Goal: Task Accomplishment & Management: Use online tool/utility

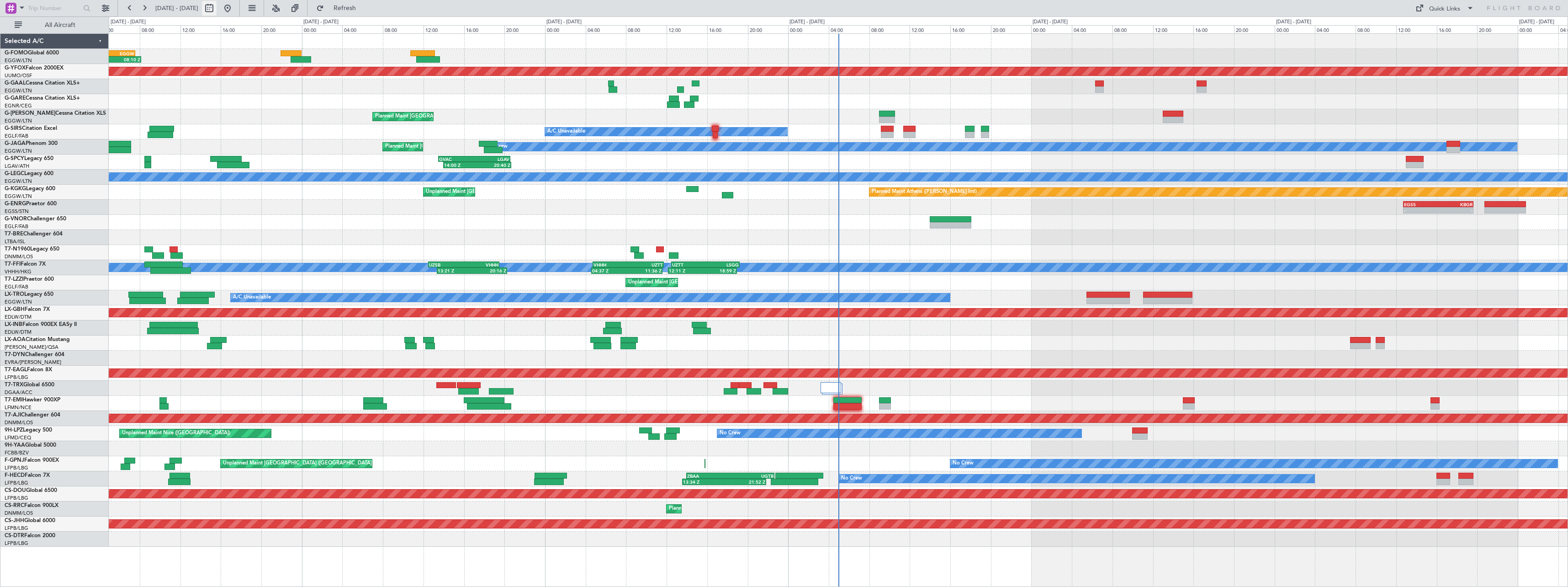
click at [216, 8] on button at bounding box center [209, 8] width 15 height 15
select select "10"
select select "2025"
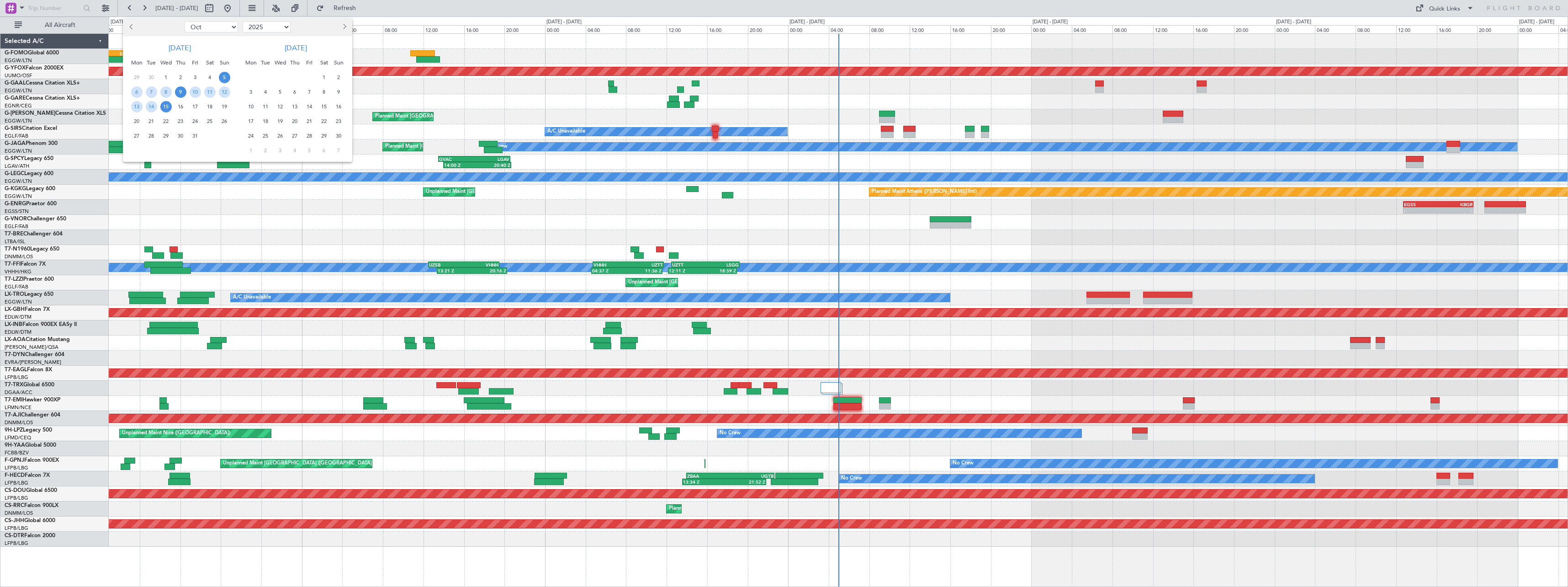
click at [179, 91] on span "9" at bounding box center [181, 92] width 12 height 12
click at [177, 122] on span "23" at bounding box center [181, 121] width 12 height 12
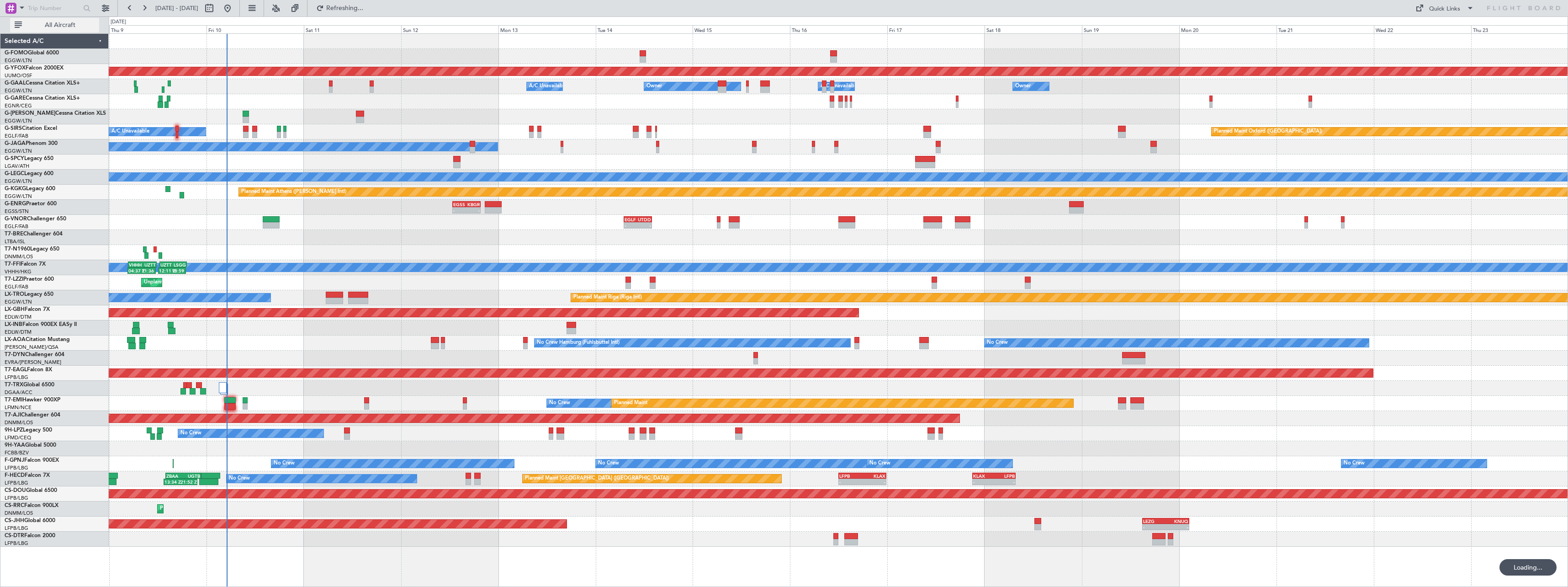
click at [47, 24] on span "All Aircraft" at bounding box center [60, 25] width 73 height 7
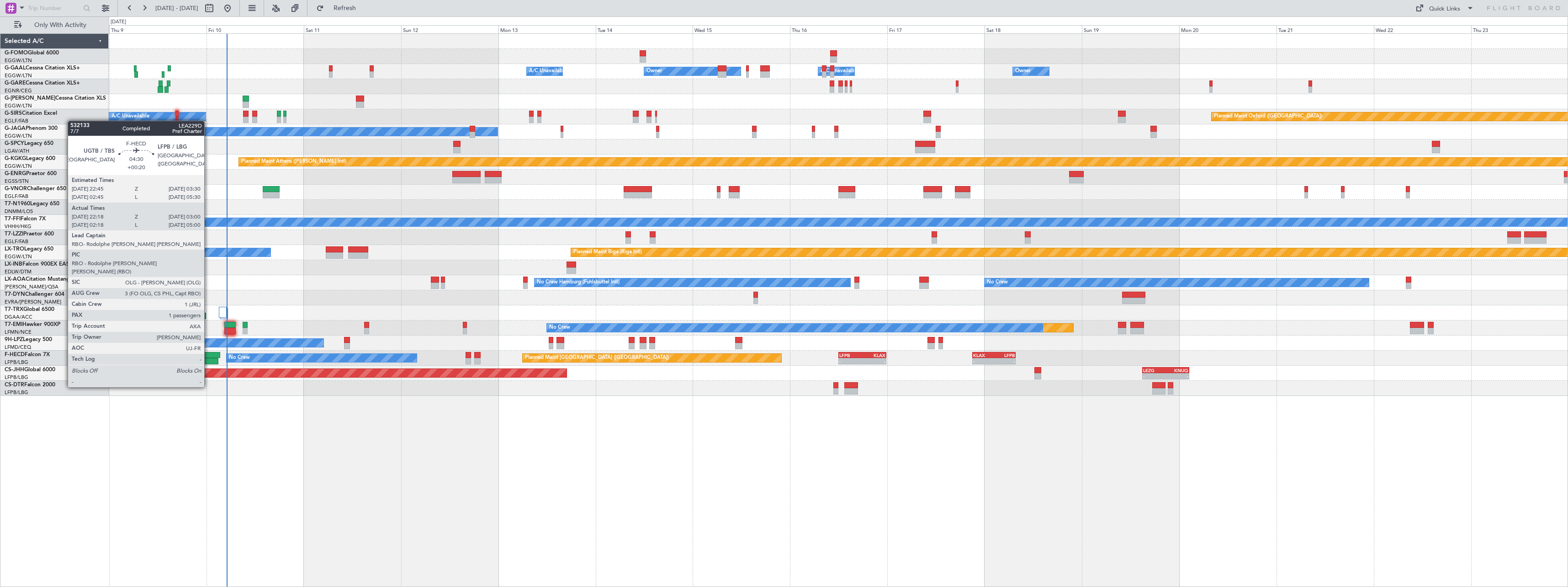
click at [208, 361] on div at bounding box center [208, 361] width 19 height 7
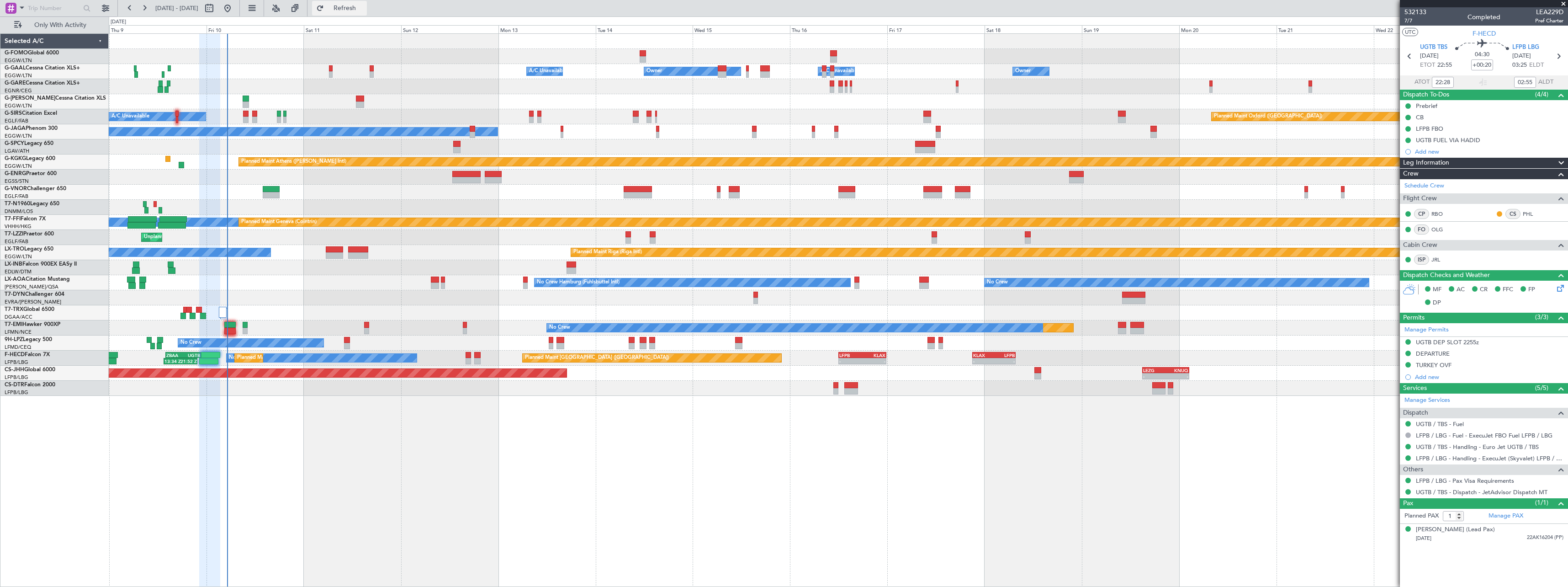
click at [364, 6] on span "Refresh" at bounding box center [345, 8] width 38 height 7
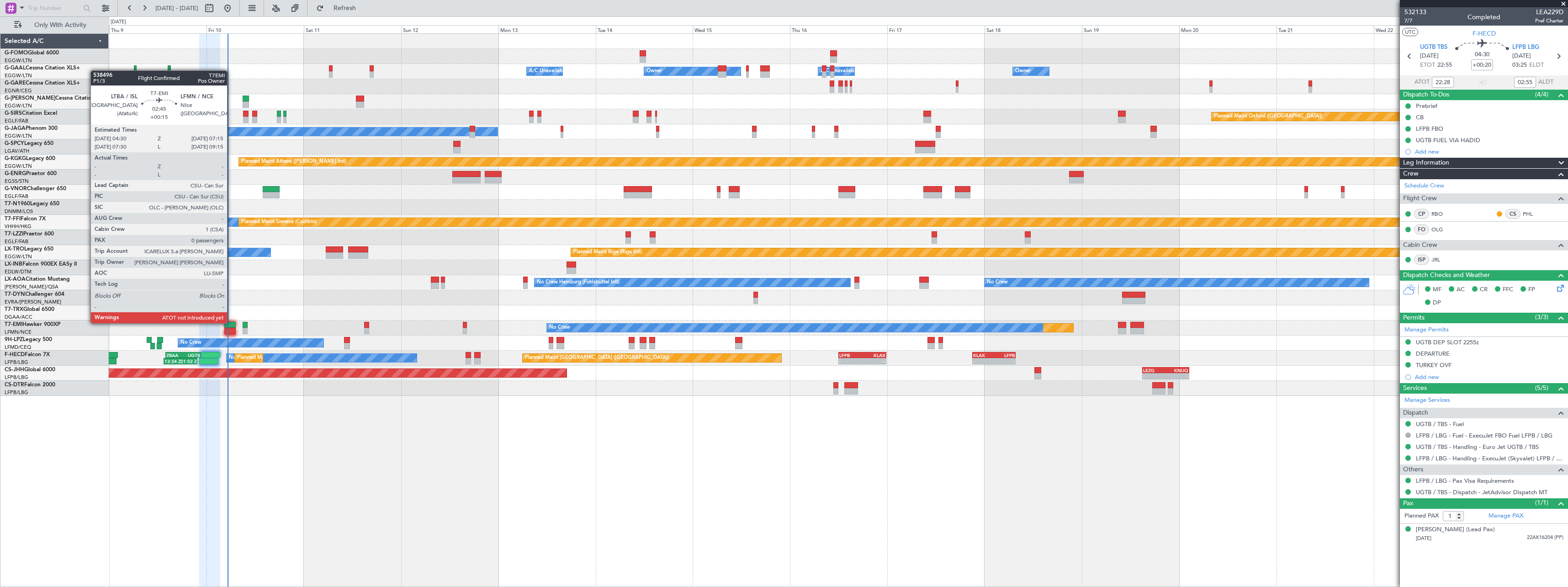
click at [232, 323] on div at bounding box center [230, 325] width 12 height 7
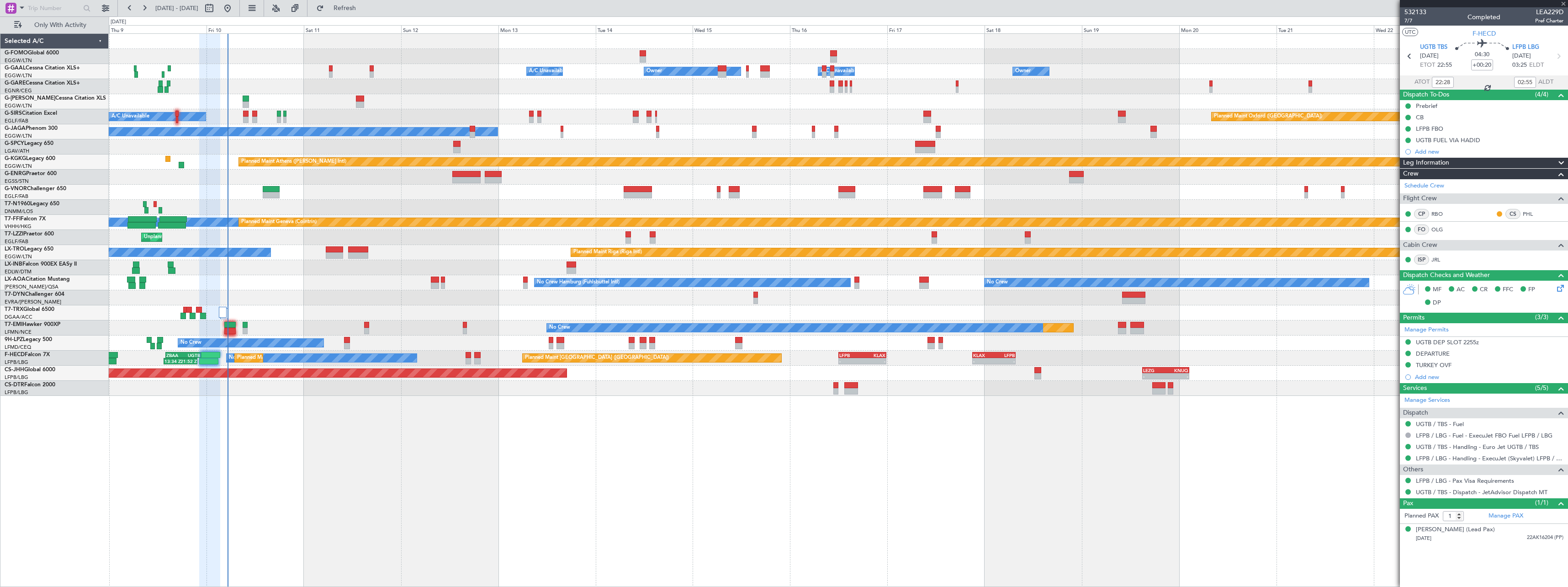
type input "+00:15"
type input "0"
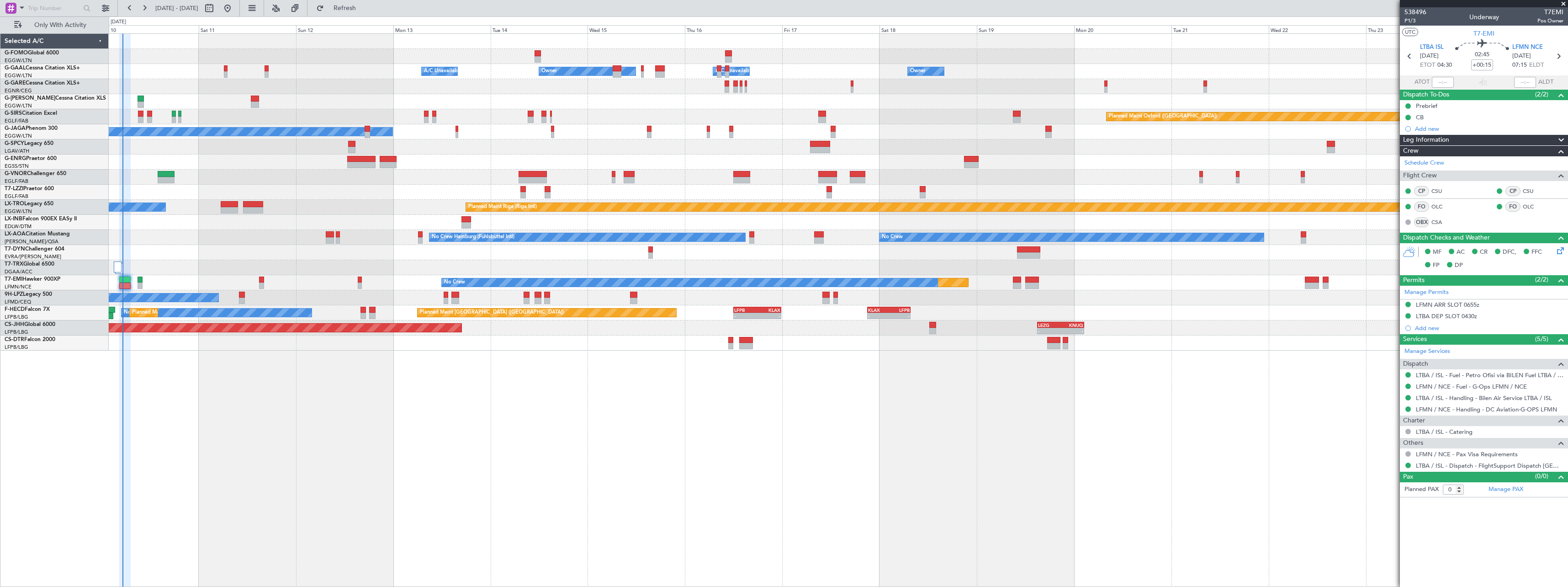
type input "05:13"
click at [364, 9] on span "Refresh" at bounding box center [345, 8] width 38 height 7
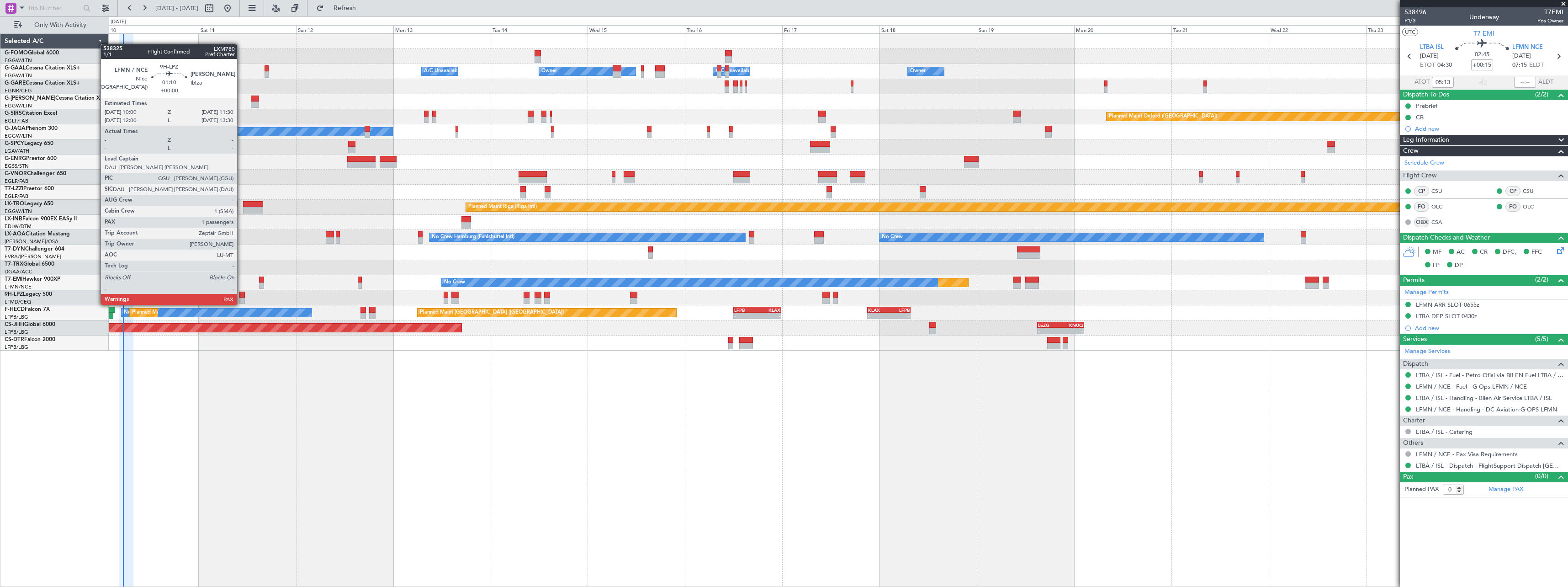
click at [241, 296] on div at bounding box center [242, 295] width 7 height 7
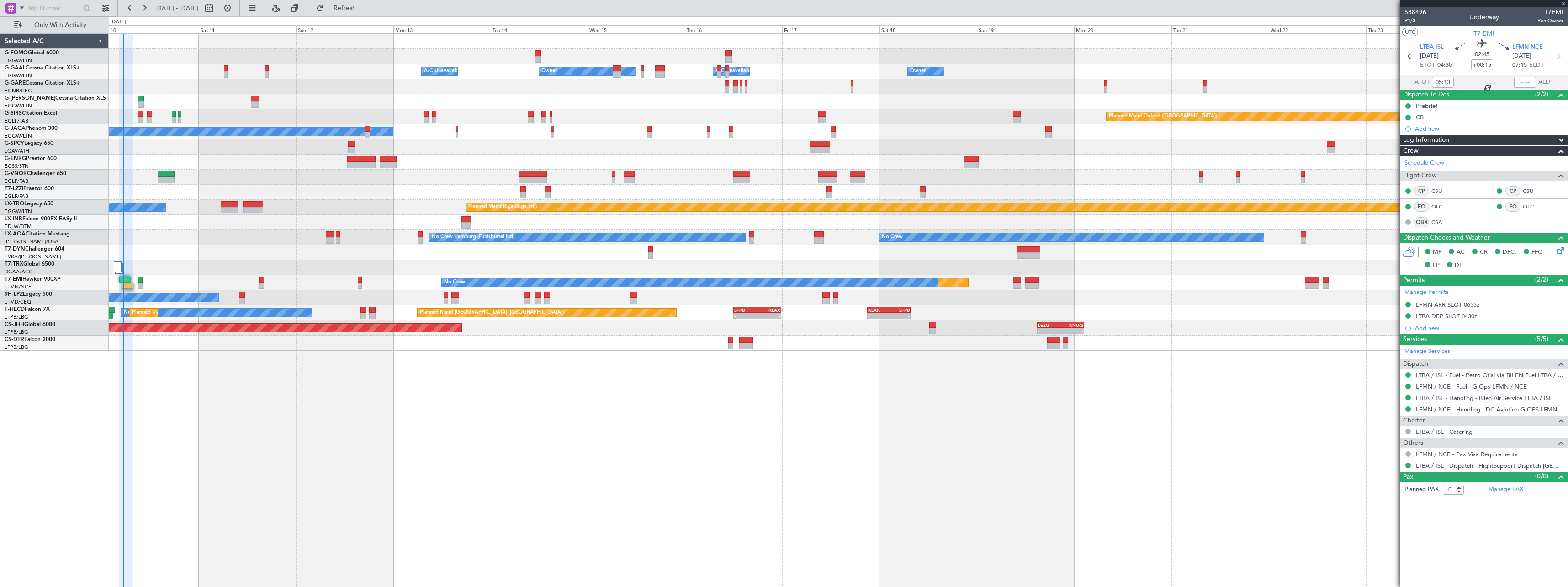
type input "2"
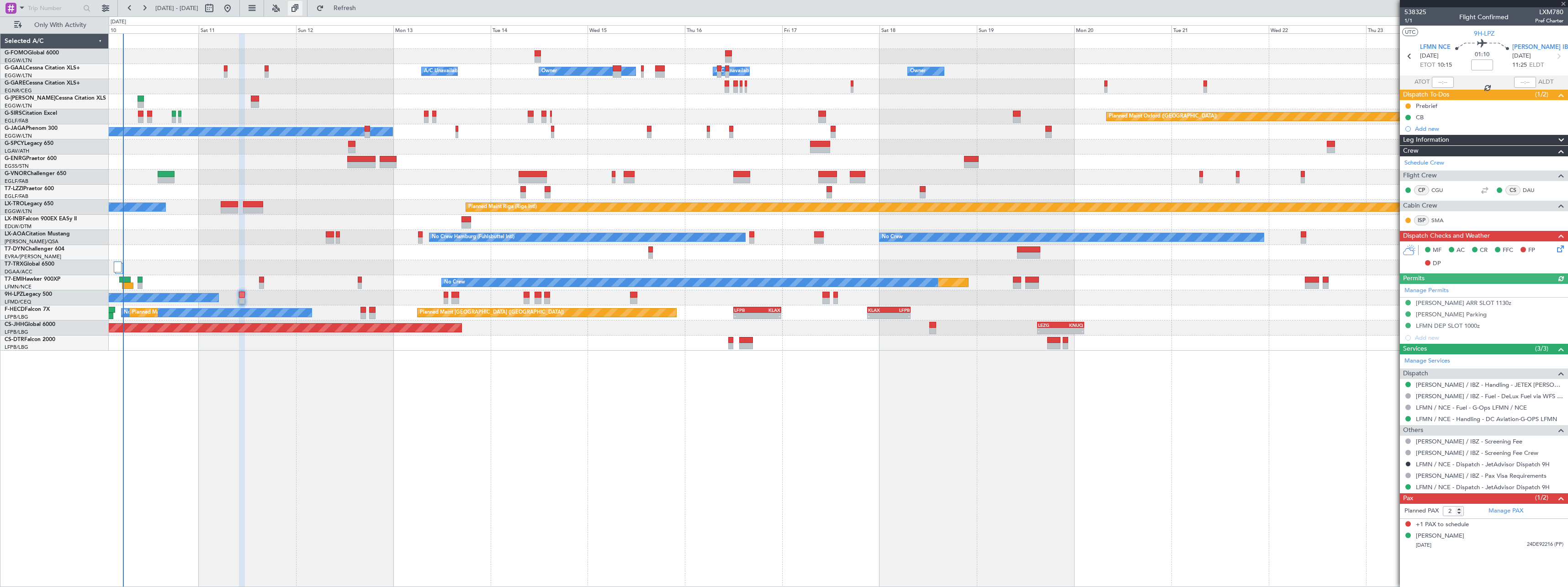
click at [303, 6] on button at bounding box center [295, 8] width 15 height 15
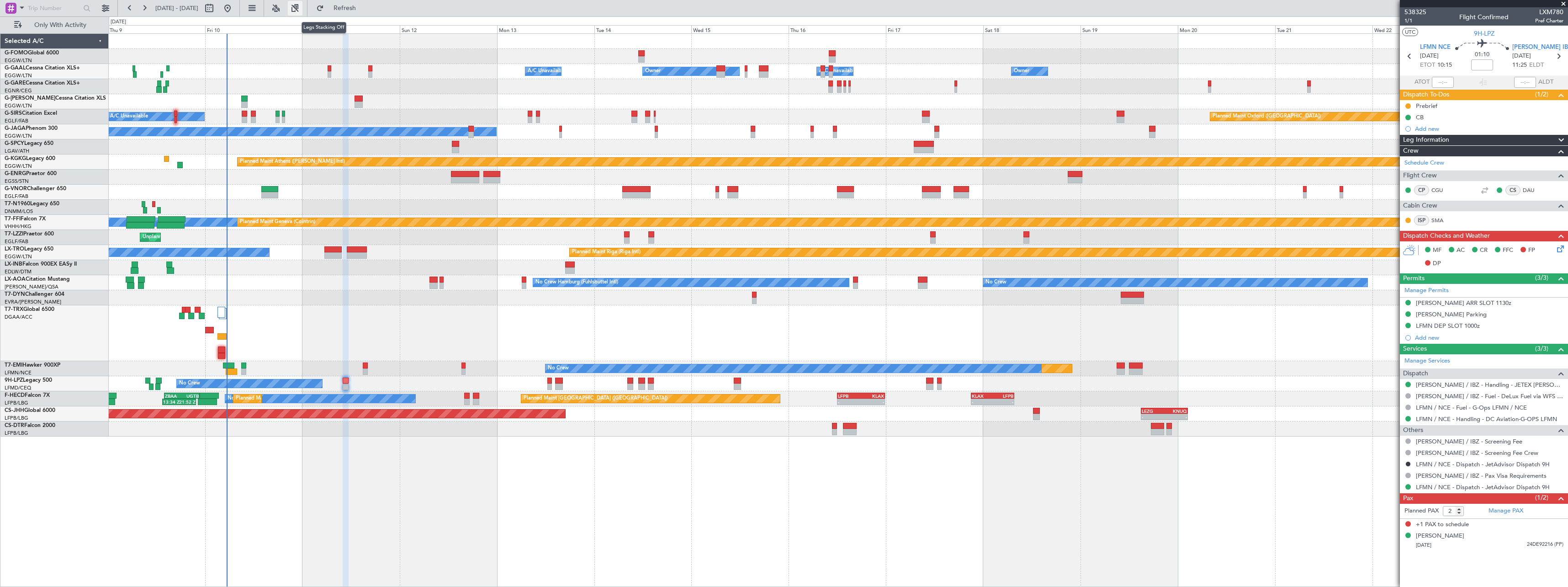
click at [303, 9] on button at bounding box center [295, 8] width 15 height 15
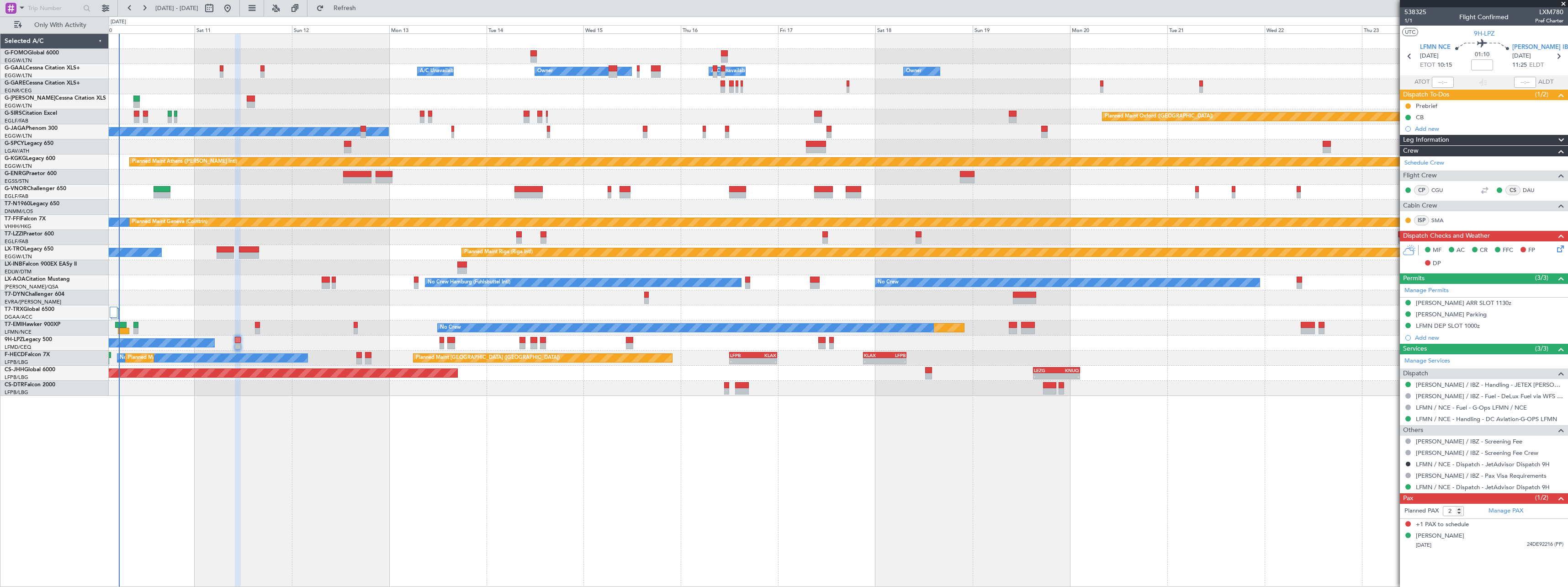
click at [285, 286] on div "No Crew No Crew Hamburg (Fuhlsbuttel Intl) Planned Maint Monchengladbach" at bounding box center [838, 283] width 1459 height 15
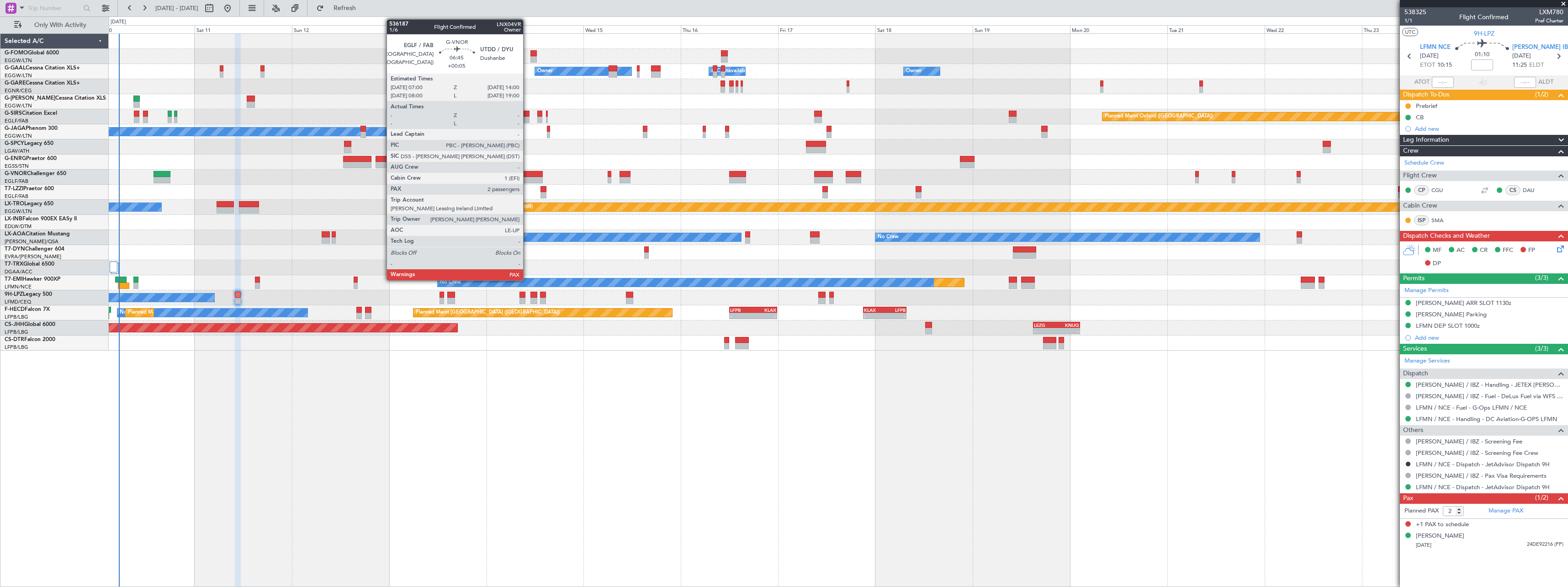
click at [527, 174] on div at bounding box center [529, 174] width 29 height 7
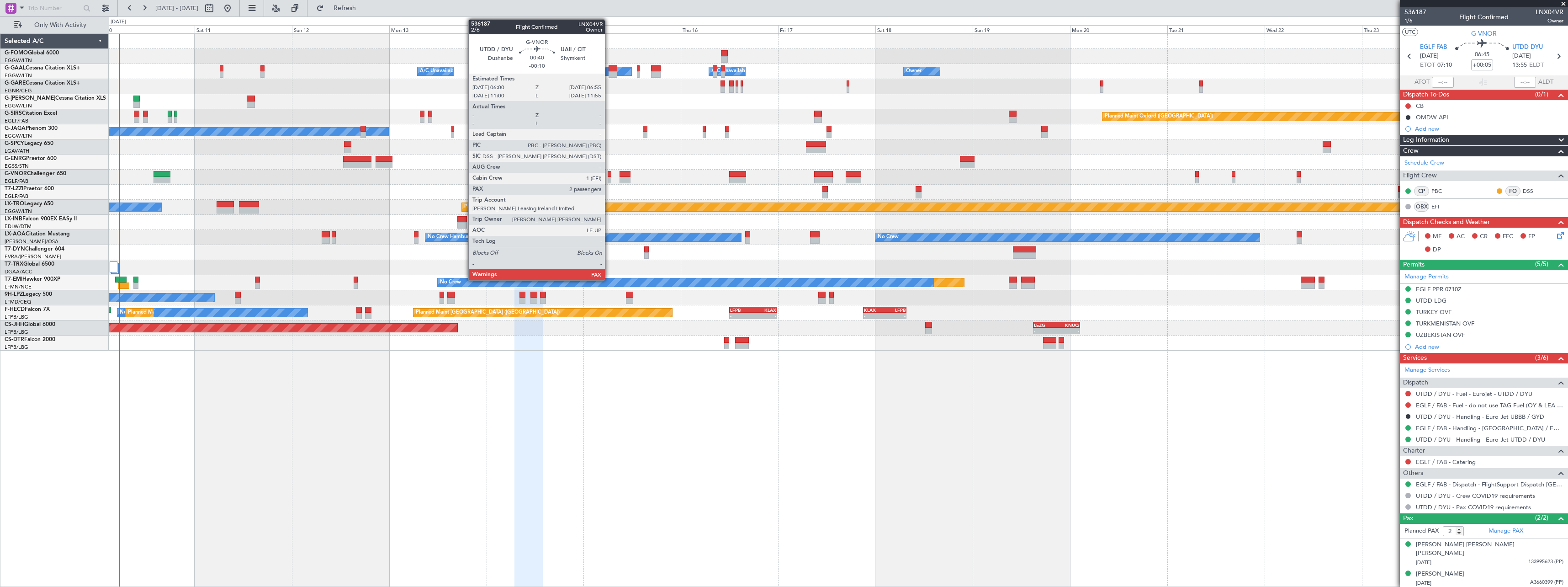
click at [609, 176] on div at bounding box center [610, 174] width 4 height 7
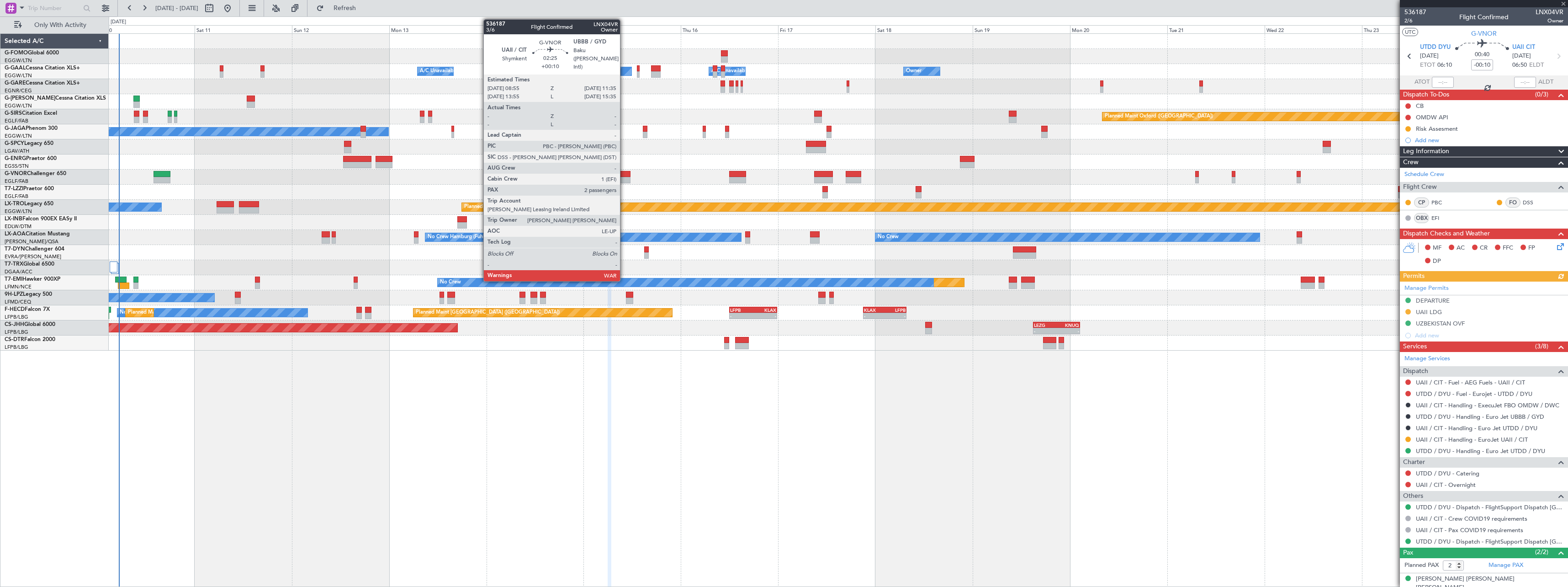
click at [624, 174] on div at bounding box center [625, 174] width 11 height 7
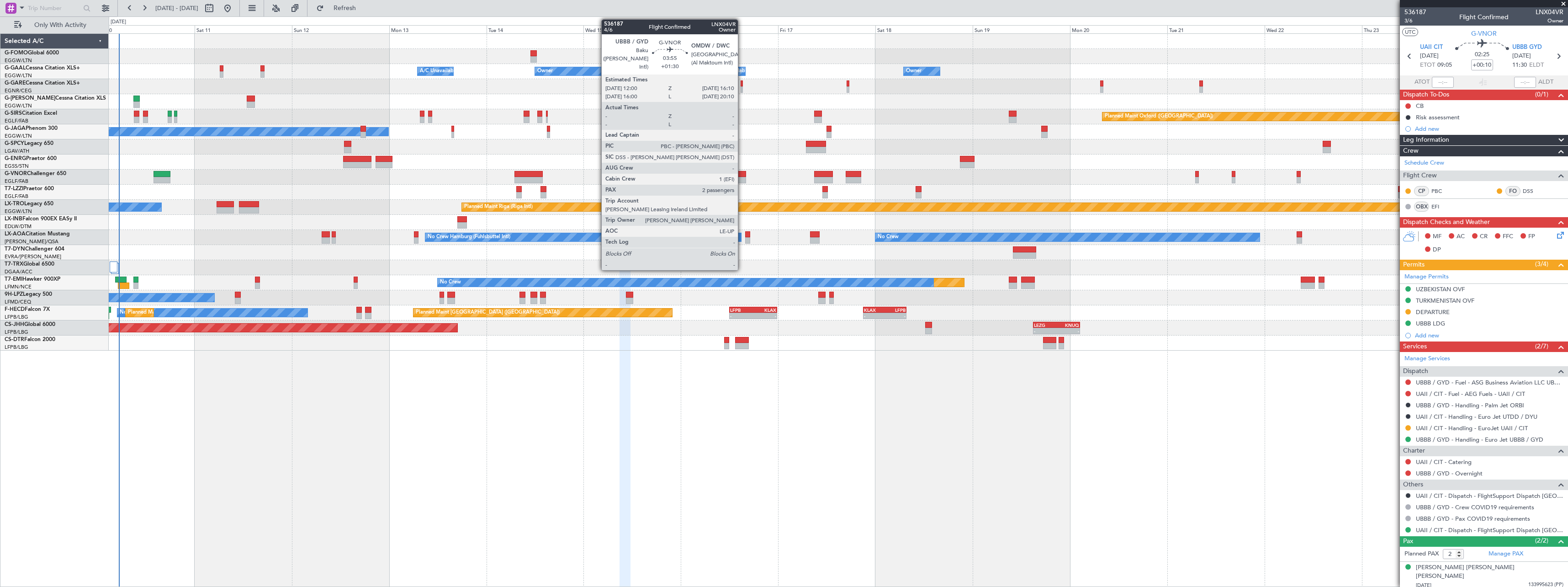
click at [742, 178] on div at bounding box center [738, 180] width 17 height 7
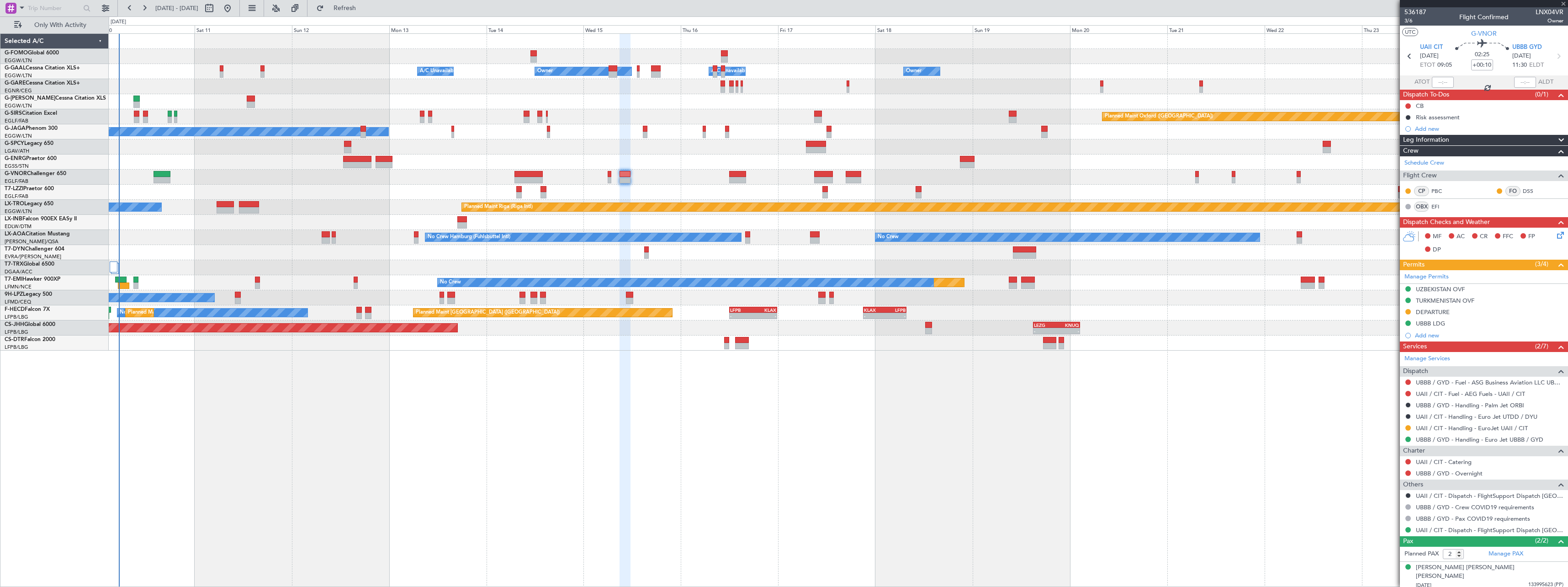
type input "+01:30"
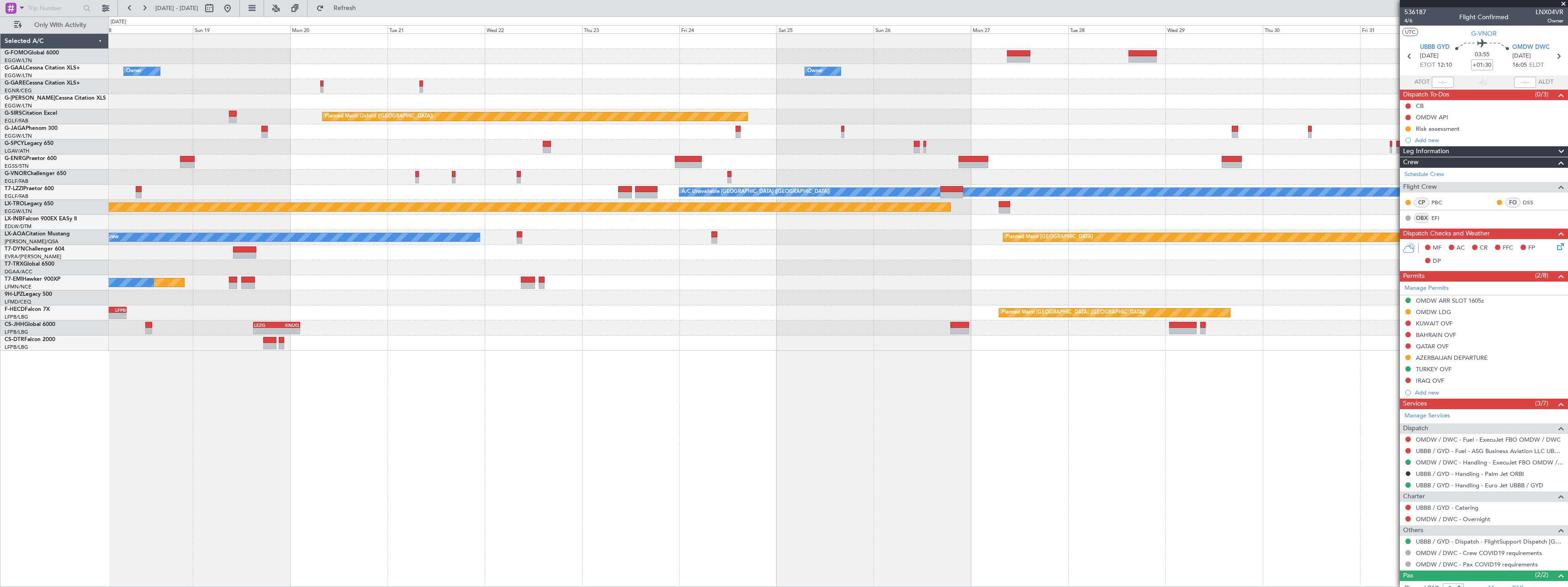
click at [192, 413] on div "Owner Owner Owner Owner Owner A/C Unavailable Planned Maint Oxford (Kidlington)…" at bounding box center [838, 310] width 1460 height 554
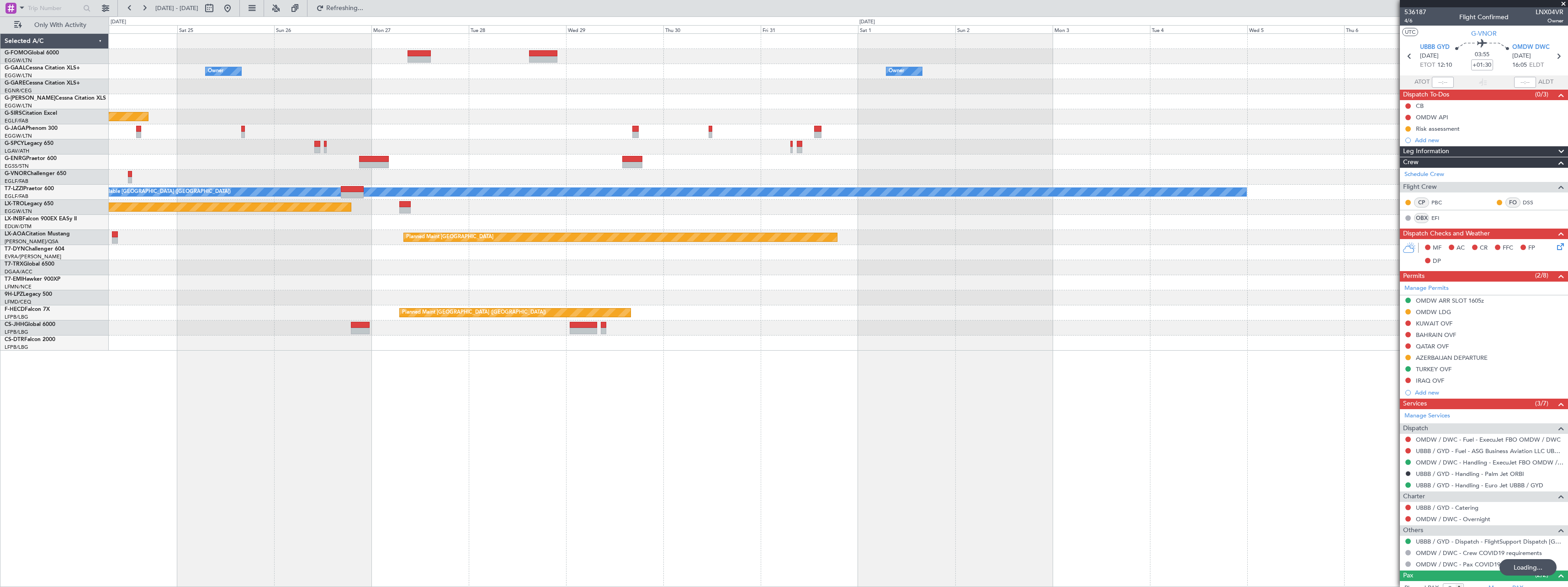
click at [195, 408] on div "Owner Owner Planned Maint Oxford (Kidlington) A/C Unavailable London (Luton) Pl…" at bounding box center [838, 310] width 1460 height 554
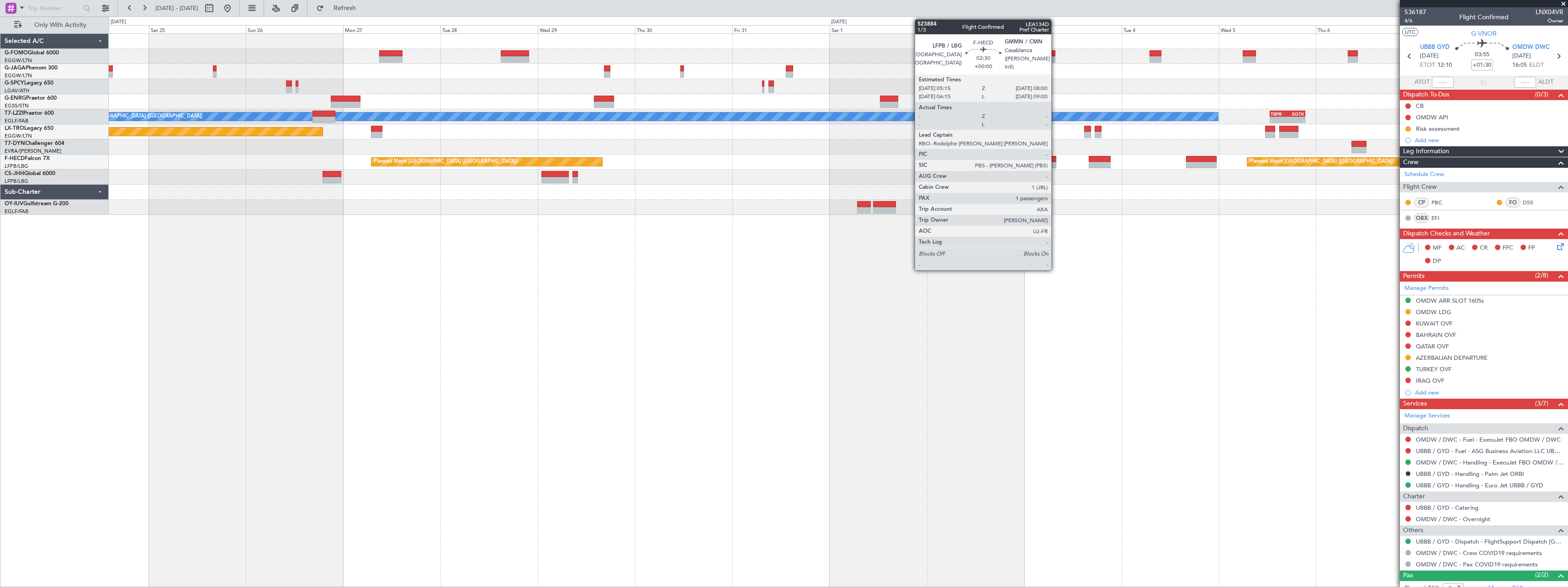
click at [1055, 160] on div at bounding box center [1051, 159] width 12 height 7
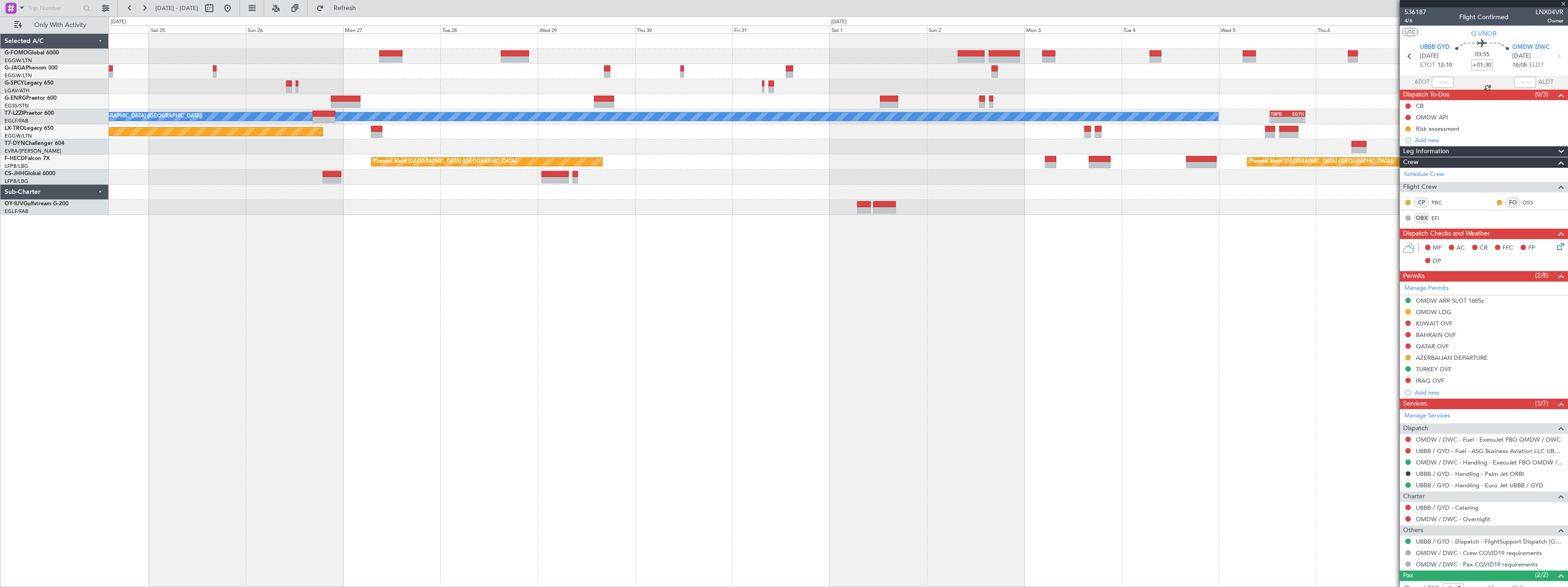
type input "1"
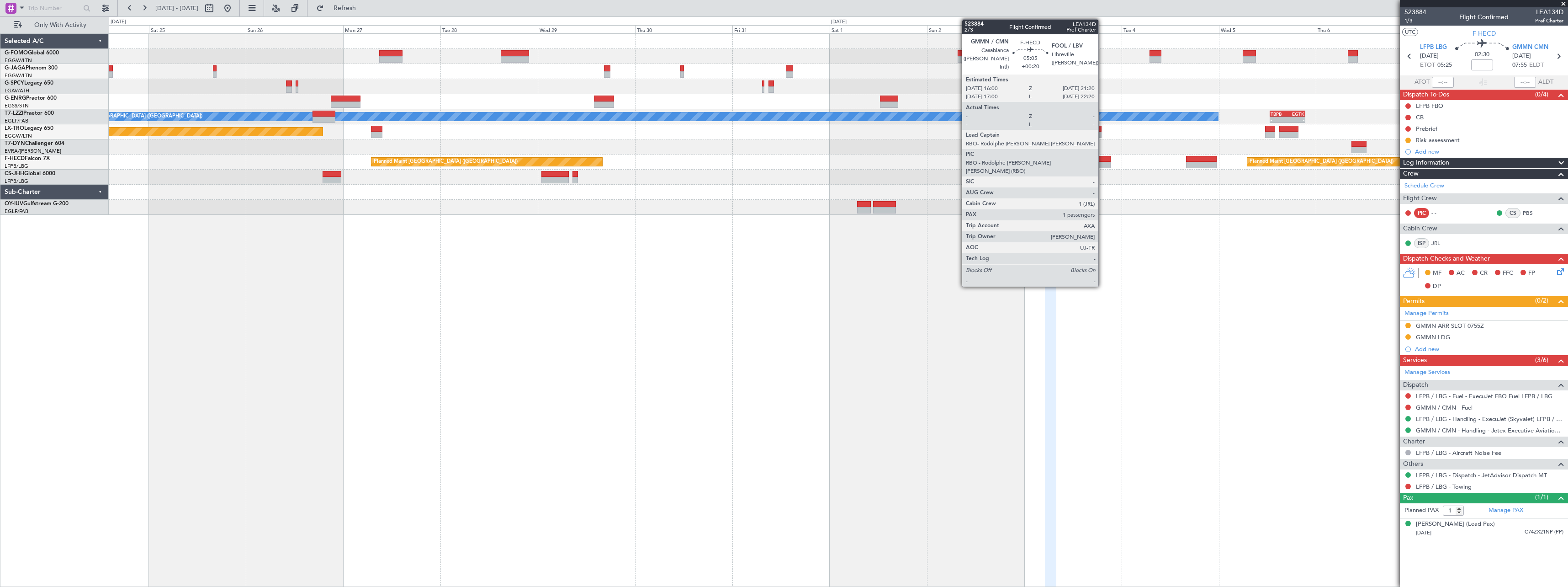
click at [1103, 161] on div at bounding box center [1100, 159] width 22 height 7
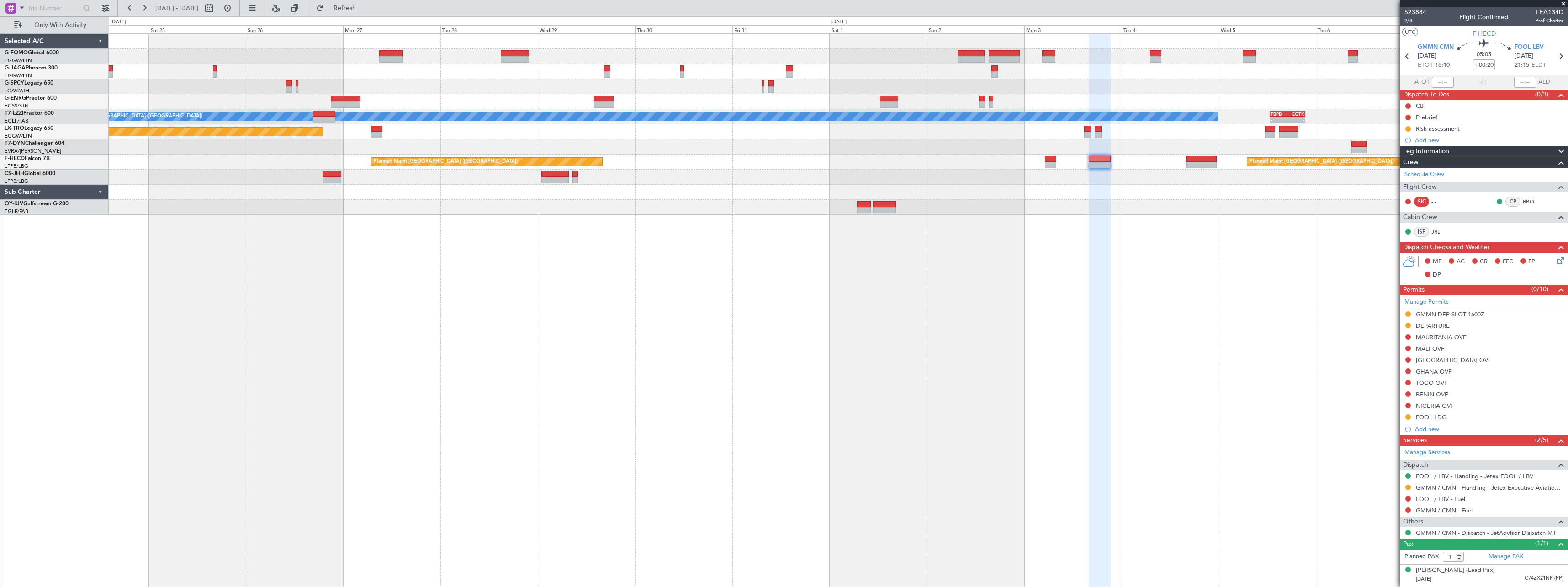
click at [1048, 358] on div "- - RKSI 08:00 Z KLAX 18:50 Z A/C Unavailable London (Luton) - - TBPB 12:40 Z E…" at bounding box center [838, 310] width 1460 height 554
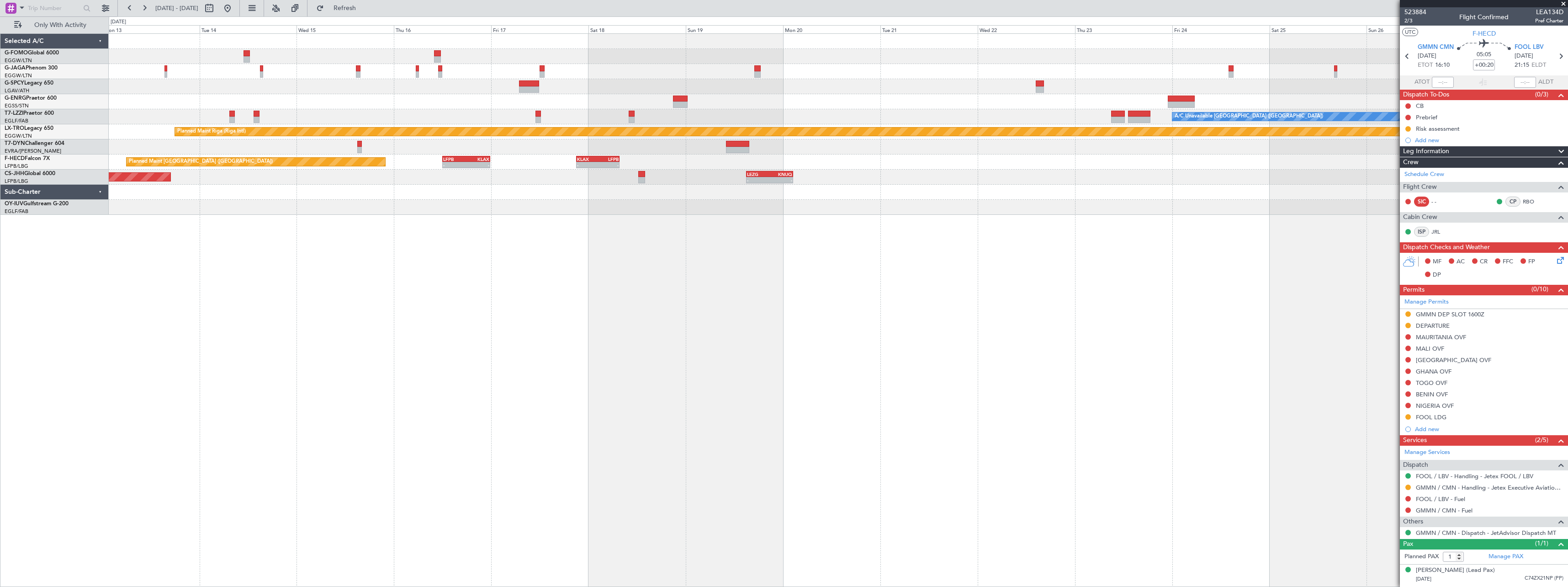
click at [918, 360] on div "No Crew A/C Unavailable London (Luton) Unplanned Maint London (Farnborough) Pla…" at bounding box center [838, 310] width 1460 height 554
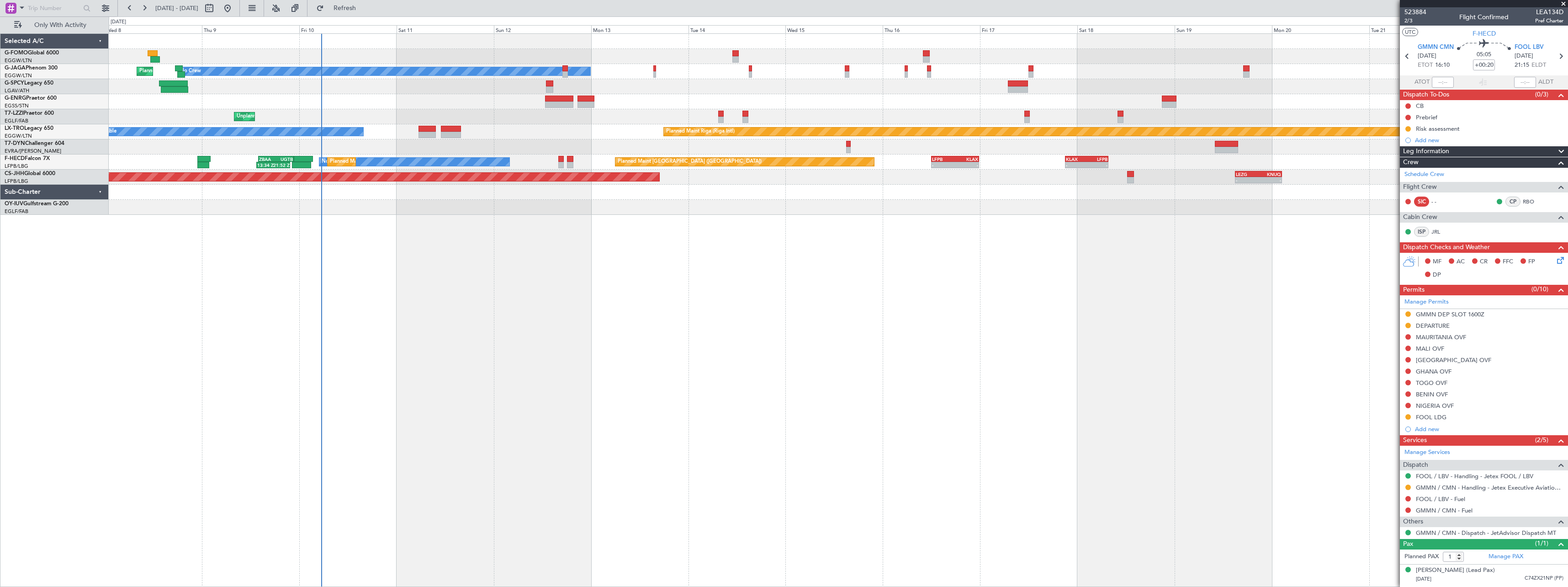
click at [778, 366] on div "No Crew Planned Maint London (Luton) Unplanned Maint London (Farnborough) A/C U…" at bounding box center [838, 310] width 1460 height 554
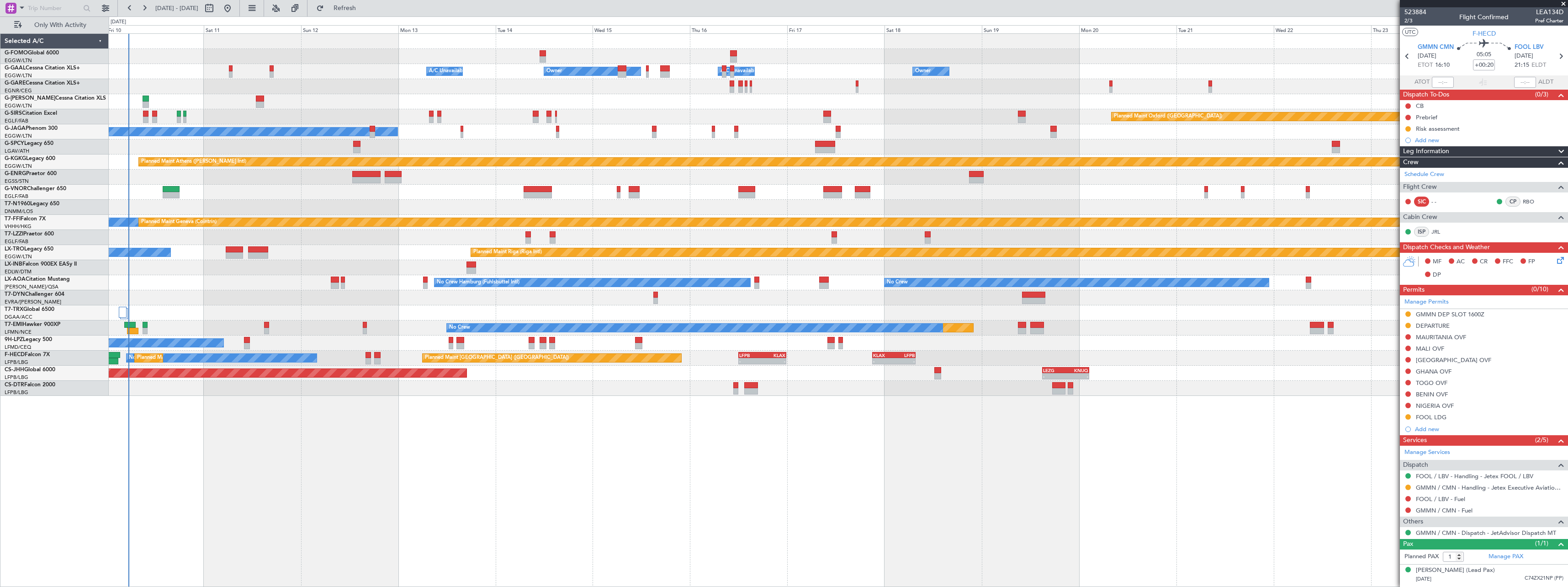
click at [388, 391] on div "Owner Owner Owner A/C Unavailable A/C Unavailable Owner Planned Maint London (L…" at bounding box center [838, 310] width 1460 height 554
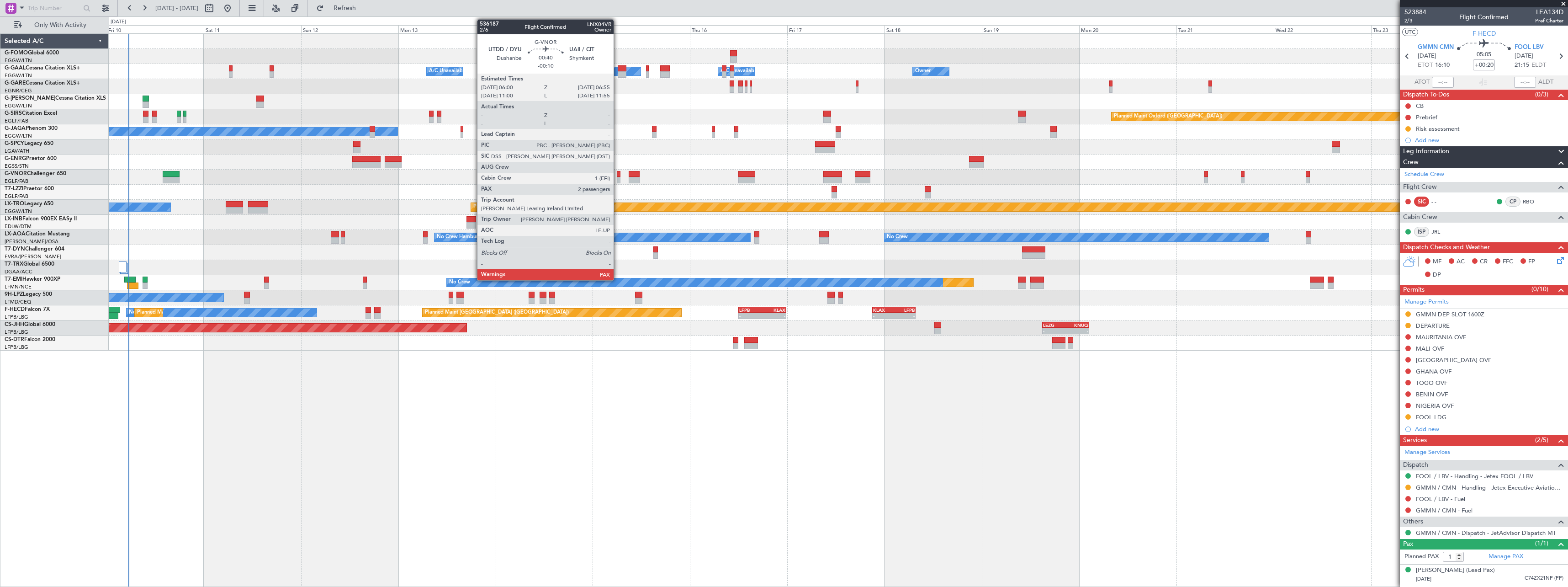
click at [618, 179] on div at bounding box center [619, 180] width 4 height 7
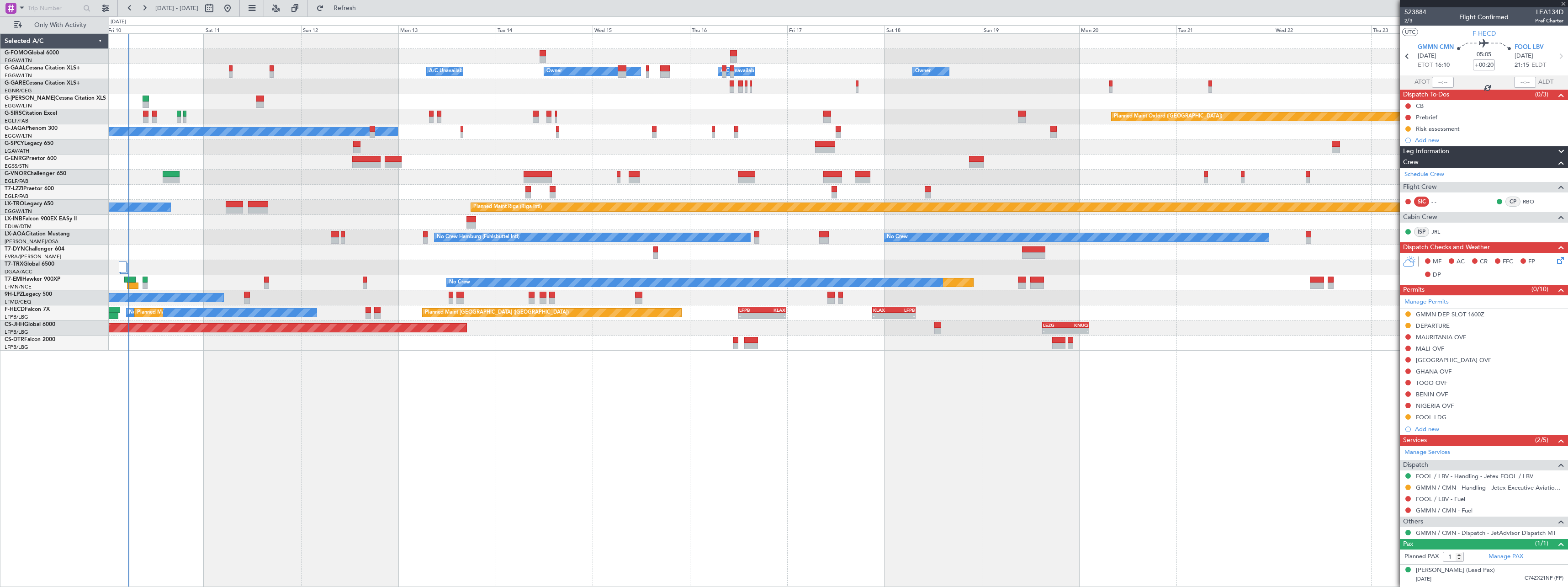
type input "-00:10"
type input "2"
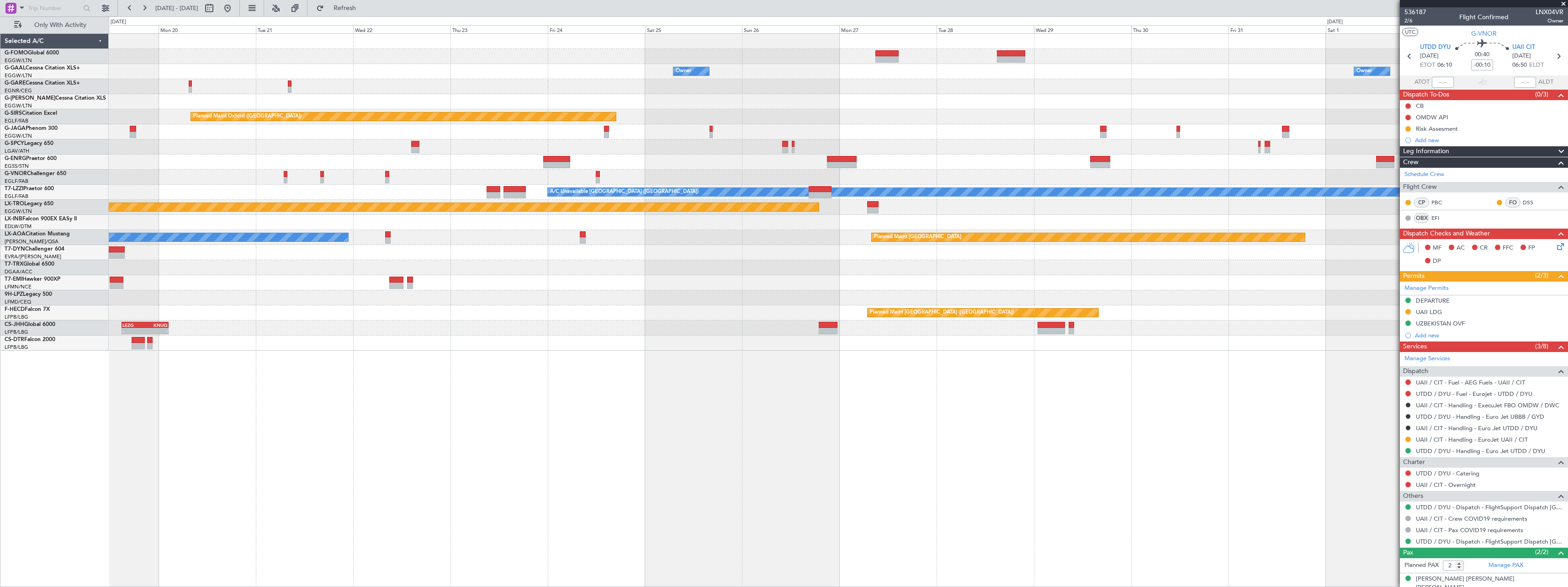
click at [224, 389] on div "Owner Owner A/C Unavailable Owner Owner Planned Maint Oxford (Kidlington) Plann…" at bounding box center [838, 310] width 1460 height 554
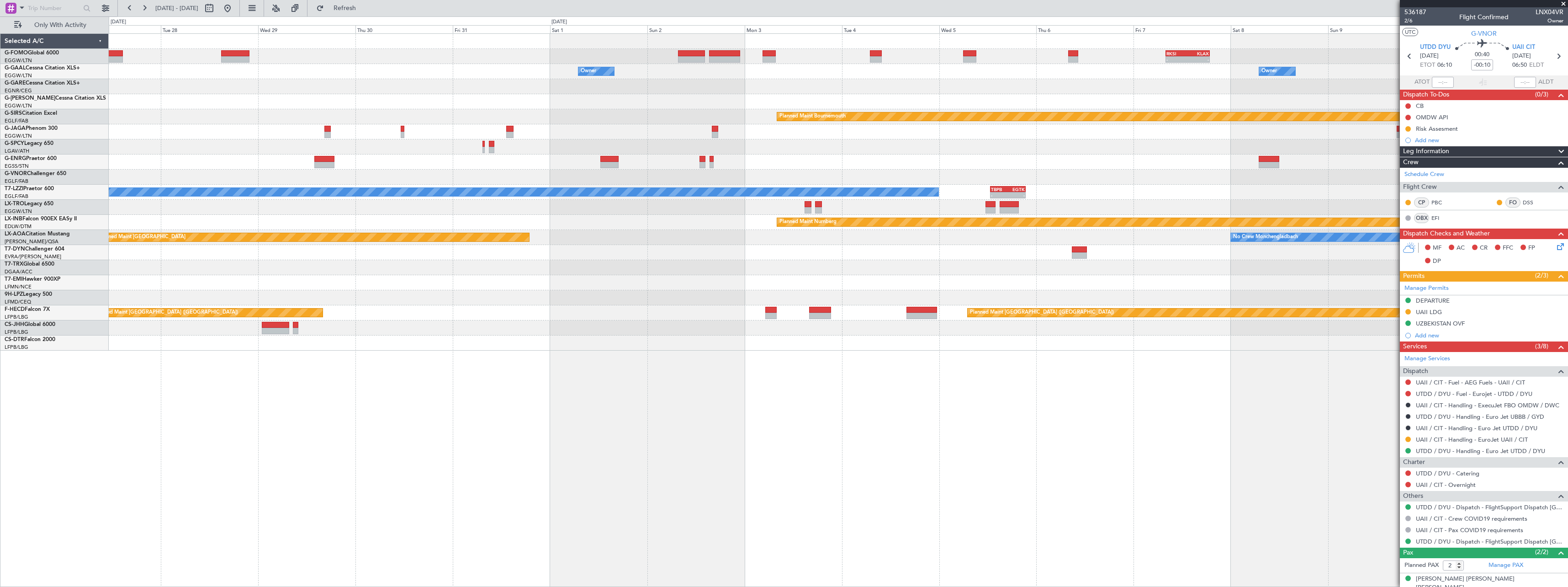
click at [250, 391] on div "- - RKSI 08:00 Z KLAX 18:50 Z Owner Owner Owner Owner Planned Maint Bournemouth…" at bounding box center [838, 310] width 1460 height 554
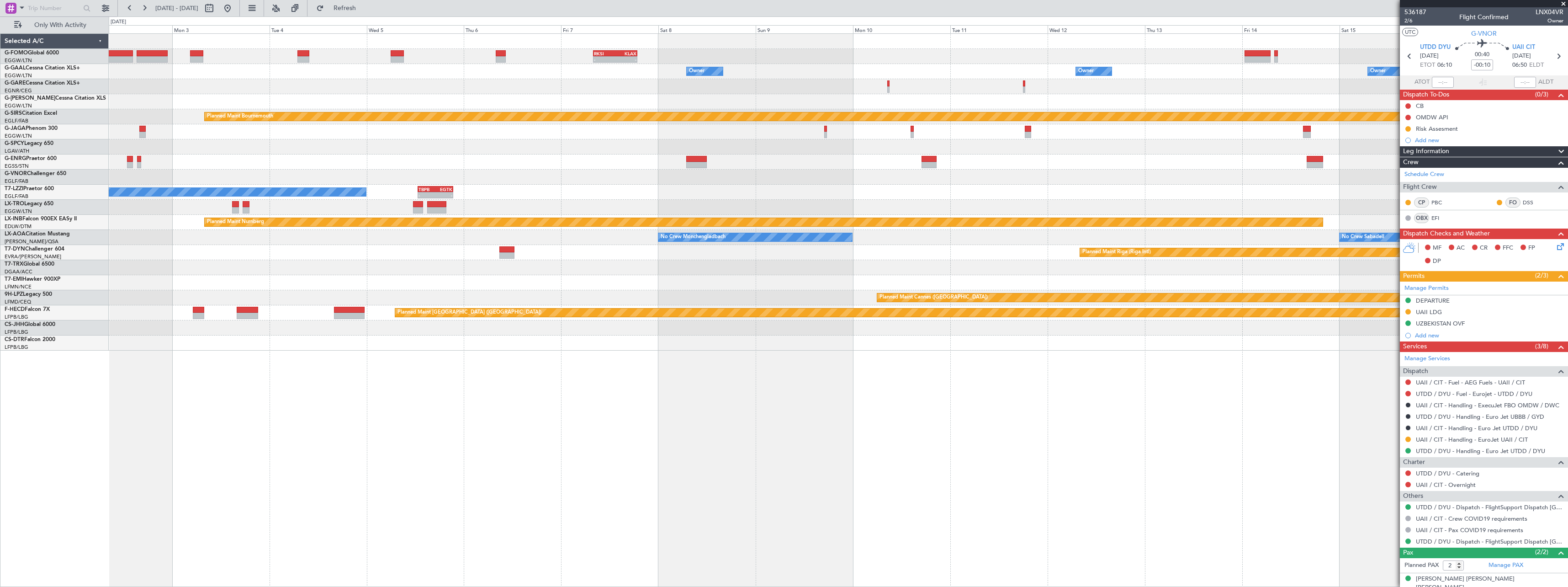
click at [404, 392] on div "- - RKSI 08:00 Z KLAX 18:50 Z Owner Owner Owner Owner Planned Maint Bournemouth…" at bounding box center [838, 310] width 1460 height 554
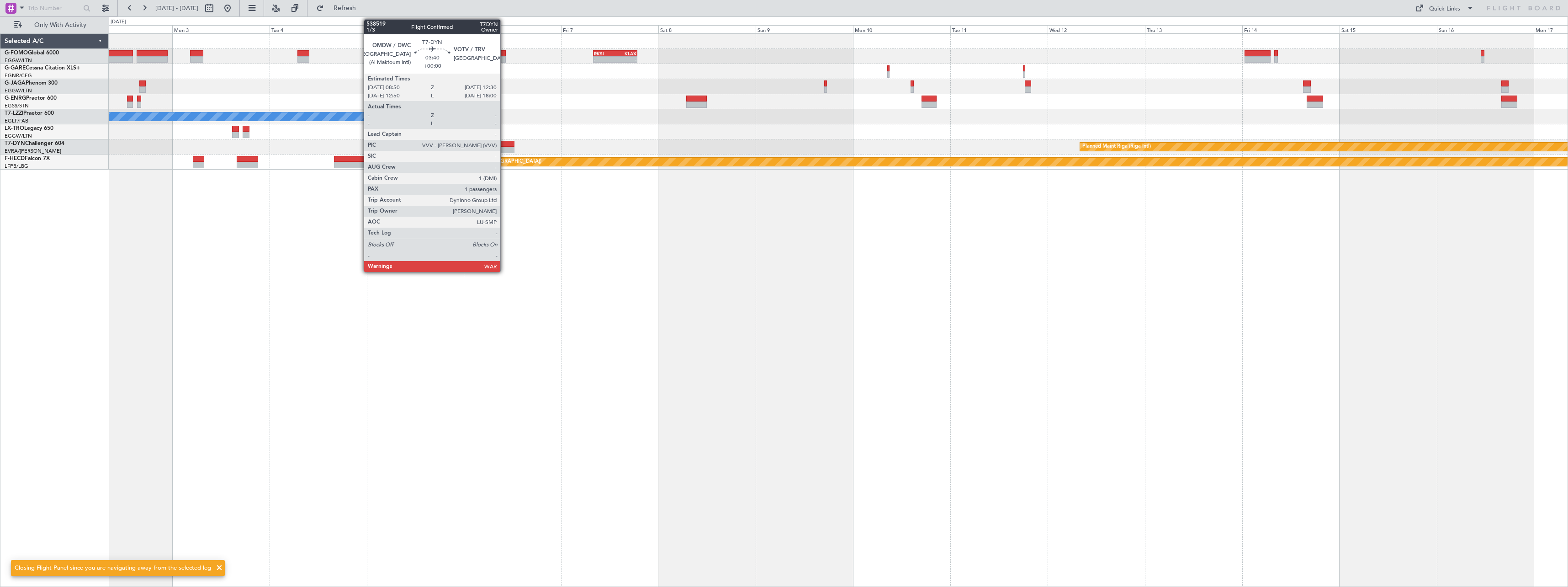
click at [505, 144] on div at bounding box center [507, 144] width 15 height 7
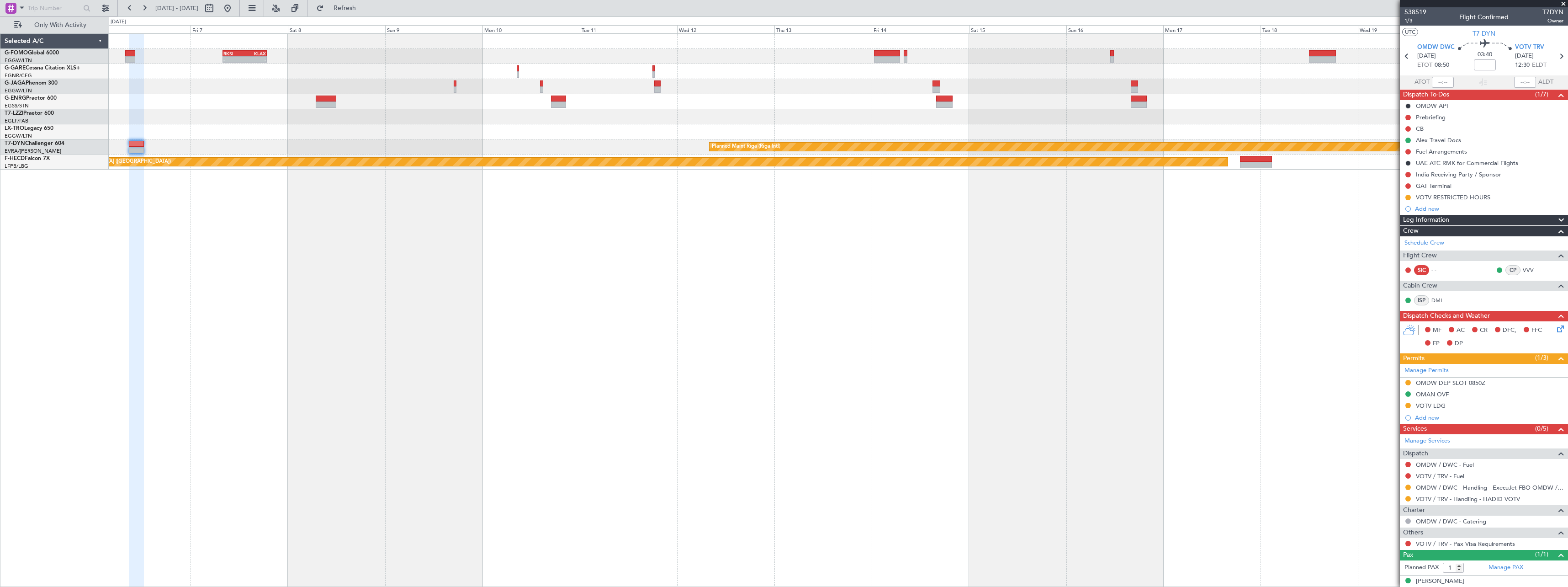
click at [399, 353] on div "- - RKSI 08:00 Z KLAX 18:50 Z TBPB 12:40 Z EGTK 21:25 Z - - A/C Unavailable Lon…" at bounding box center [838, 310] width 1460 height 554
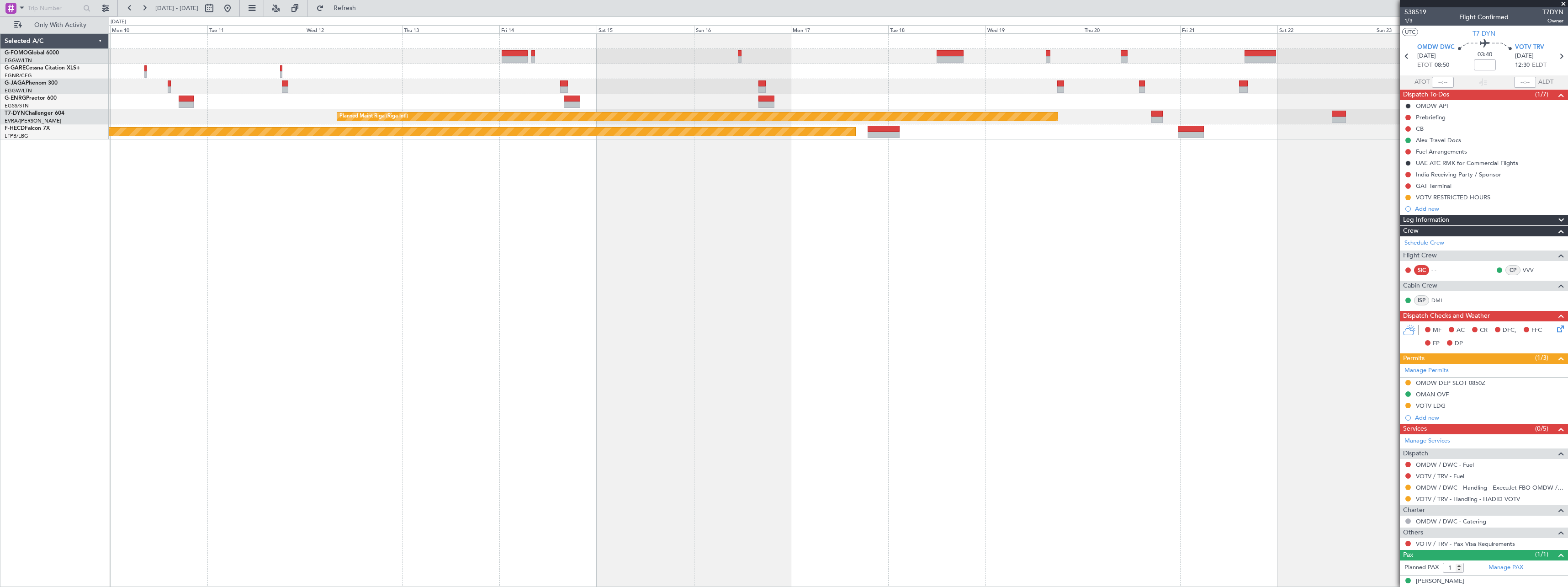
click at [486, 321] on div "- - RKSI 08:00 Z KLAX 18:50 Z Planned Maint Riga (Riga Intl) Planned Maint Pari…" at bounding box center [838, 310] width 1460 height 554
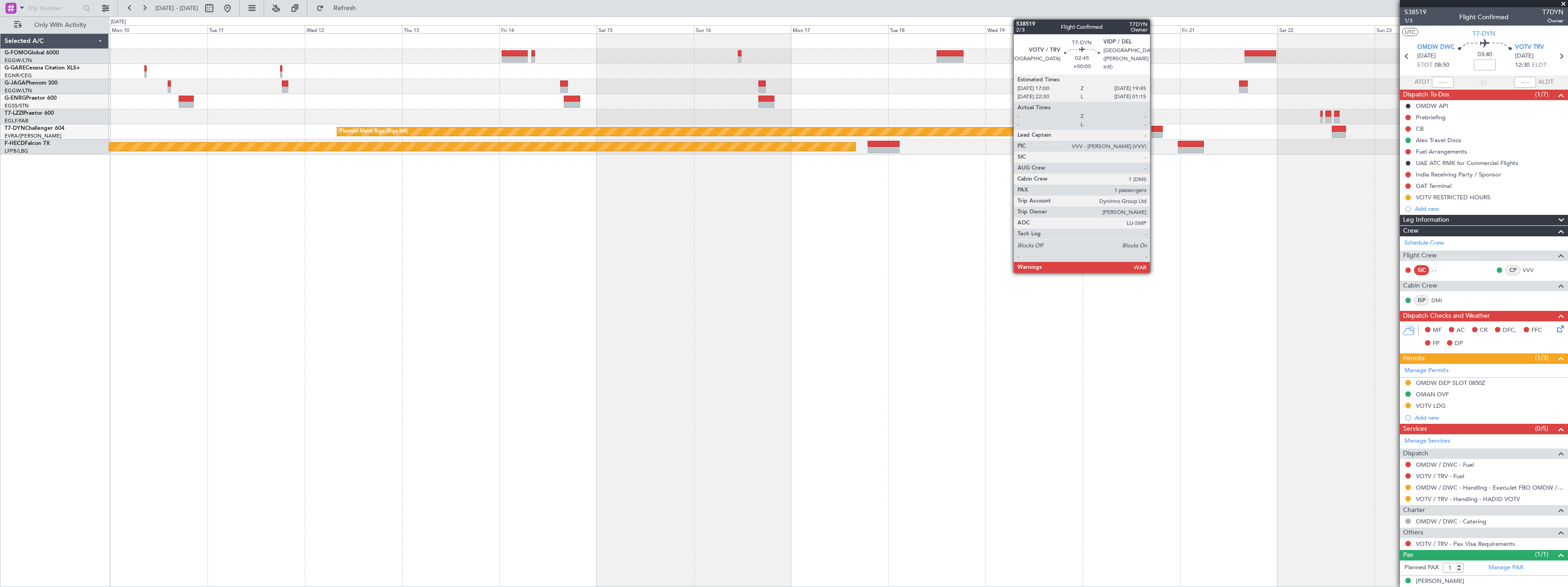
click at [1154, 130] on div at bounding box center [1157, 129] width 12 height 7
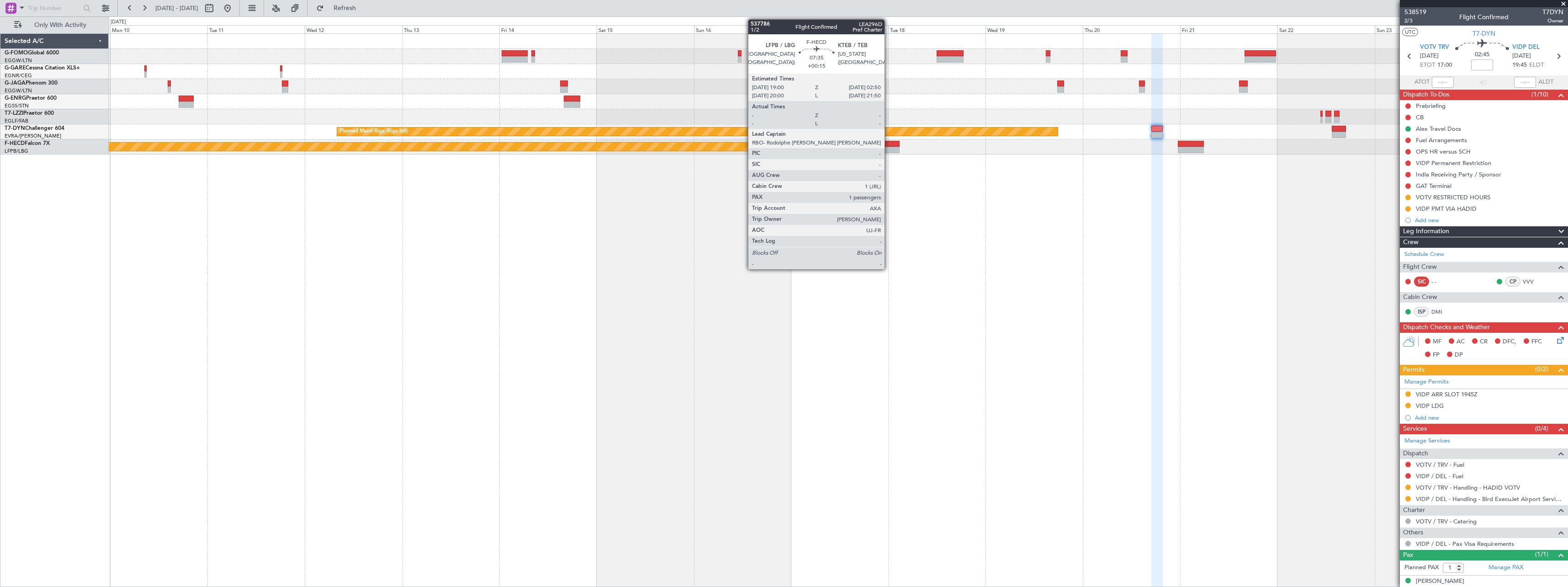
click at [889, 146] on div at bounding box center [883, 144] width 32 height 7
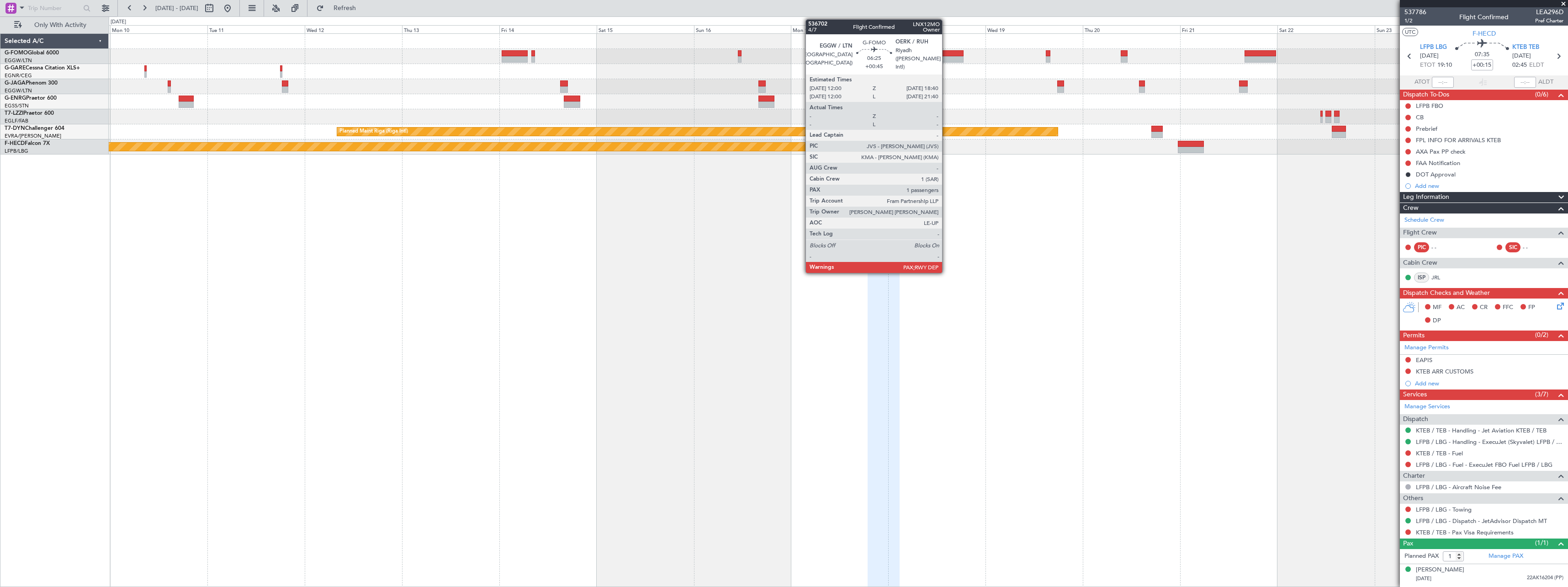
click at [947, 57] on div at bounding box center [950, 59] width 28 height 7
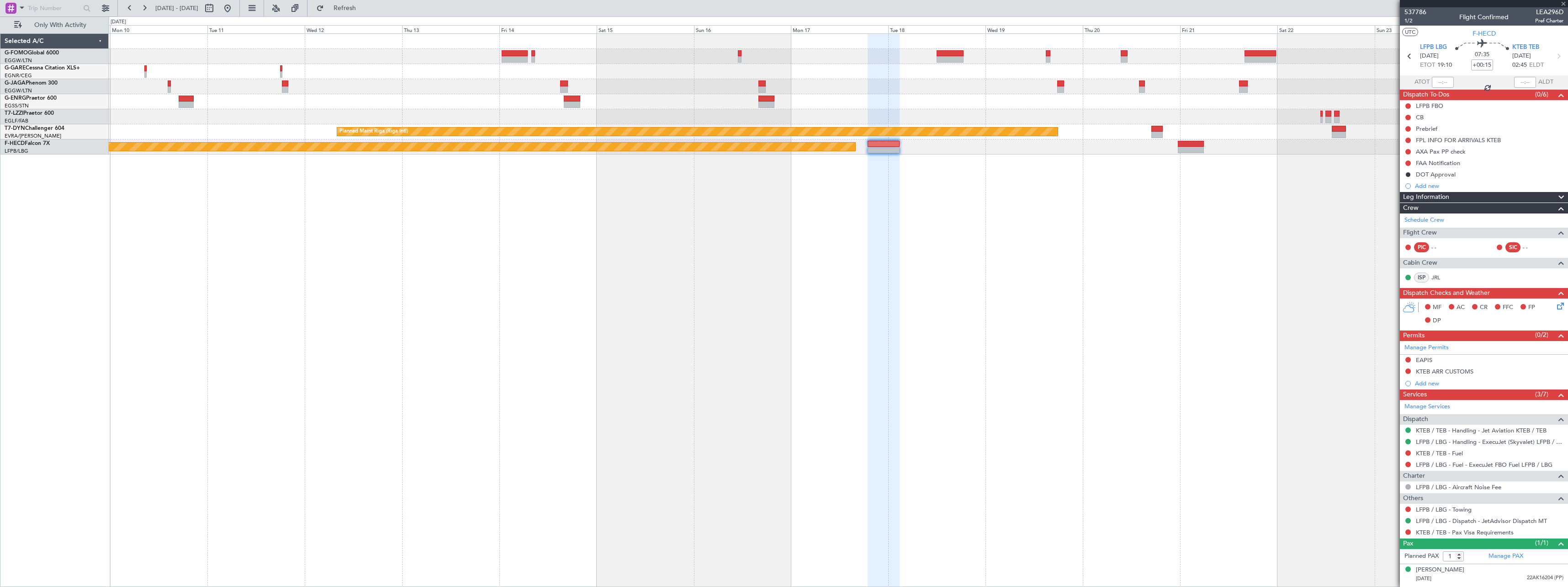
type input "+00:45"
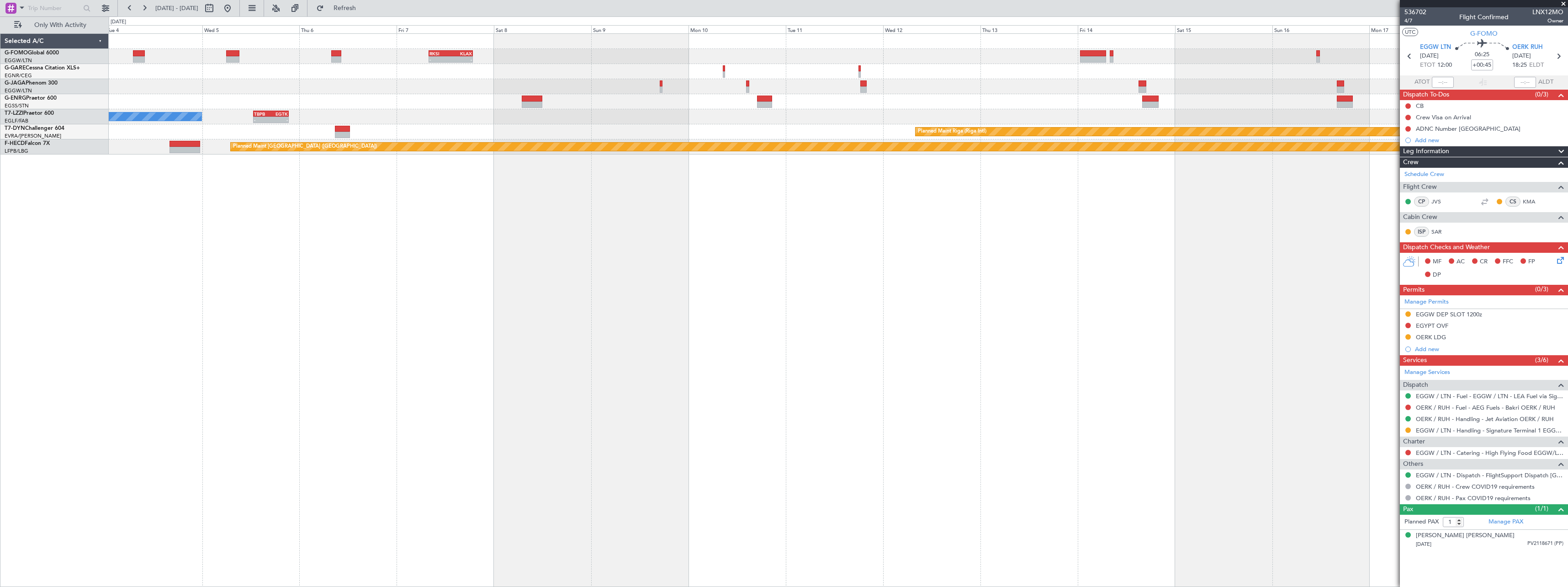
click at [907, 287] on div "- - RKSI 08:00 Z KLAX 18:50 Z TBPB 12:40 Z EGTK 21:25 Z - - A/C Unavailable Lon…" at bounding box center [838, 310] width 1460 height 554
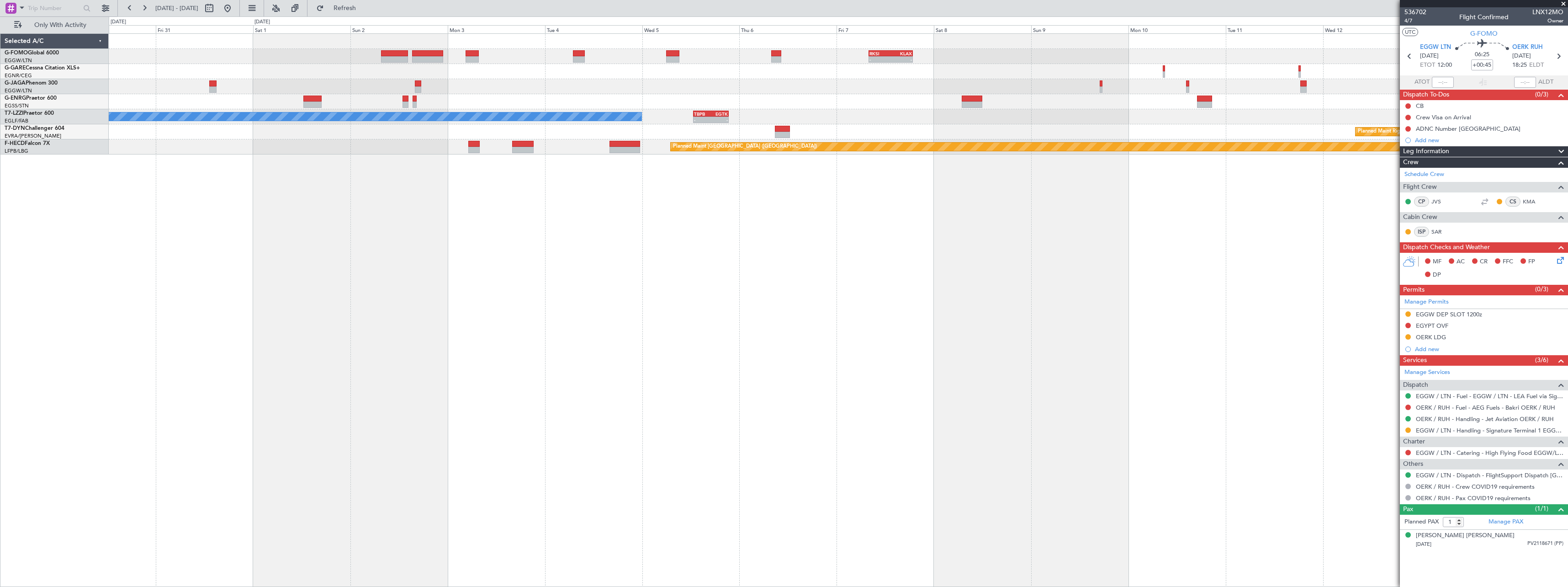
click at [899, 289] on div "- - RKSI 08:00 Z KLAX 18:50 Z TBPB 12:40 Z EGTK 21:25 Z - - A/C Unavailable Lon…" at bounding box center [838, 310] width 1460 height 554
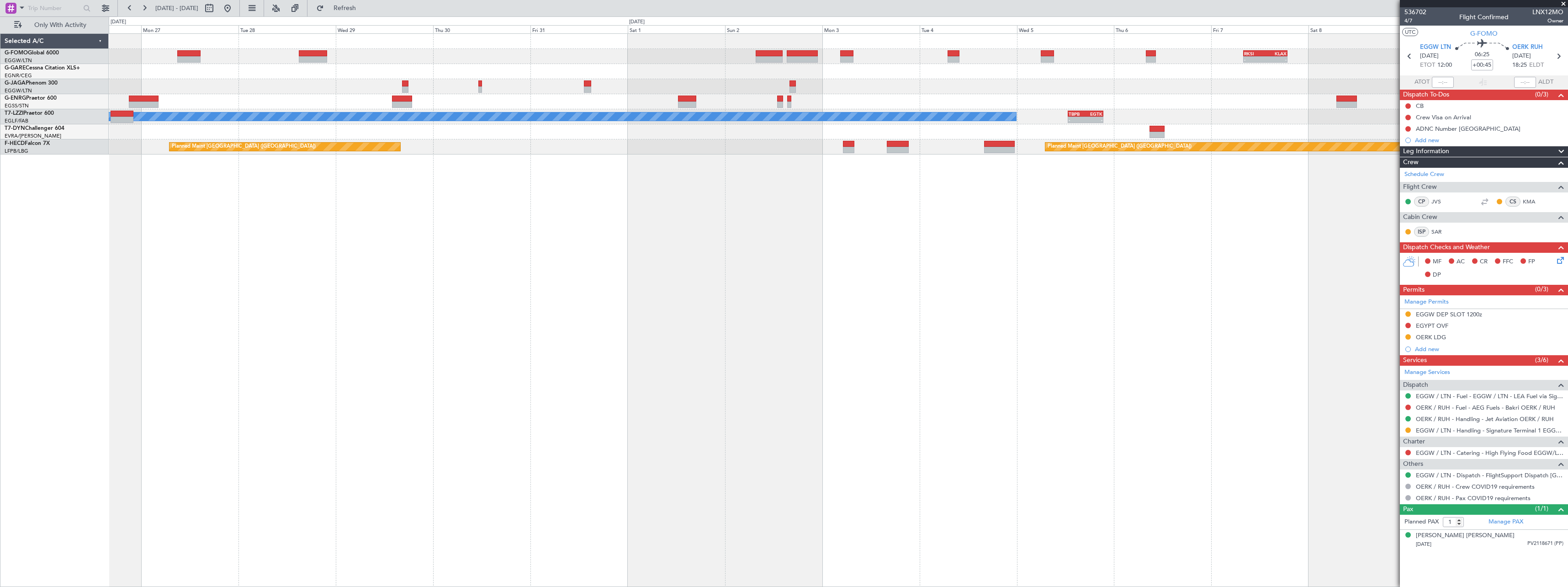
click at [801, 301] on div "- - RKSI 08:00 Z KLAX 18:50 Z TBPB 12:40 Z EGTK 21:25 Z - - A/C Unavailable Lon…" at bounding box center [838, 310] width 1460 height 554
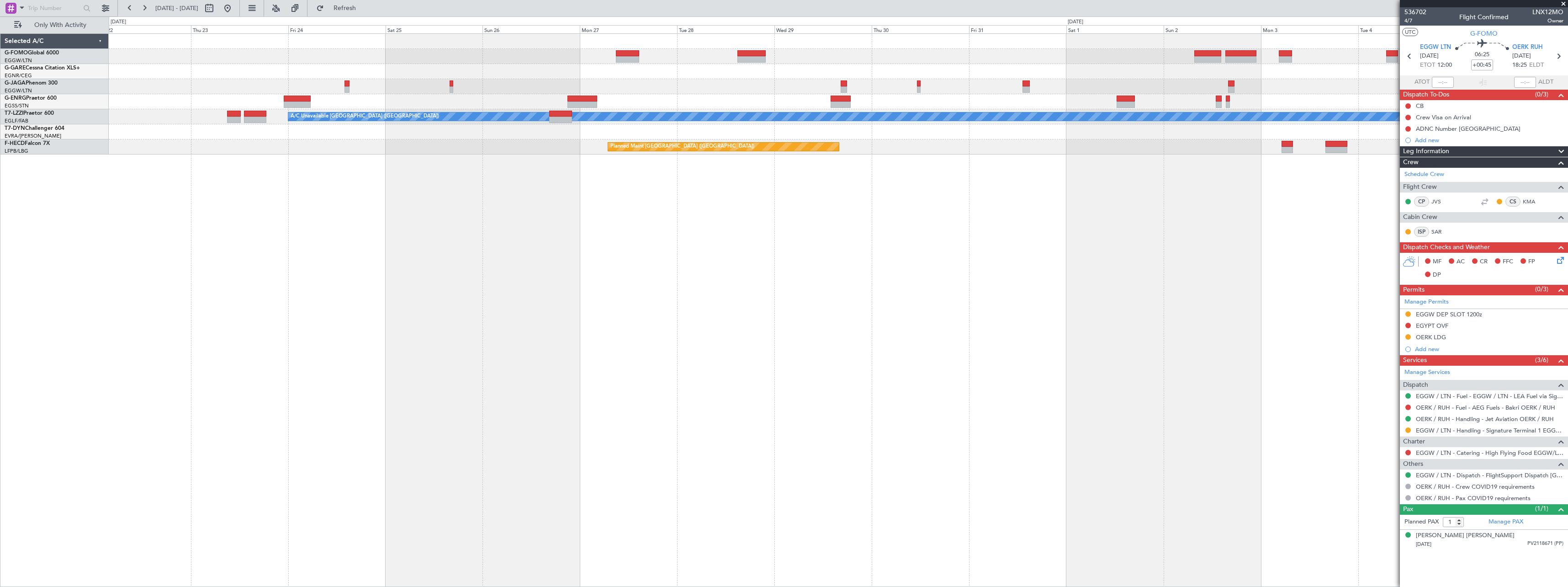
click at [727, 310] on div "- - RKSI 08:00 Z KLAX 18:50 Z TBPB 12:40 Z EGTK 21:25 Z - - A/C Unavailable Lon…" at bounding box center [838, 310] width 1460 height 554
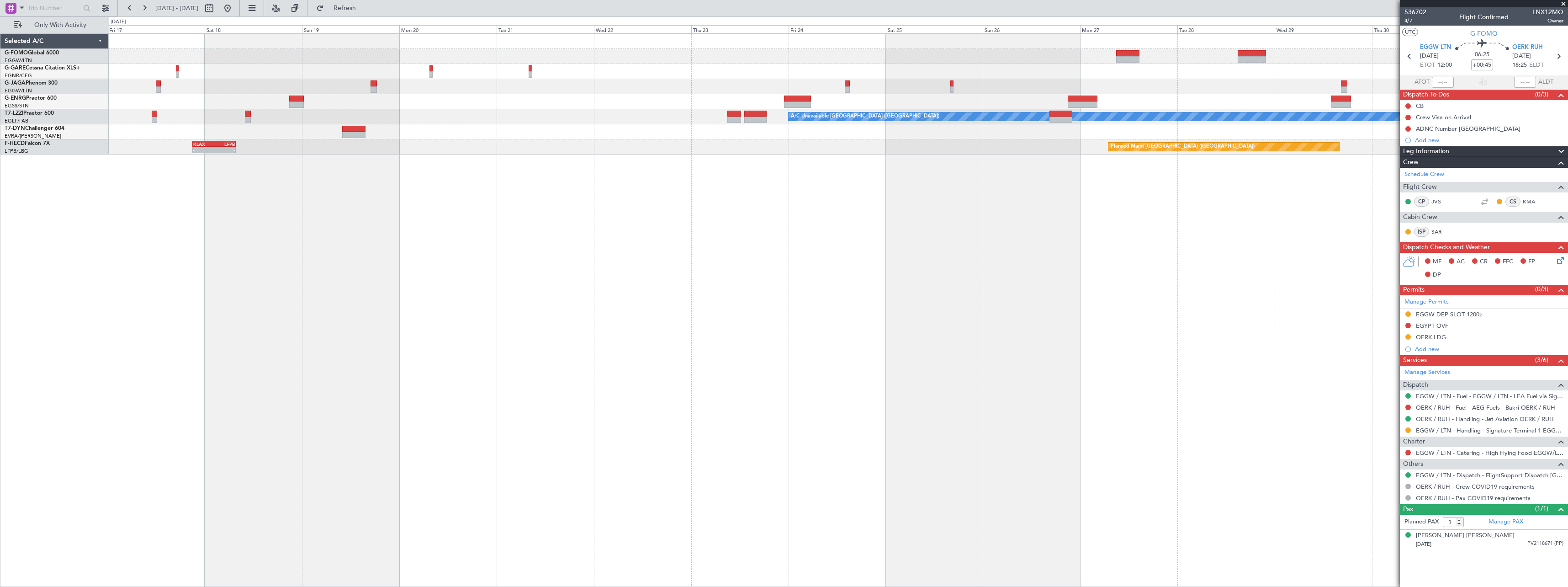
click at [805, 312] on div "A/C Unavailable London (Luton) Planned Maint Paris (Le Bourget) KLAX 21:00 Z LF…" at bounding box center [838, 310] width 1460 height 554
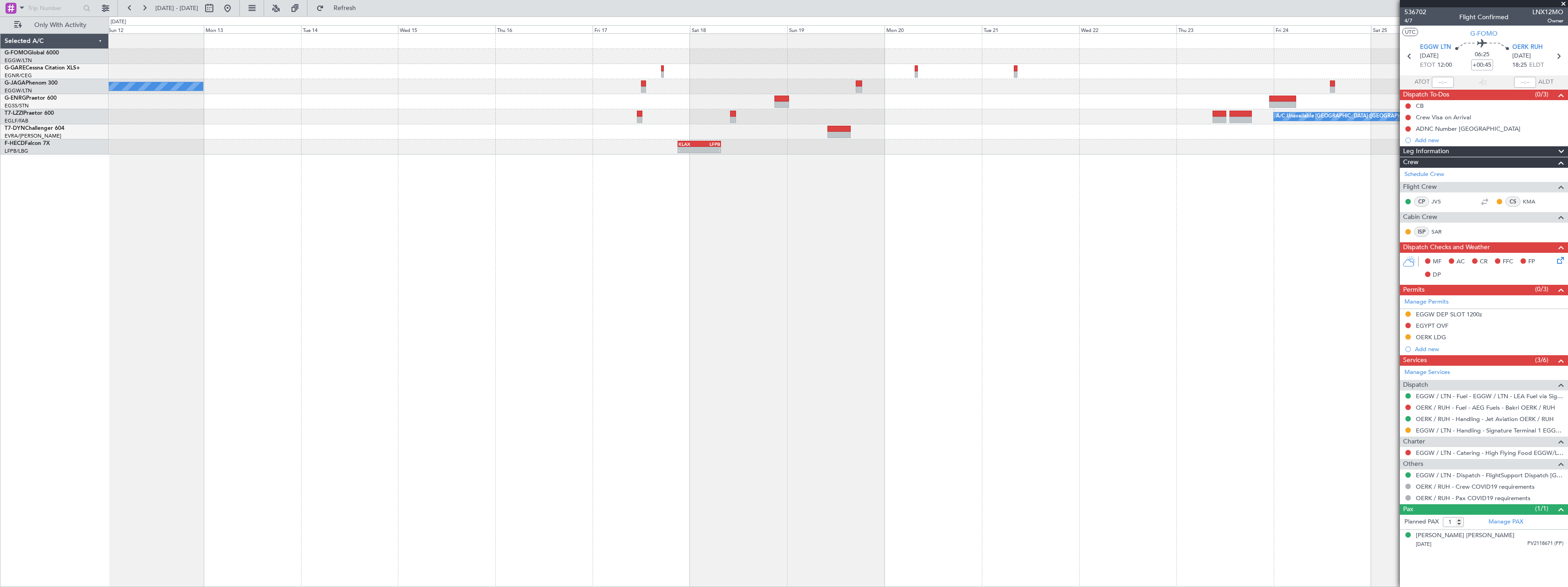
click at [774, 311] on div "No Crew A/C Unavailable London (Luton) KLAX 21:00 Z LFPB 07:40 Z - - Planned Ma…" at bounding box center [838, 310] width 1460 height 554
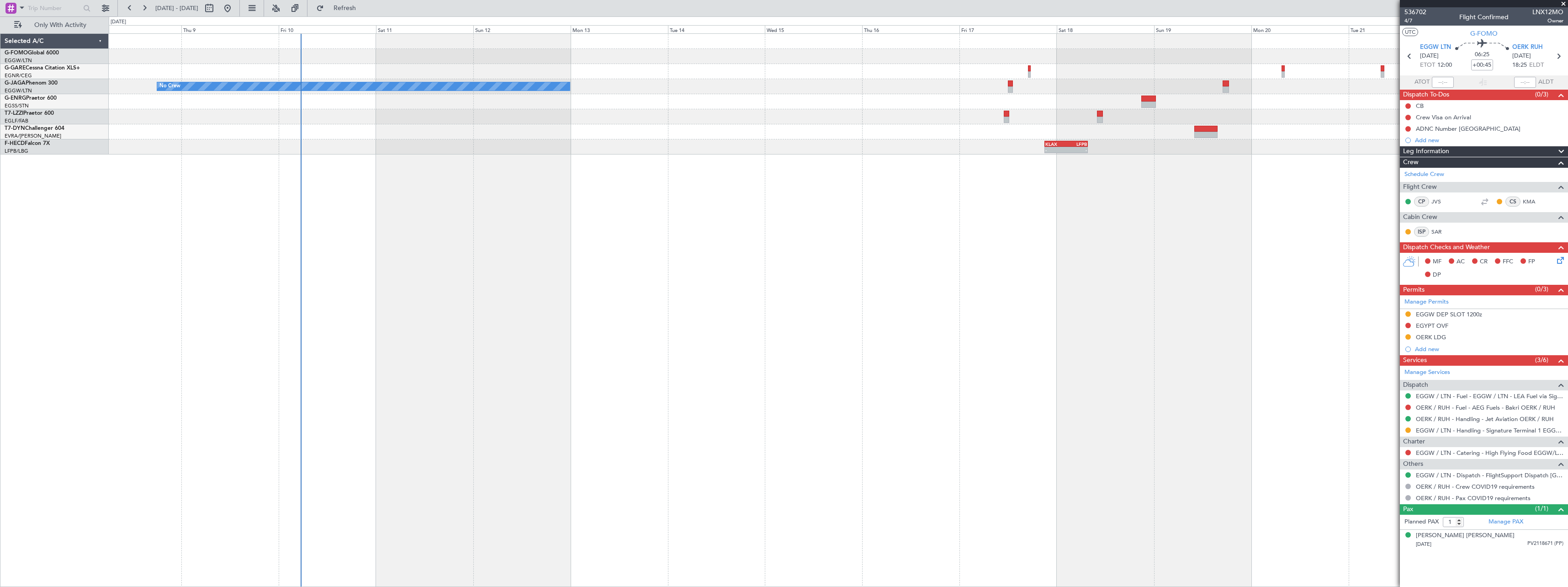
click at [733, 308] on div "No Crew A/C Unavailable London (Luton) KLAX 21:00 Z LFPB 07:40 Z - -" at bounding box center [838, 310] width 1460 height 554
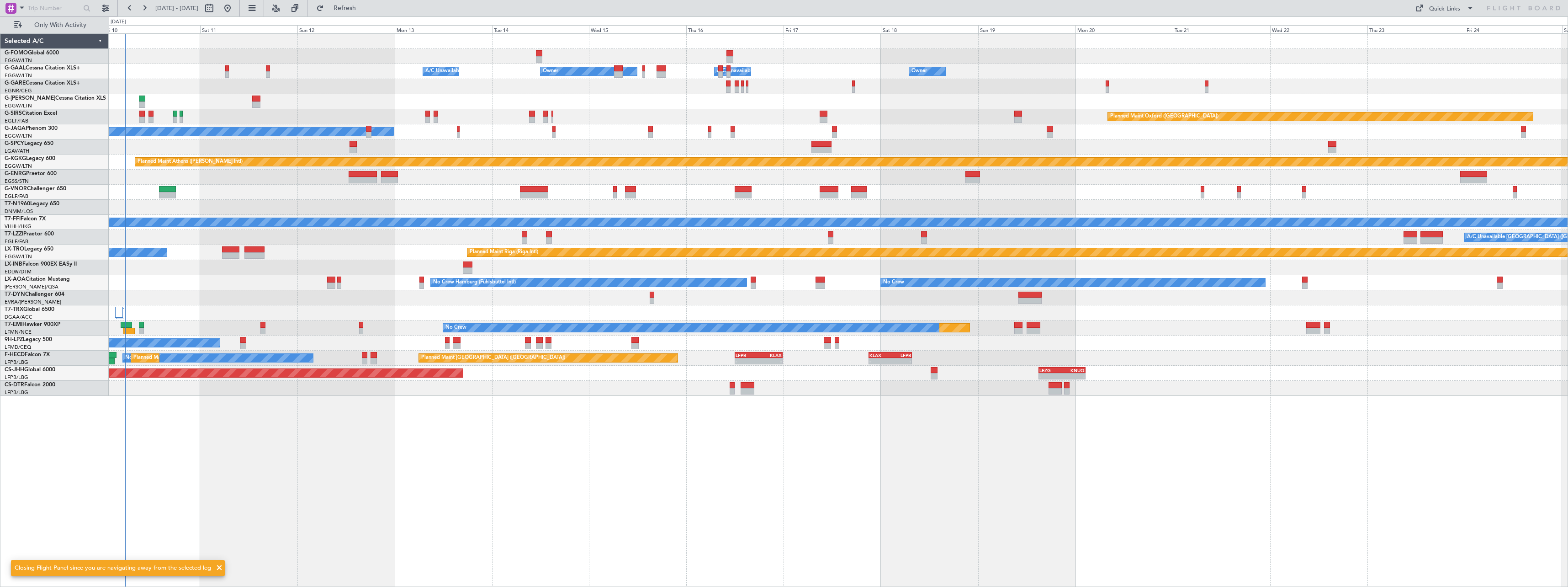
click at [313, 312] on div "Owner Owner Owner A/C Unavailable A/C Unavailable Owner Planned Maint London (L…" at bounding box center [838, 310] width 1460 height 554
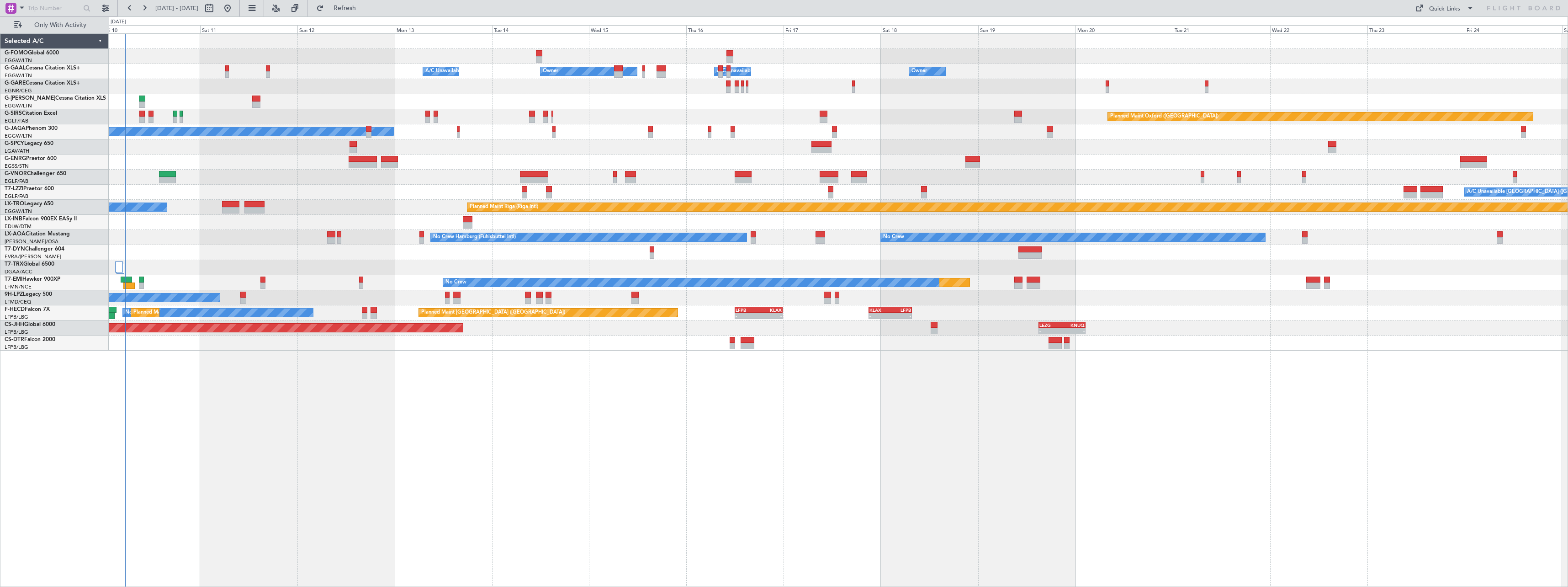
click at [287, 377] on div "Owner Owner Owner A/C Unavailable A/C Unavailable Owner Planned Maint London (L…" at bounding box center [838, 310] width 1460 height 554
click at [412, 381] on div "Owner Owner Owner A/C Unavailable A/C Unavailable Owner Planned Maint London (L…" at bounding box center [838, 310] width 1460 height 554
drag, startPoint x: 370, startPoint y: 9, endPoint x: 366, endPoint y: 26, distance: 17.5
click at [364, 9] on span "Refresh" at bounding box center [345, 8] width 38 height 7
click at [303, 7] on button at bounding box center [295, 8] width 15 height 15
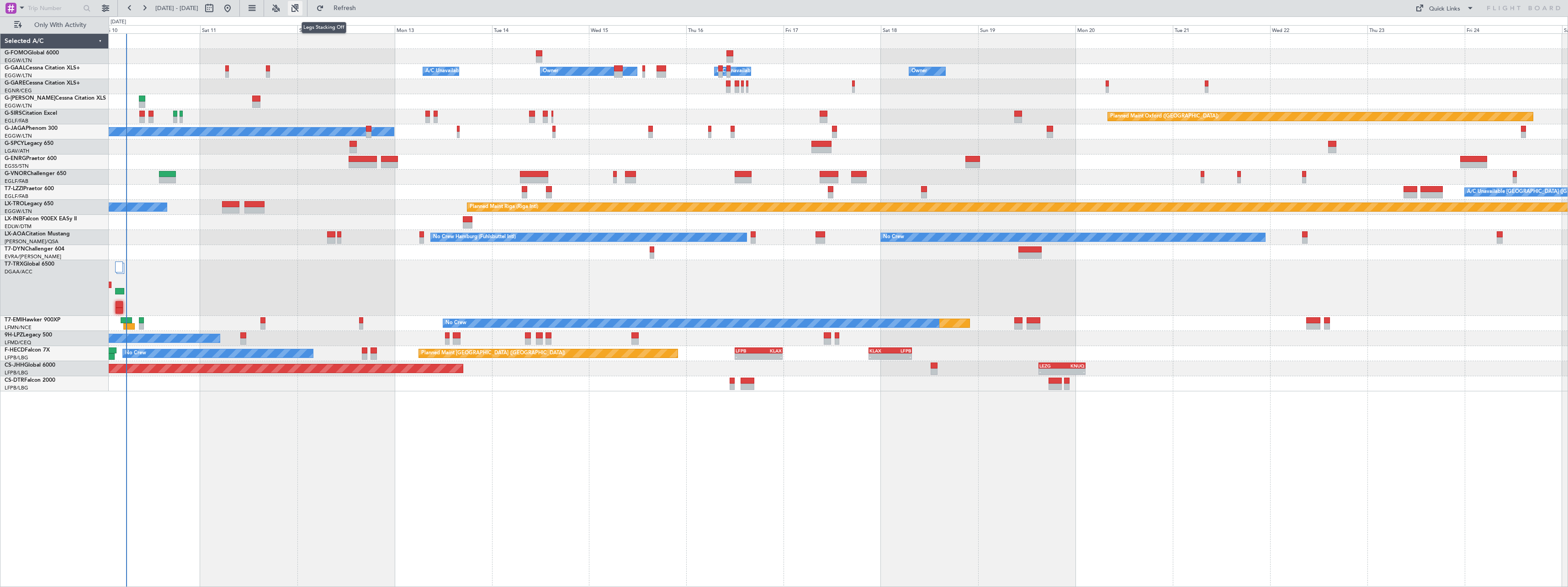
click at [303, 7] on button at bounding box center [295, 8] width 15 height 15
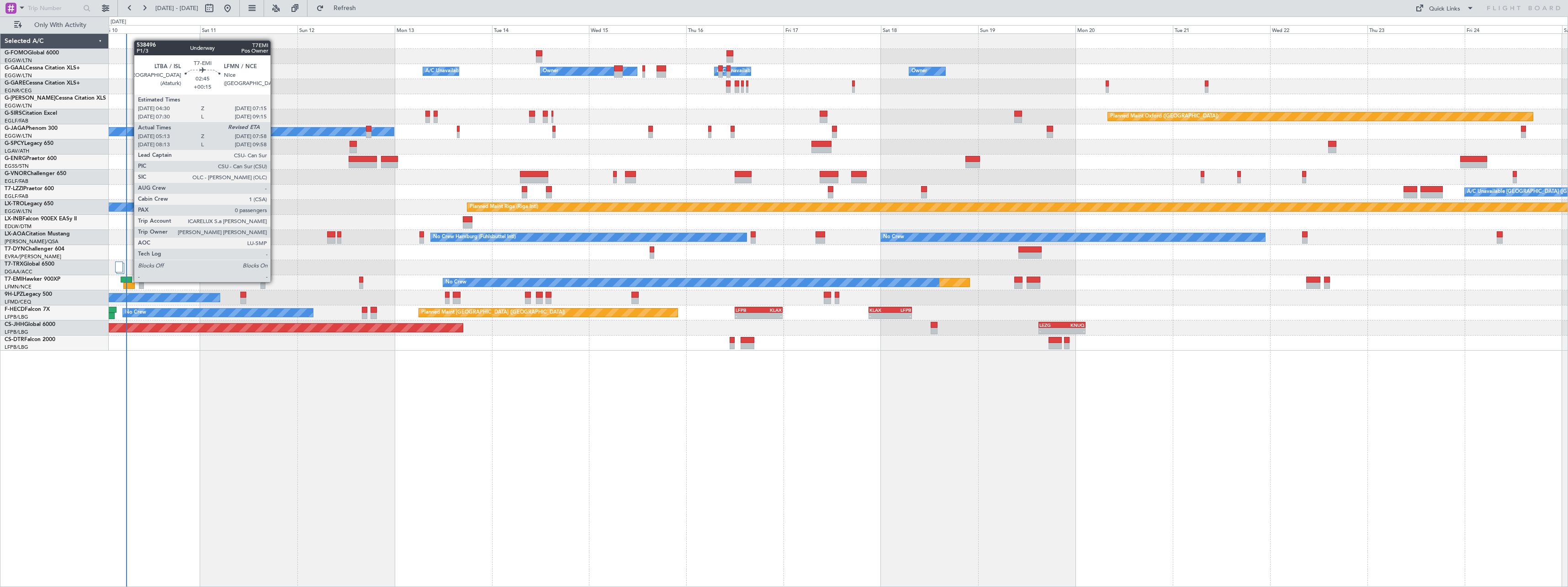
click at [129, 281] on div at bounding box center [126, 280] width 12 height 7
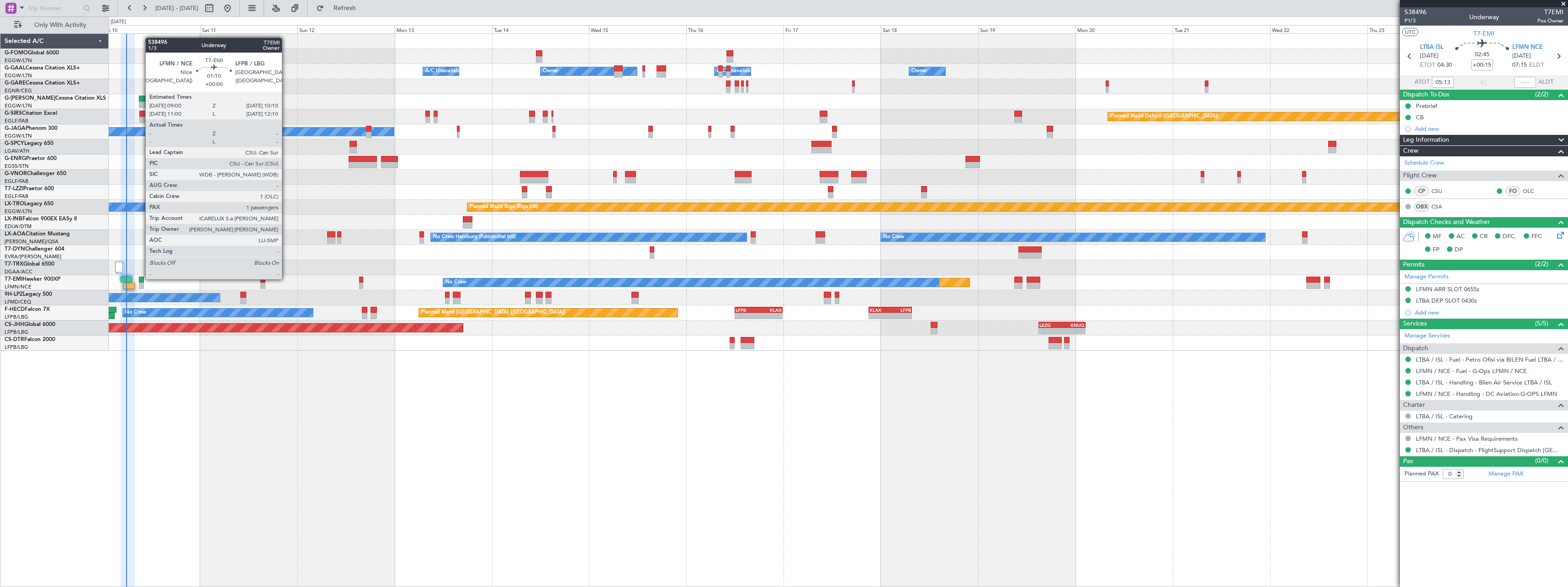
click at [141, 278] on div at bounding box center [141, 280] width 5 height 7
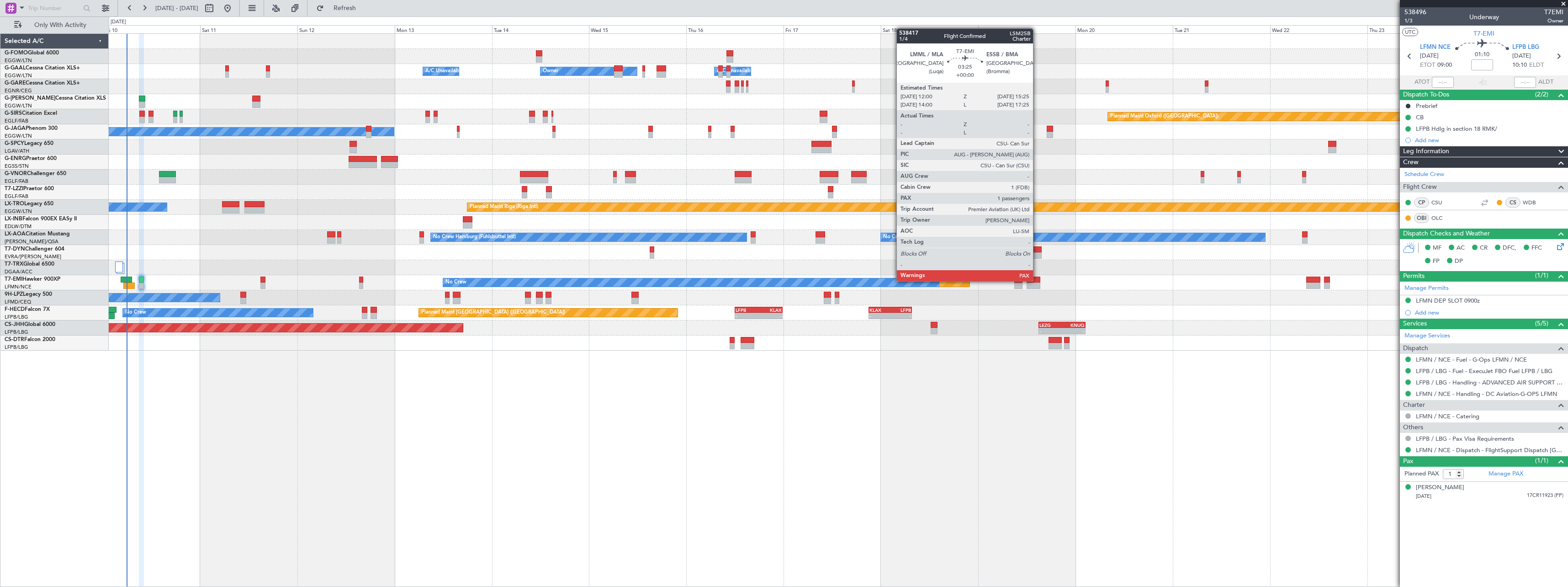
click at [1037, 280] on div at bounding box center [1034, 280] width 15 height 7
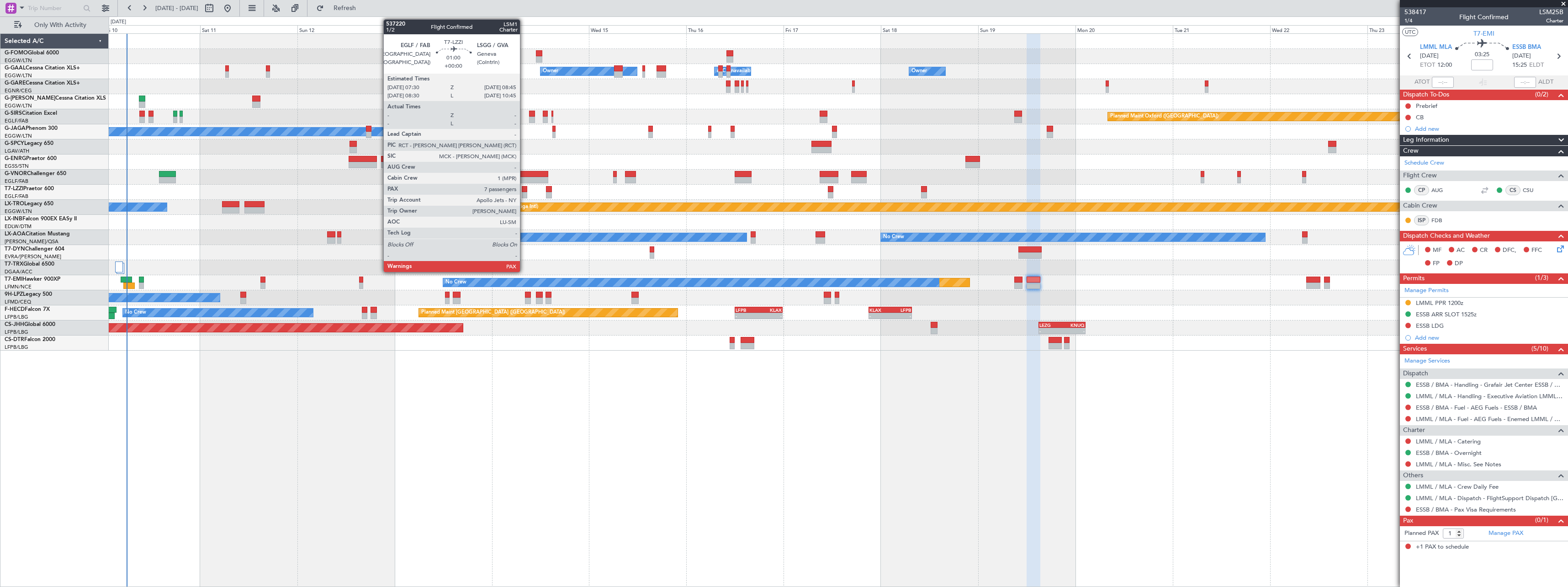
click at [524, 192] on div at bounding box center [525, 189] width 6 height 7
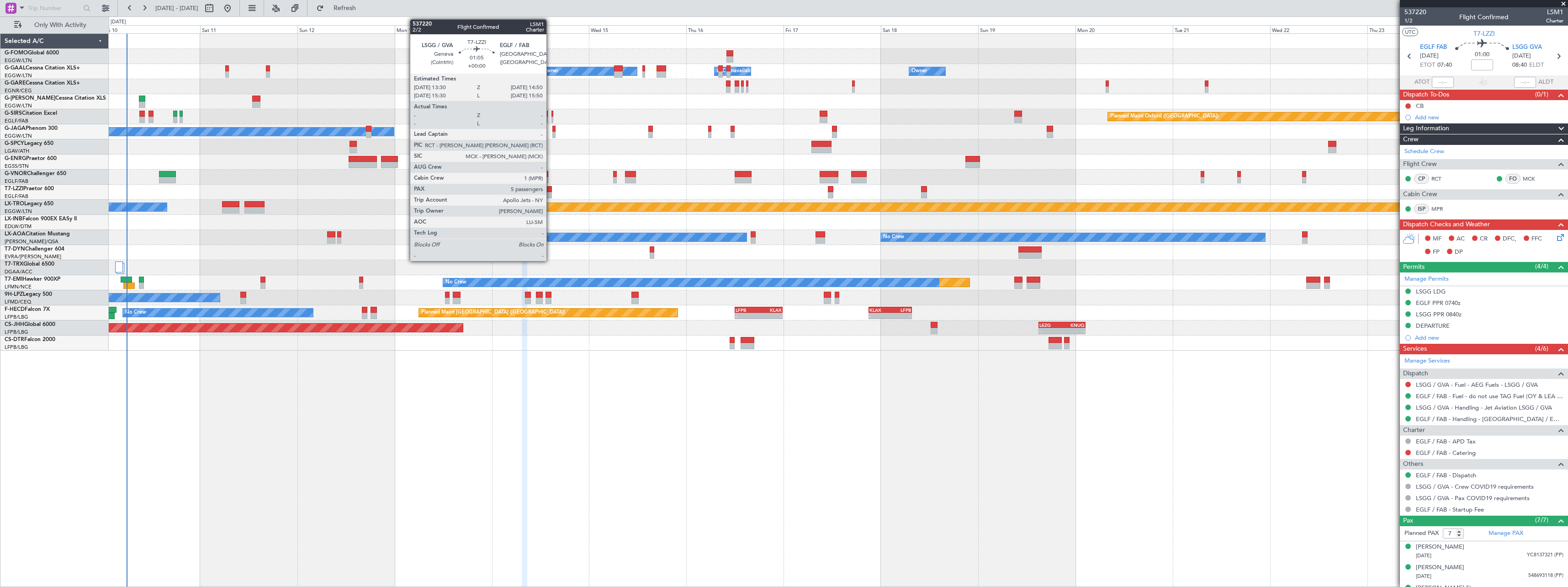
click at [551, 190] on div at bounding box center [549, 189] width 6 height 7
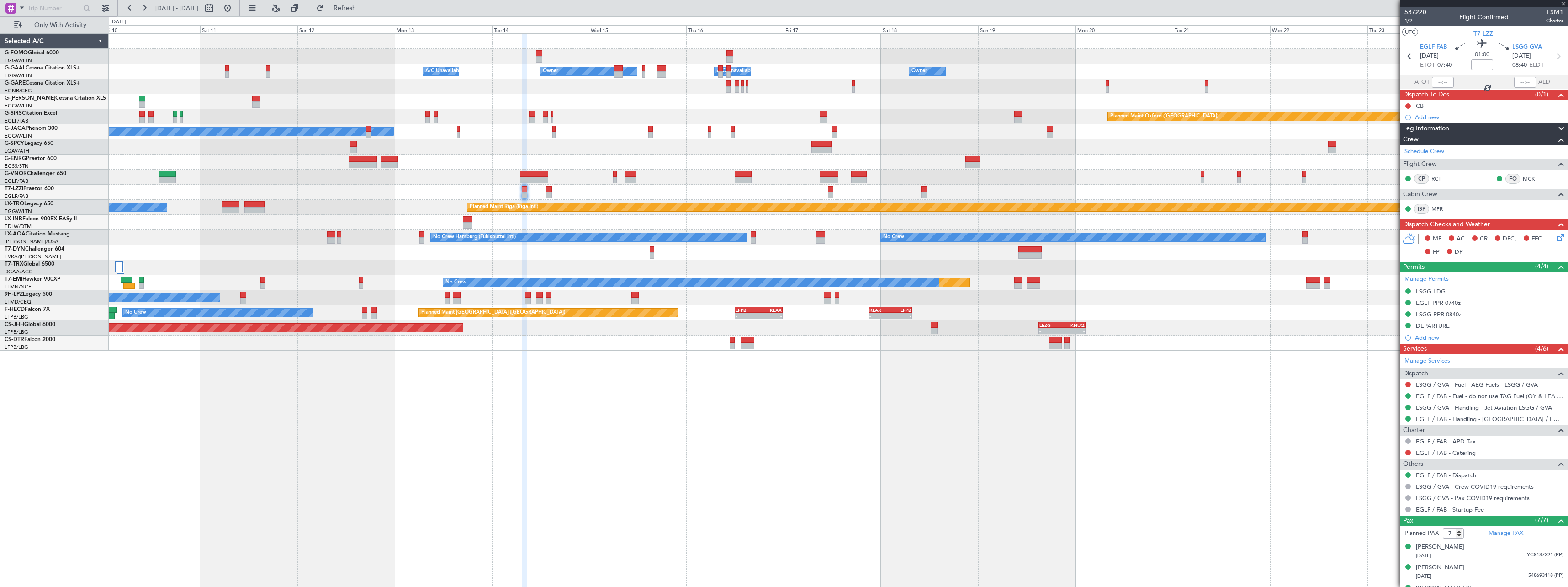
type input "5"
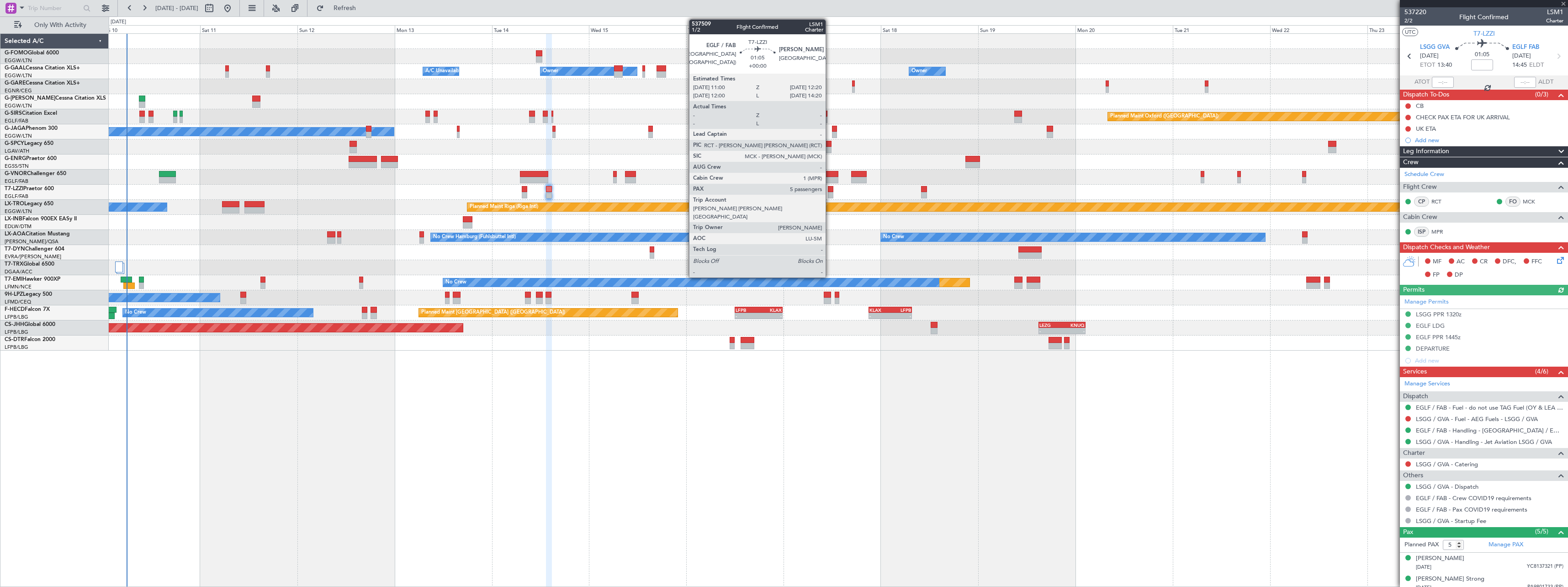
click at [830, 192] on div at bounding box center [831, 195] width 6 height 7
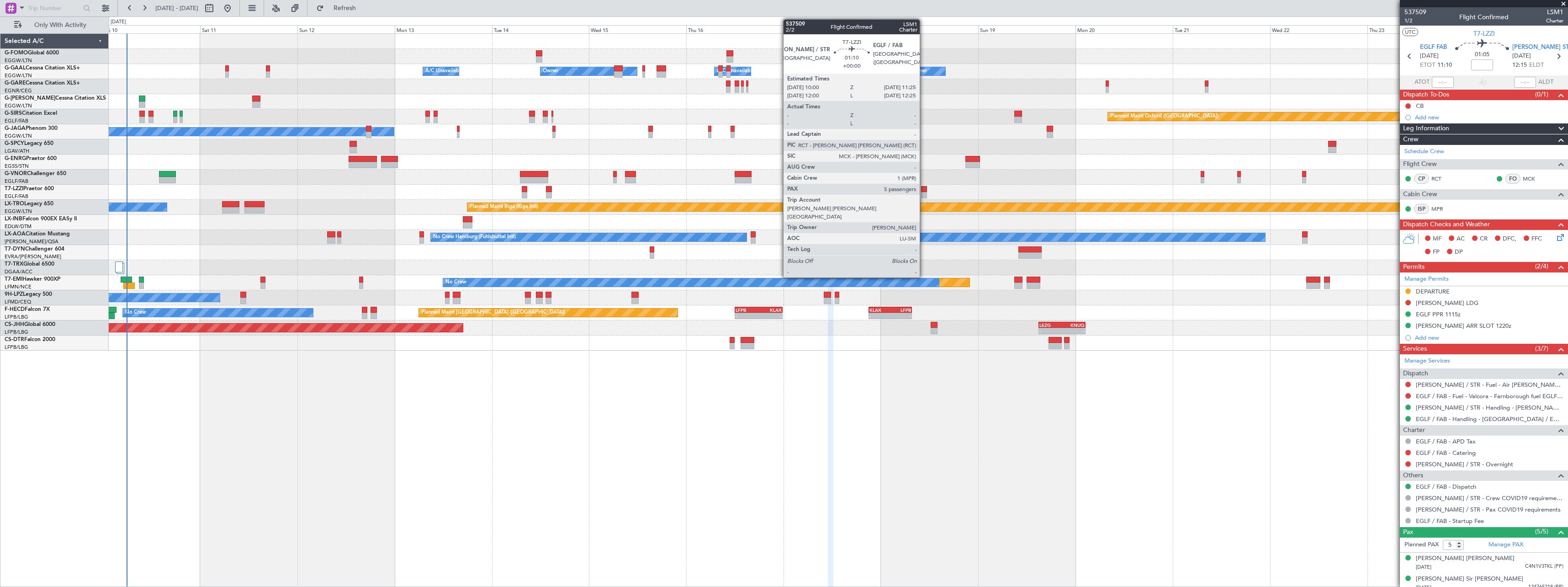
click at [924, 194] on div at bounding box center [924, 195] width 6 height 7
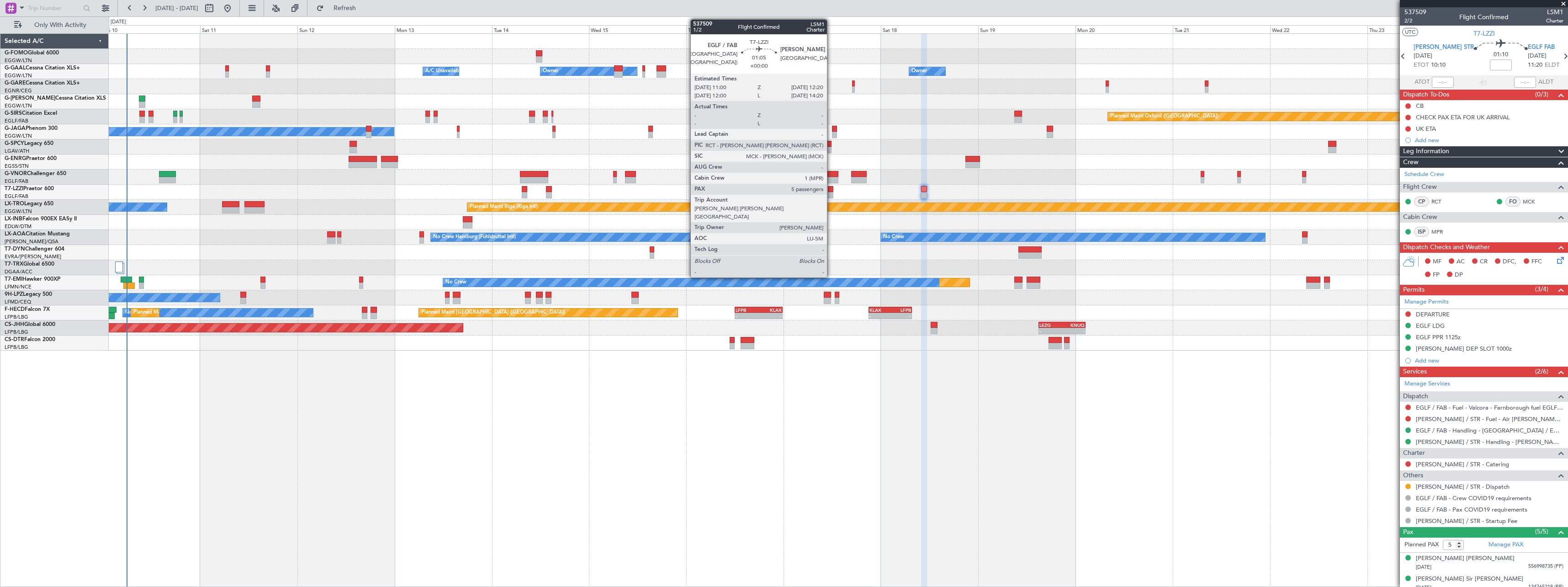
click at [831, 194] on div at bounding box center [831, 195] width 6 height 7
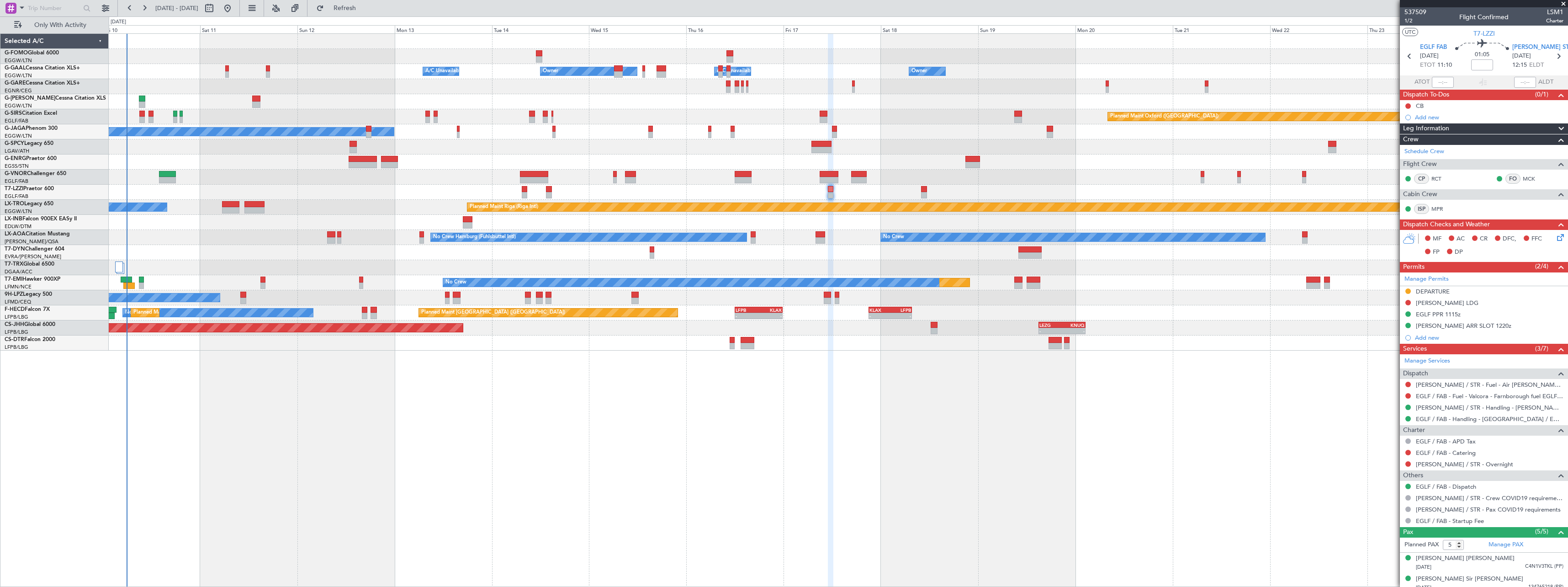
click at [927, 189] on div "A/C Unavailable [GEOGRAPHIC_DATA] ([GEOGRAPHIC_DATA]) Unplanned Maint [GEOGRAPH…" at bounding box center [838, 192] width 1459 height 15
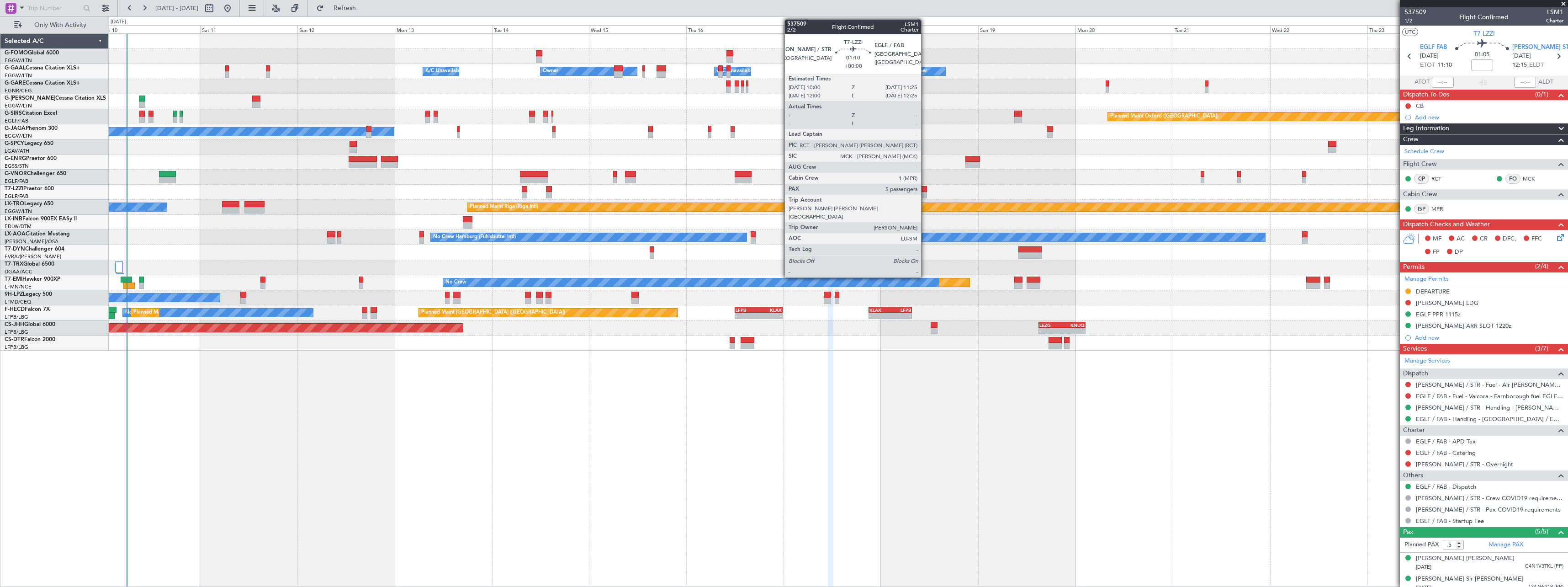
click at [926, 189] on div at bounding box center [924, 189] width 6 height 7
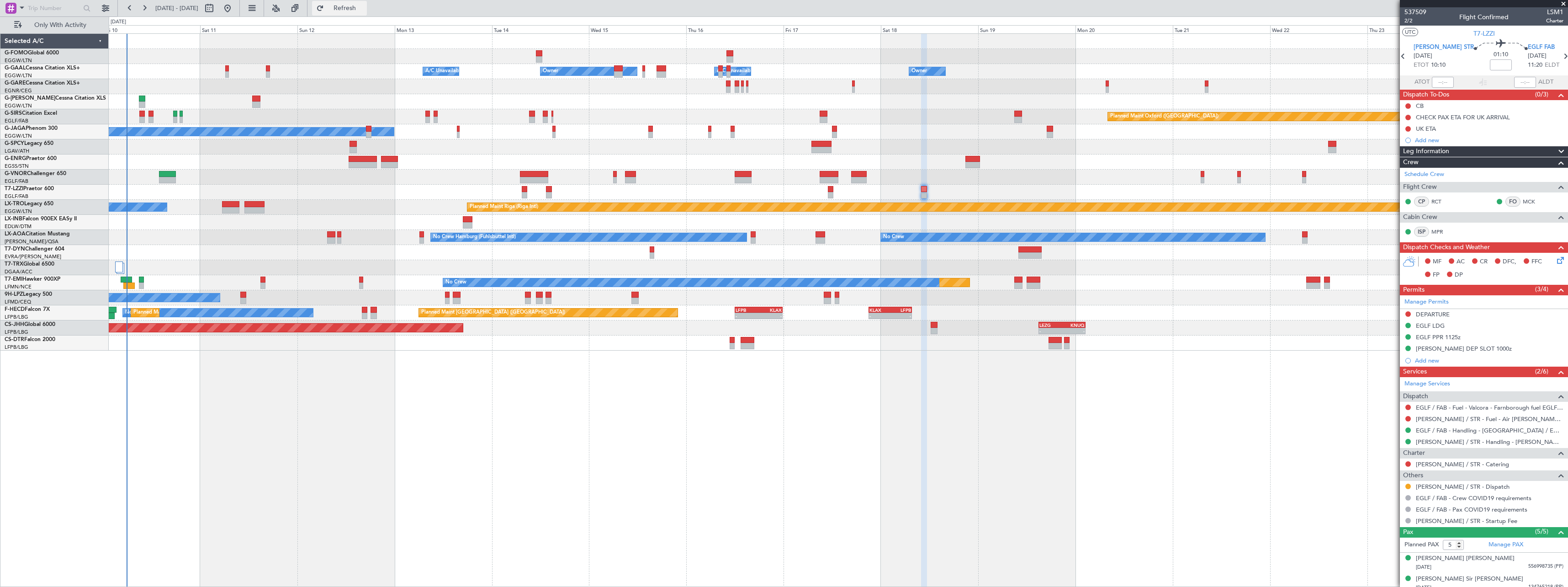
click at [364, 8] on span "Refresh" at bounding box center [345, 8] width 38 height 7
drag, startPoint x: 375, startPoint y: 13, endPoint x: 373, endPoint y: 21, distance: 8.2
click at [367, 13] on button "Refresh" at bounding box center [340, 8] width 55 height 15
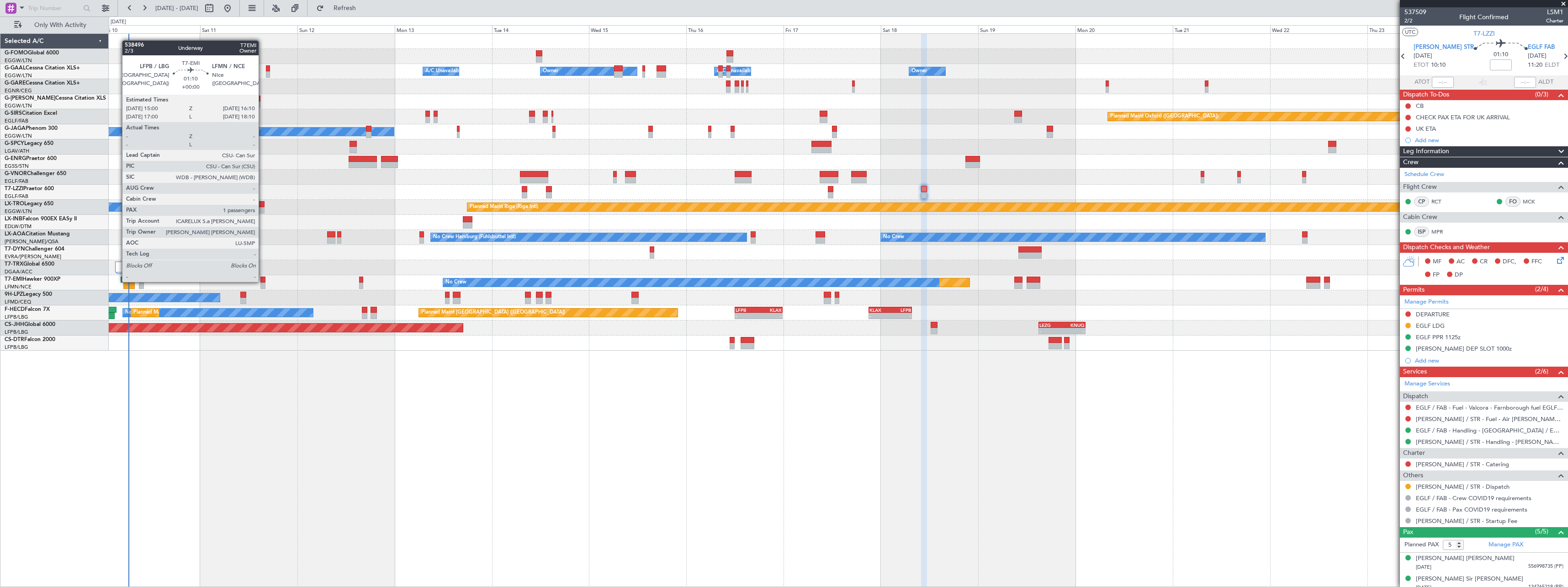
click at [263, 281] on div at bounding box center [263, 280] width 5 height 7
type input "1"
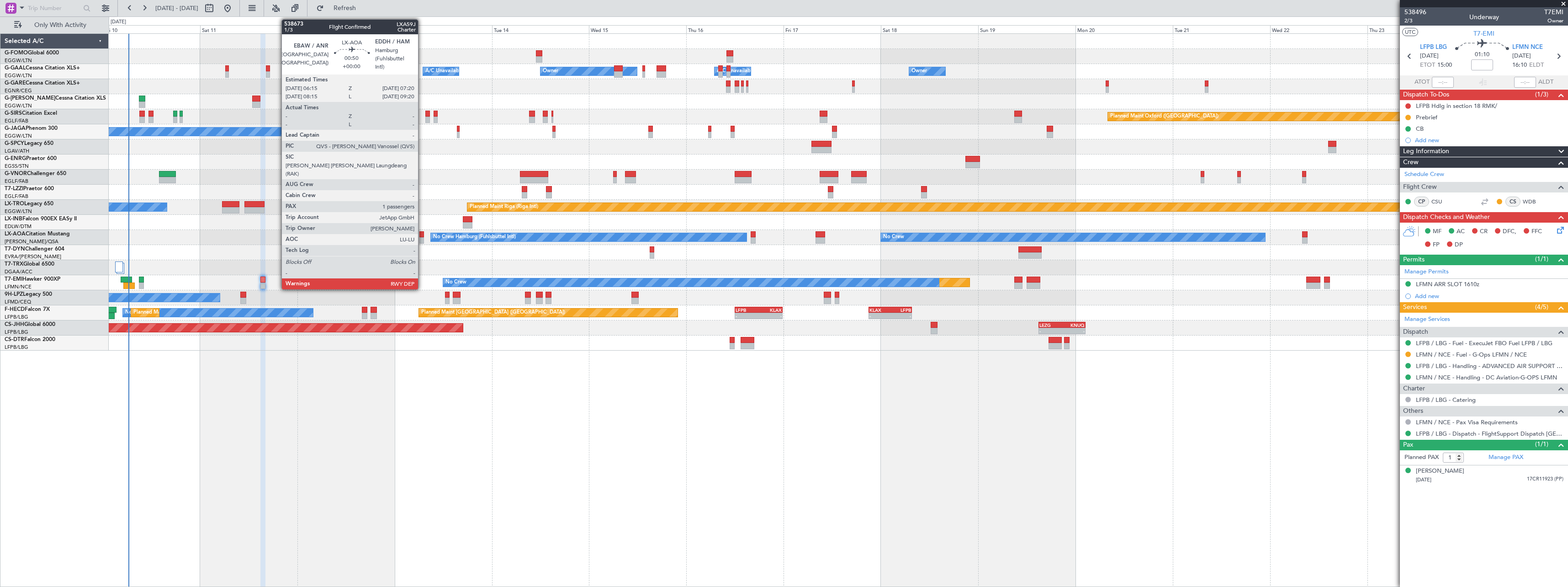
click at [422, 235] on div at bounding box center [422, 235] width 4 height 7
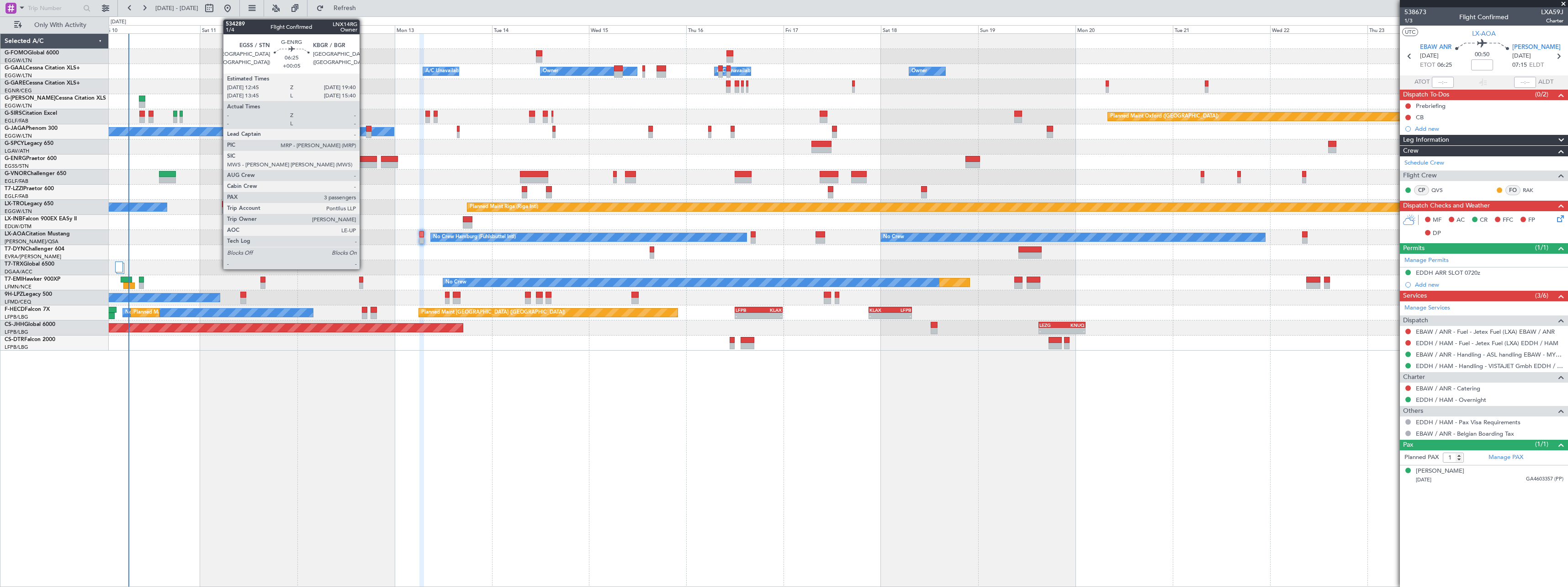
click at [364, 162] on div at bounding box center [362, 165] width 28 height 7
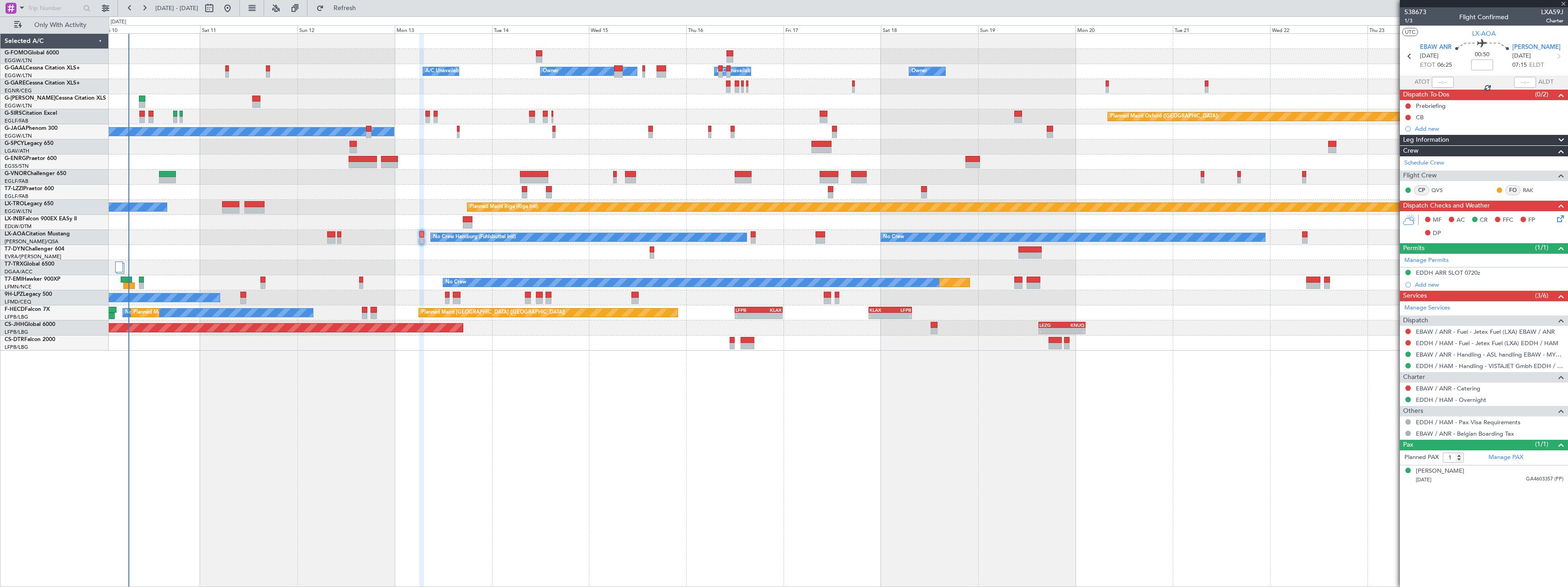
type input "+00:05"
type input "3"
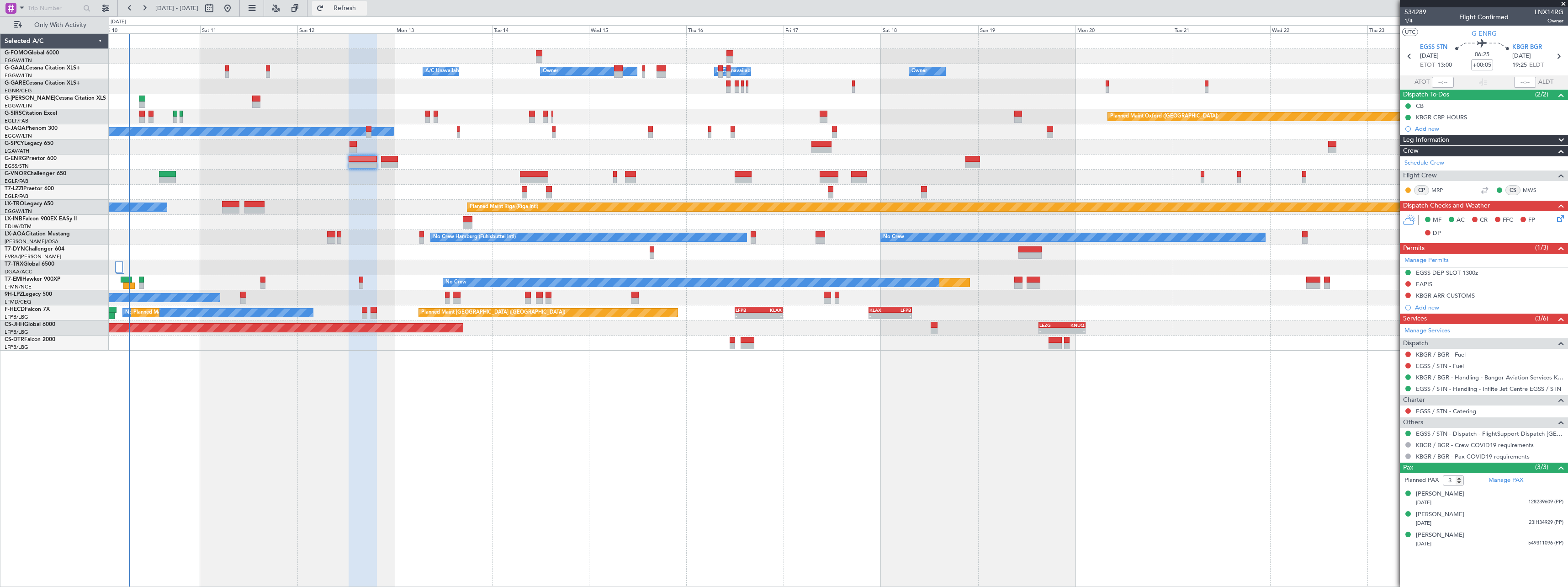
click at [364, 10] on span "Refresh" at bounding box center [345, 8] width 38 height 7
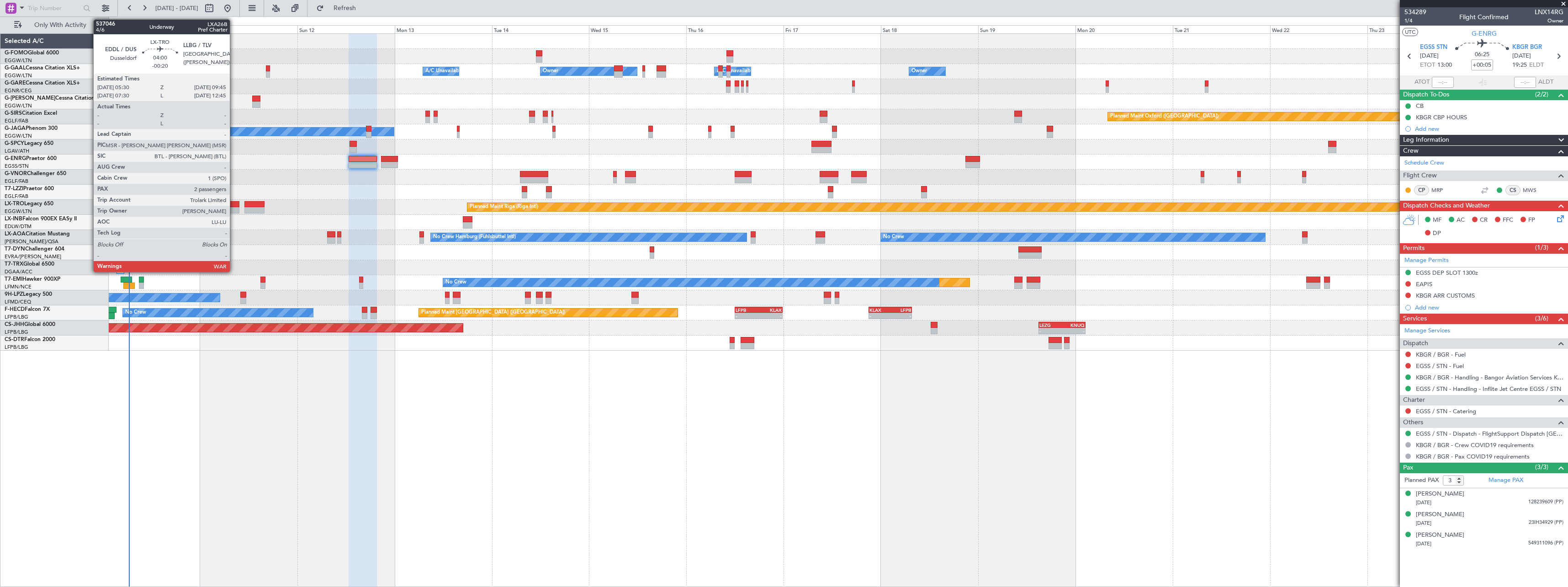
click at [234, 204] on div at bounding box center [231, 204] width 17 height 7
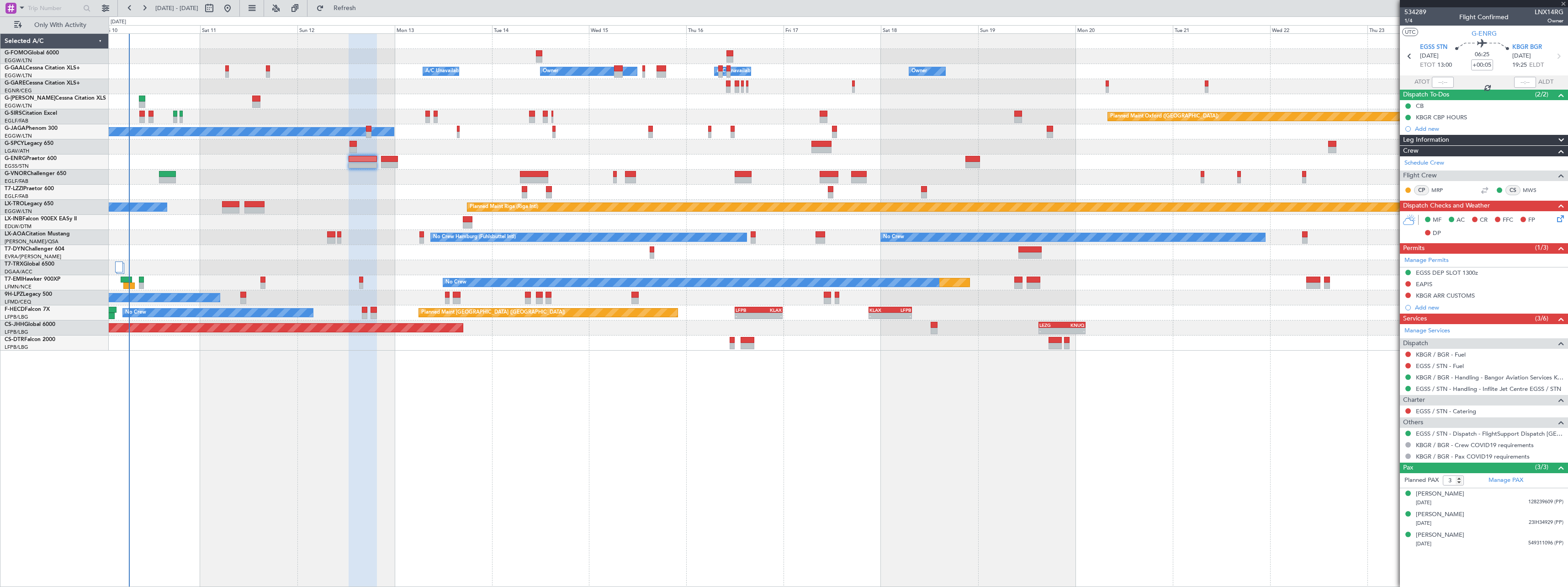
type input "-00:20"
type input "2"
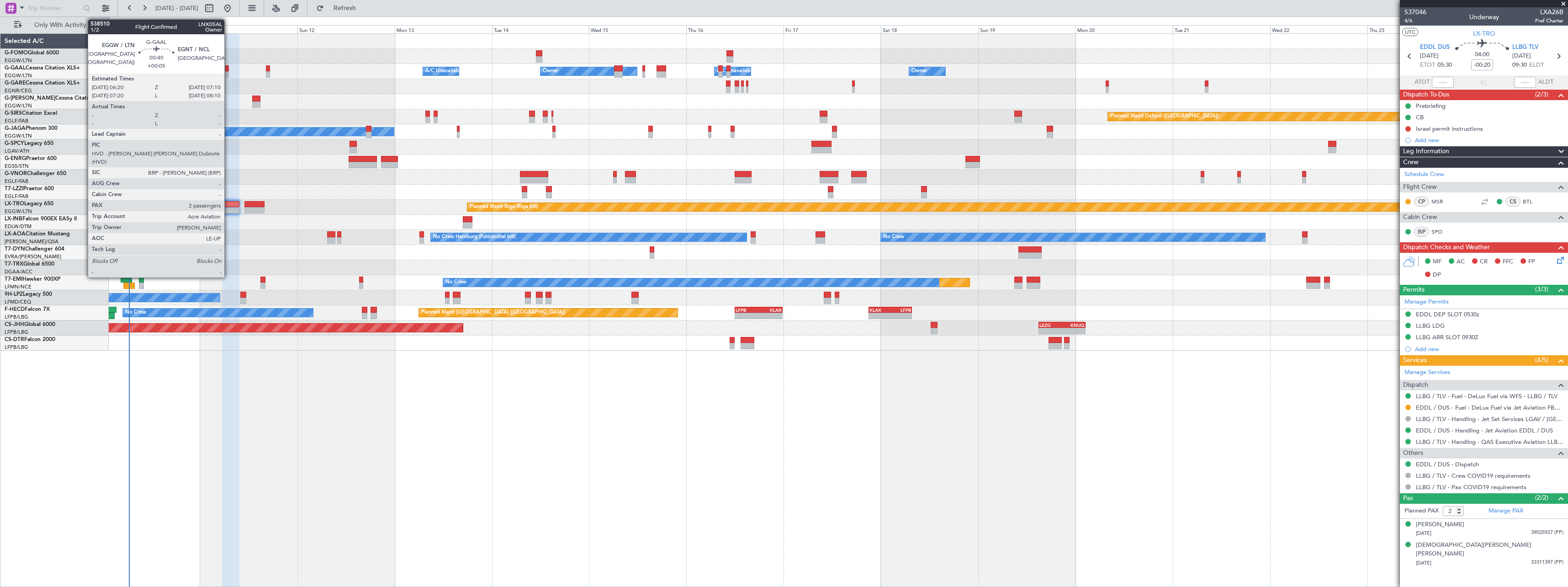
click at [229, 70] on div at bounding box center [226, 68] width 4 height 7
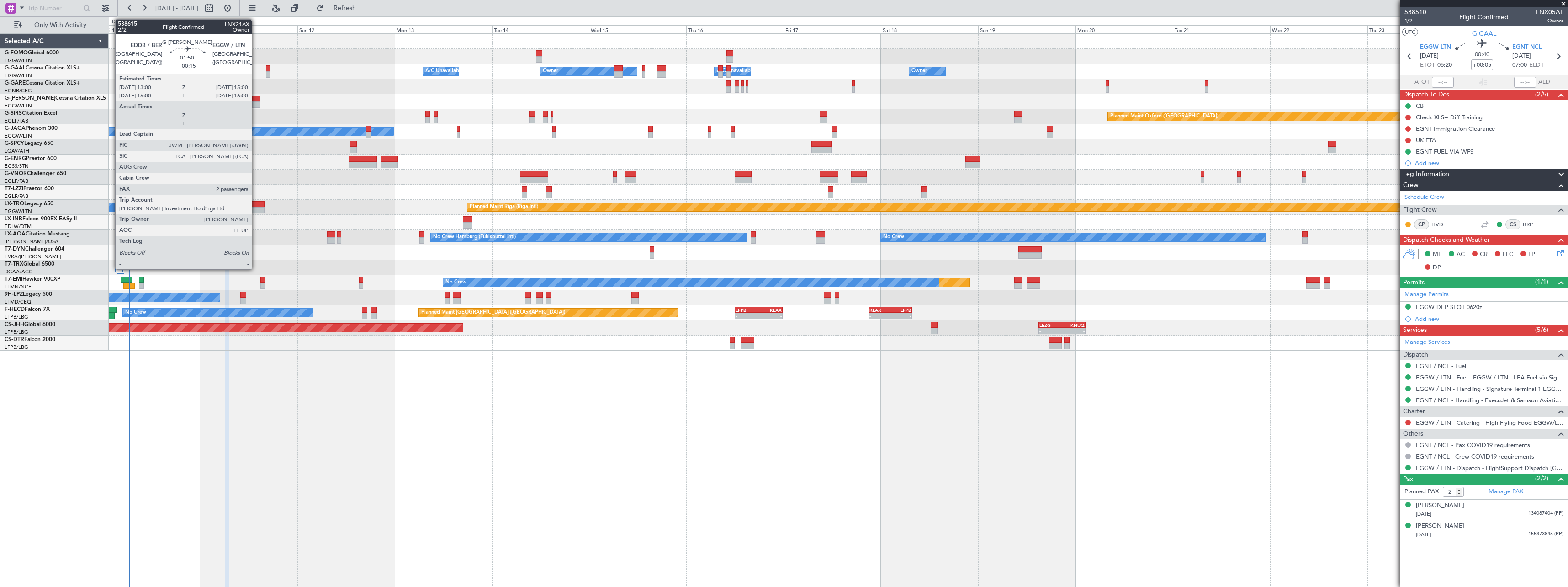
click at [256, 100] on div at bounding box center [256, 99] width 8 height 7
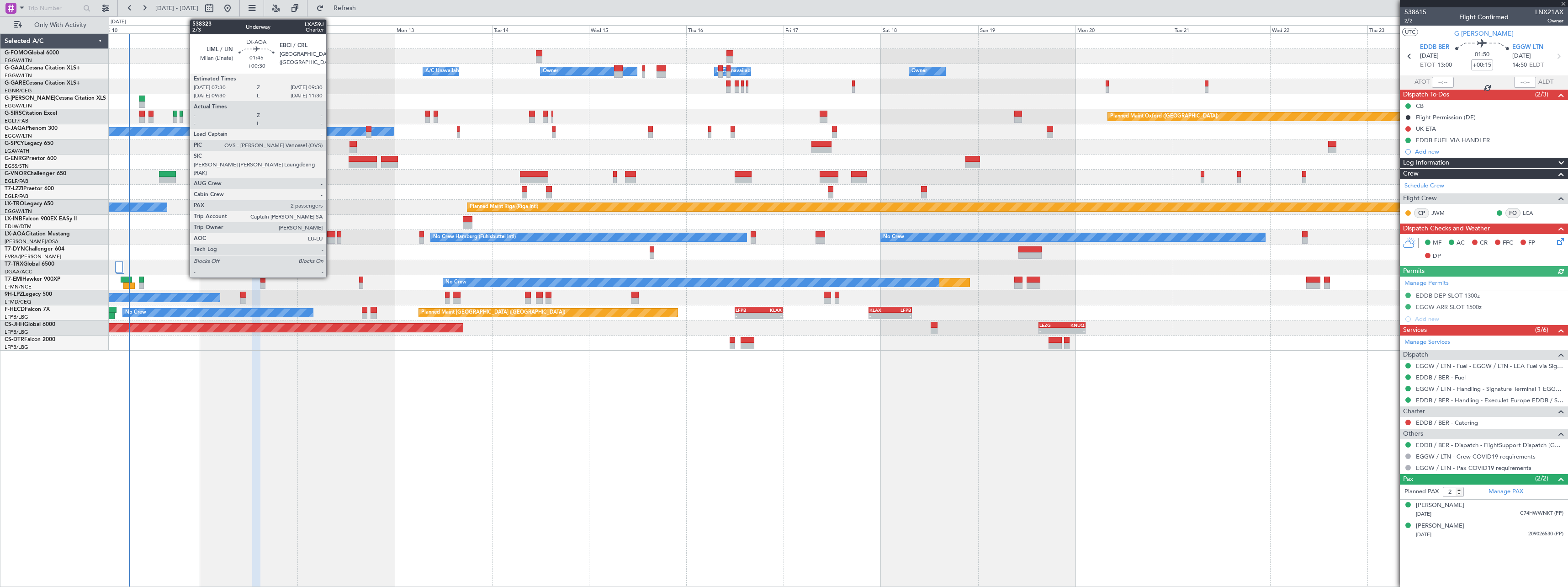
click at [330, 238] on div at bounding box center [331, 240] width 8 height 7
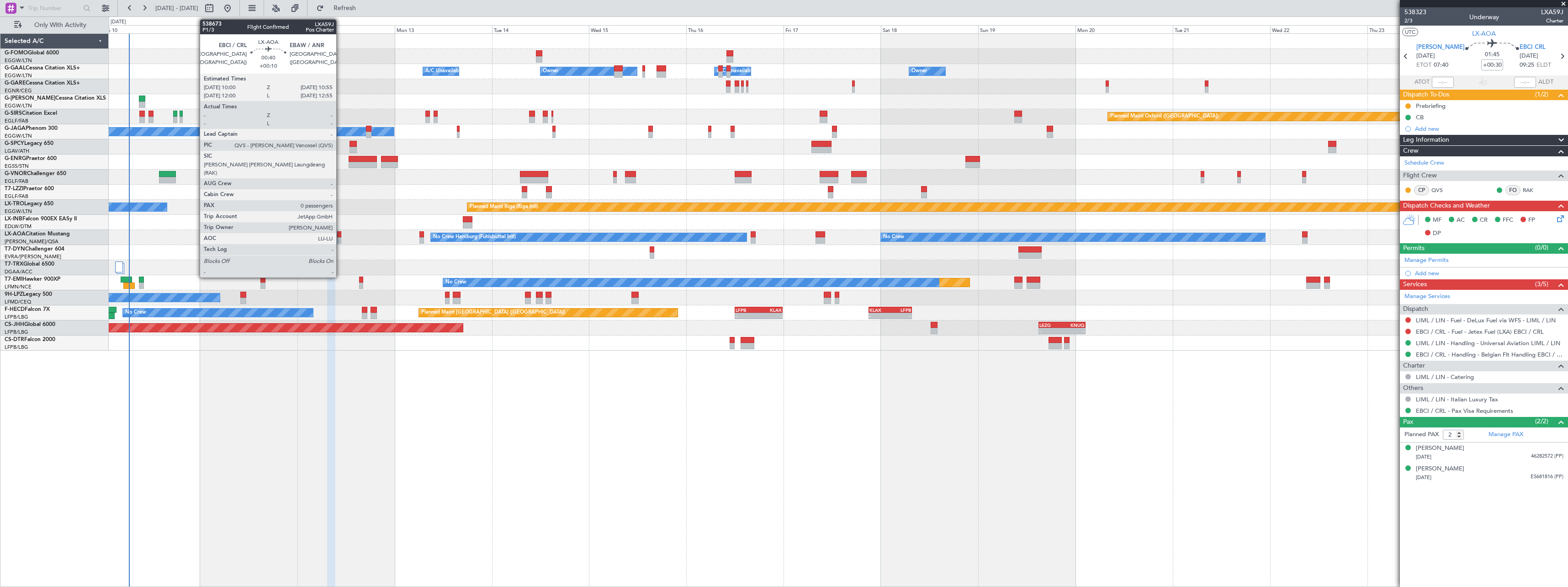
click at [340, 236] on div at bounding box center [340, 235] width 4 height 7
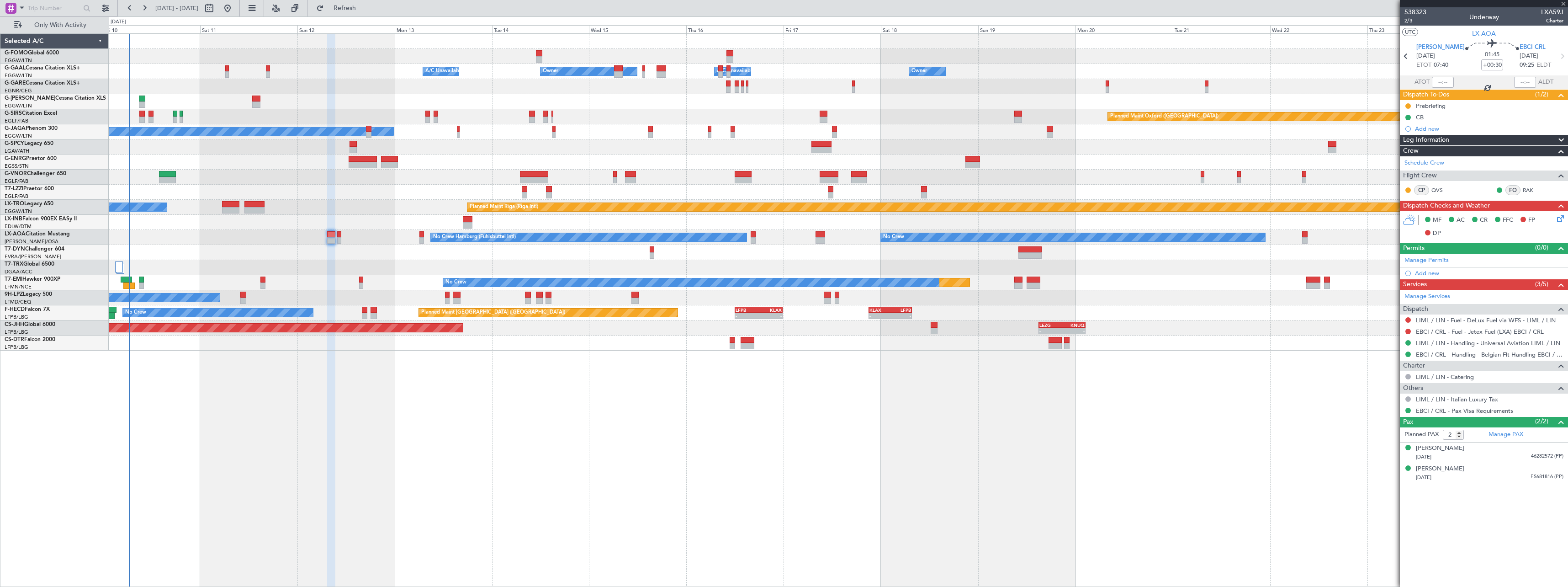
type input "+00:10"
type input "0"
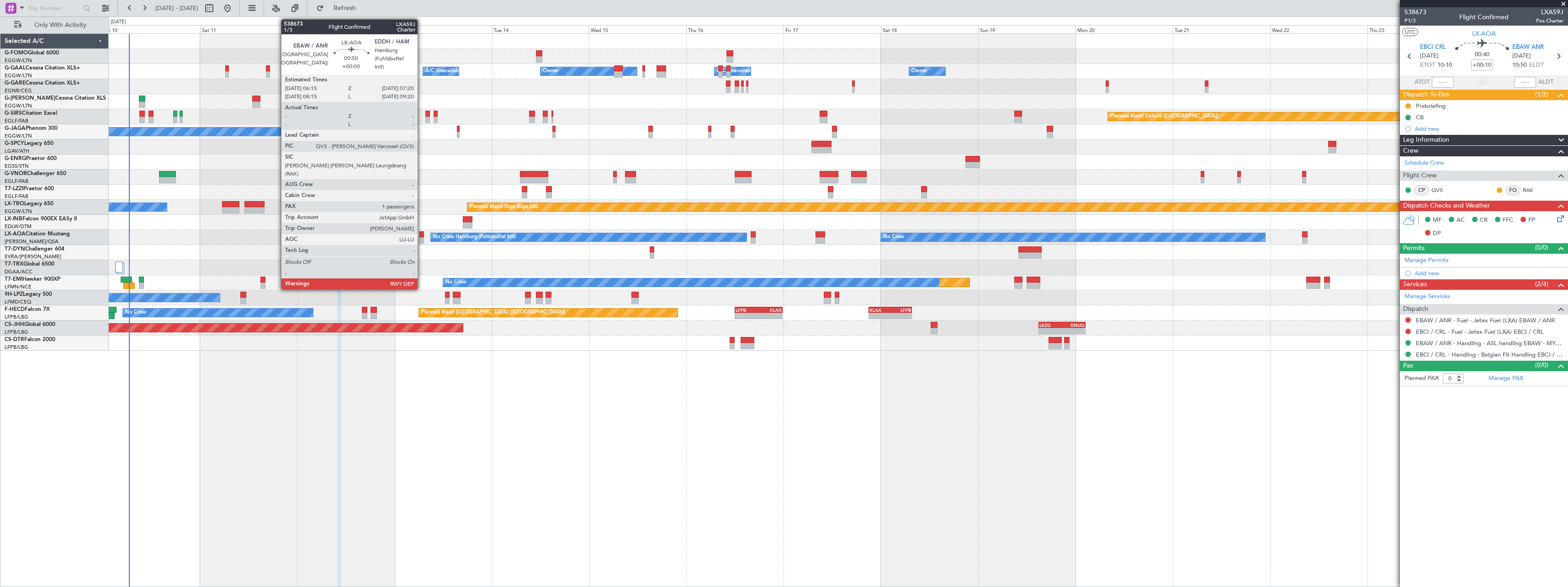
click at [422, 237] on div at bounding box center [422, 235] width 4 height 7
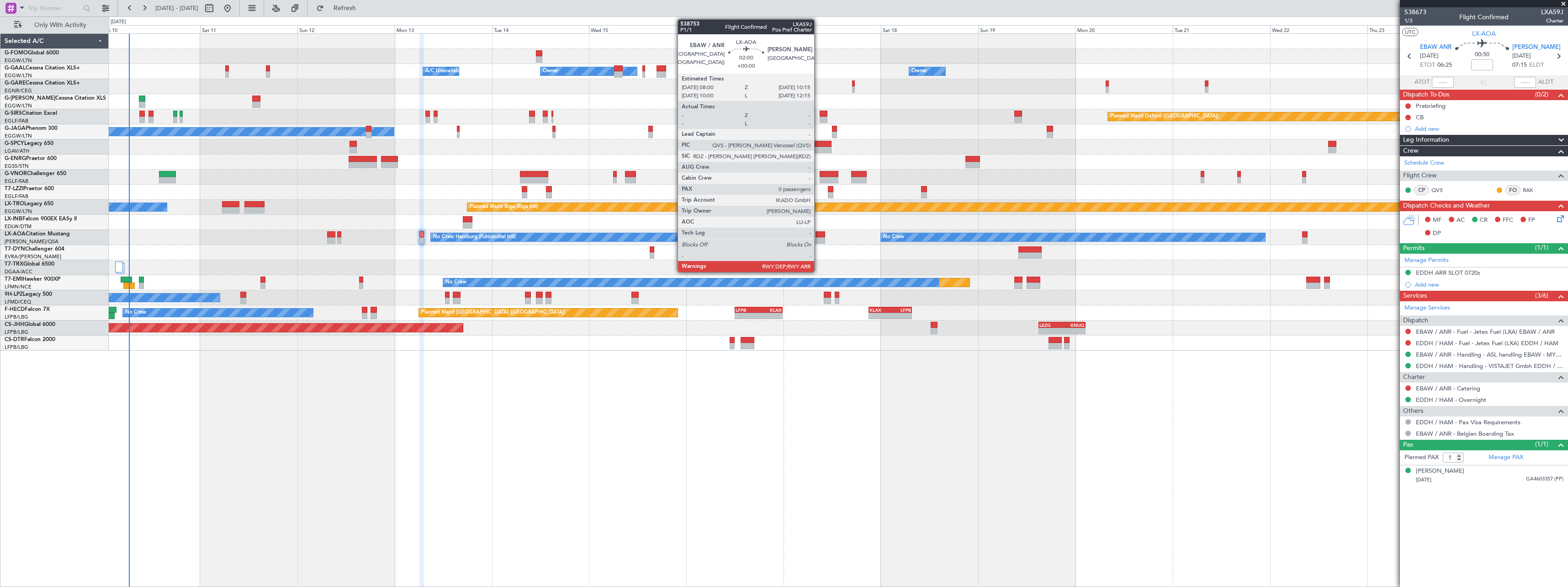
click at [818, 235] on div at bounding box center [820, 235] width 9 height 7
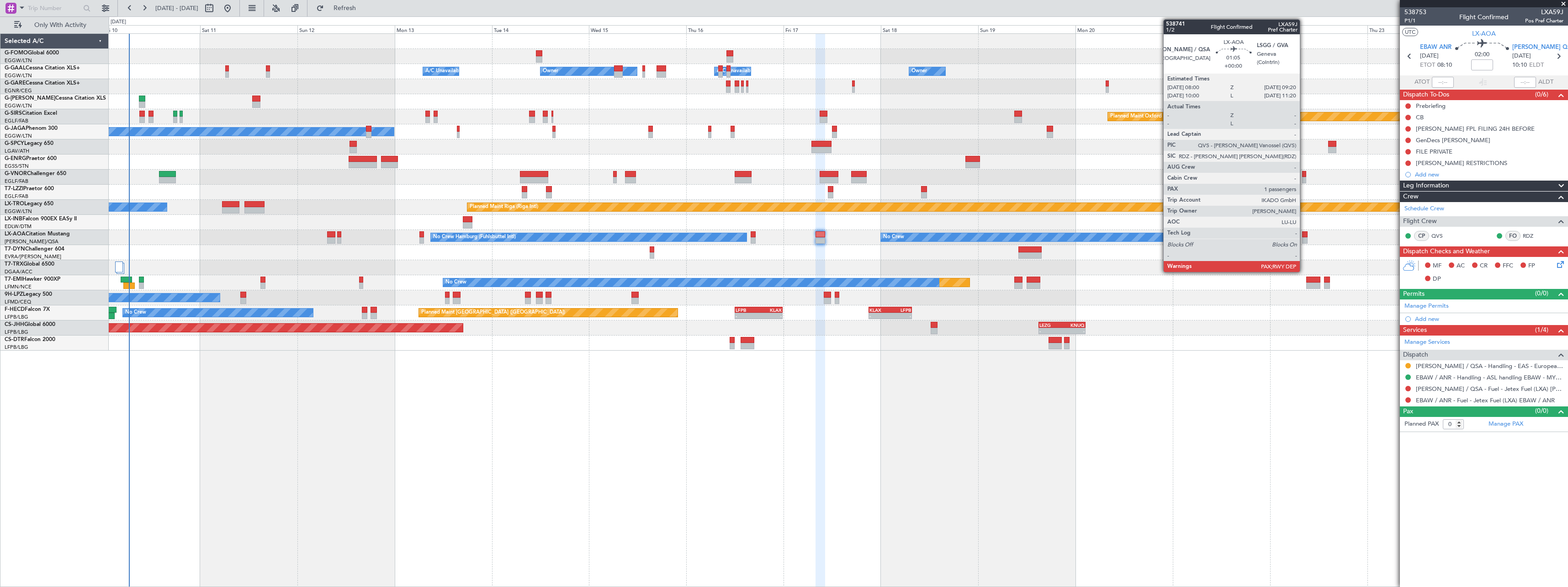
click at [1304, 238] on div at bounding box center [1305, 240] width 6 height 7
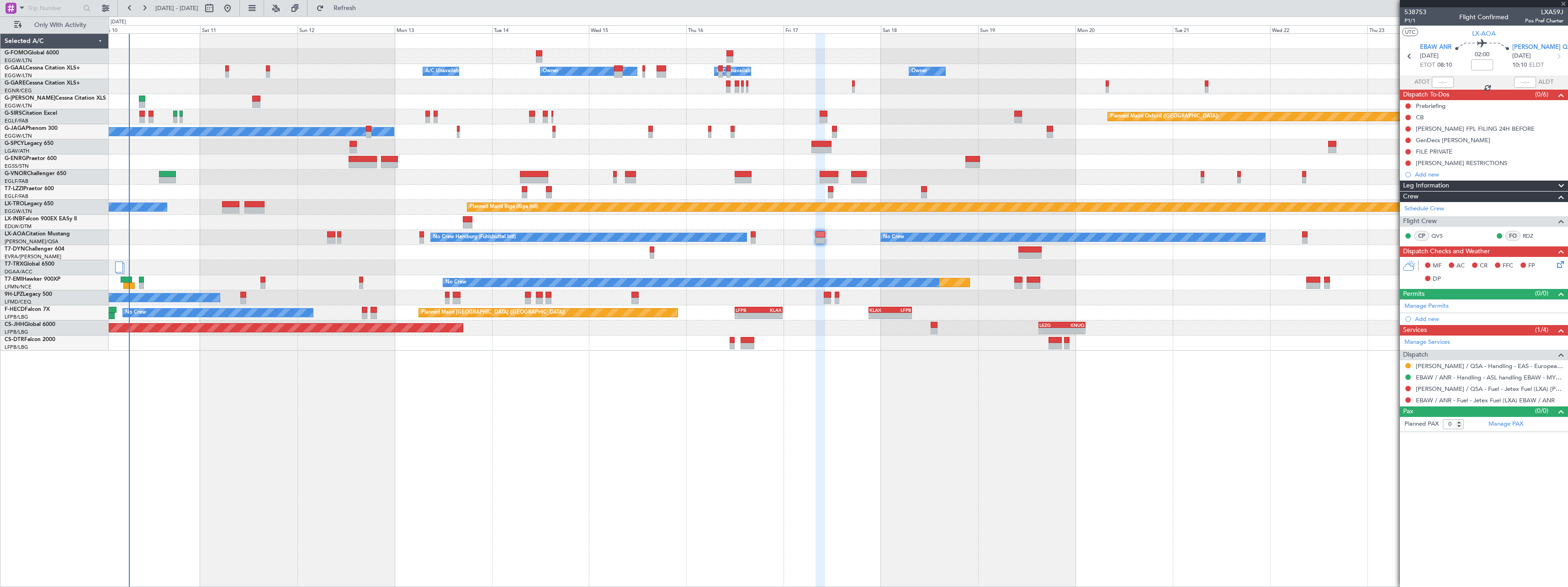
type input "1"
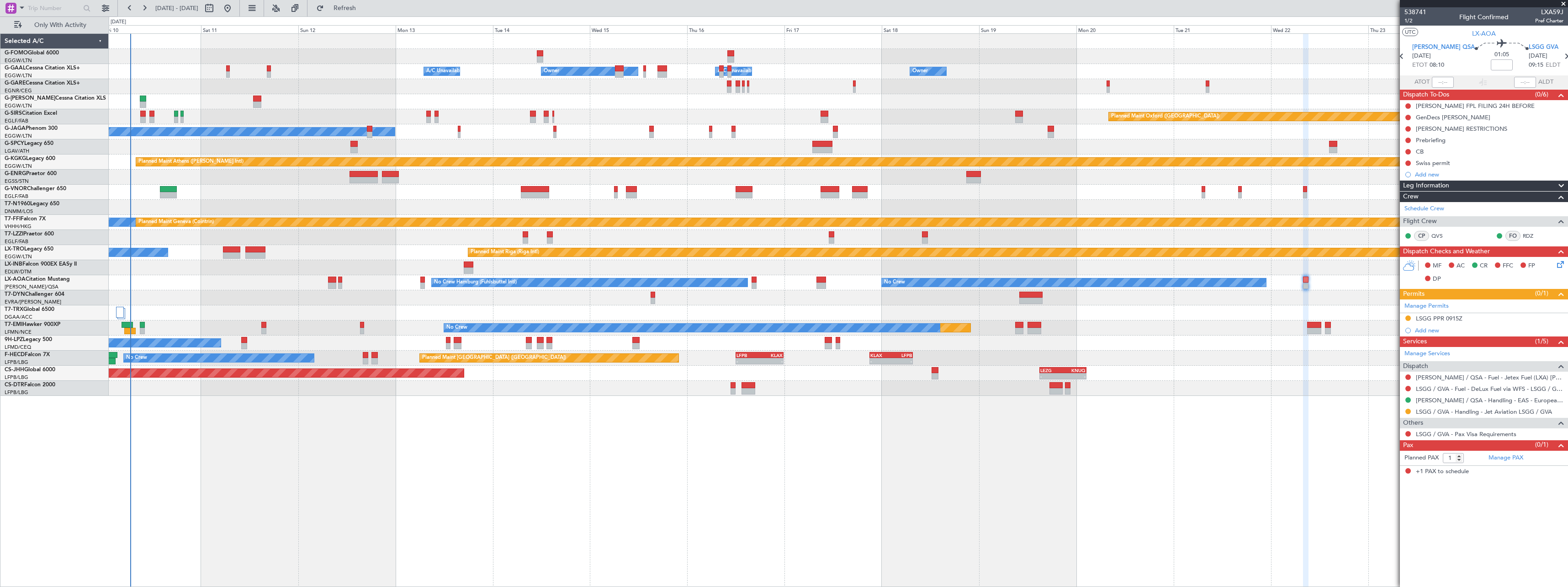
click at [190, 399] on div "Owner Owner Owner A/C Unavailable A/C Unavailable Owner Planned Maint [GEOGRAPH…" at bounding box center [838, 310] width 1460 height 554
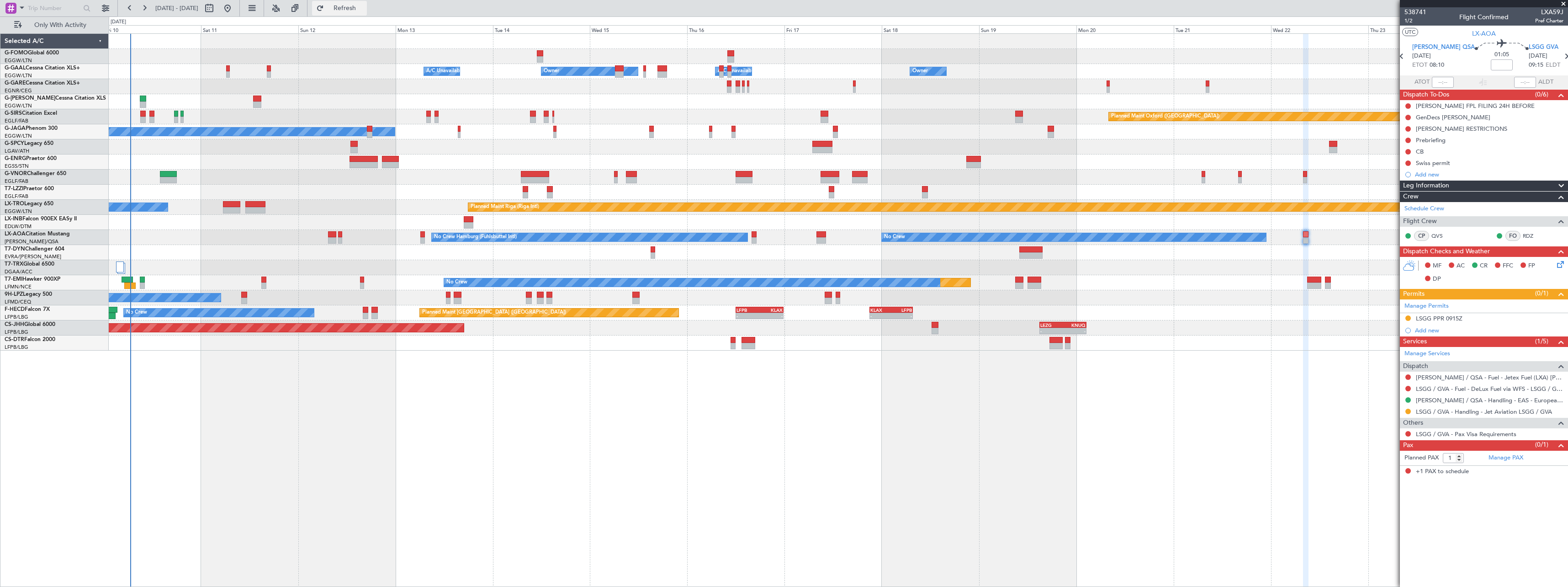
click at [364, 5] on span "Refresh" at bounding box center [345, 8] width 38 height 7
click at [22, 7] on span at bounding box center [22, 8] width 11 height 12
click at [56, 6] on div at bounding box center [784, 294] width 1568 height 587
click at [56, 6] on input "text" at bounding box center [54, 8] width 52 height 14
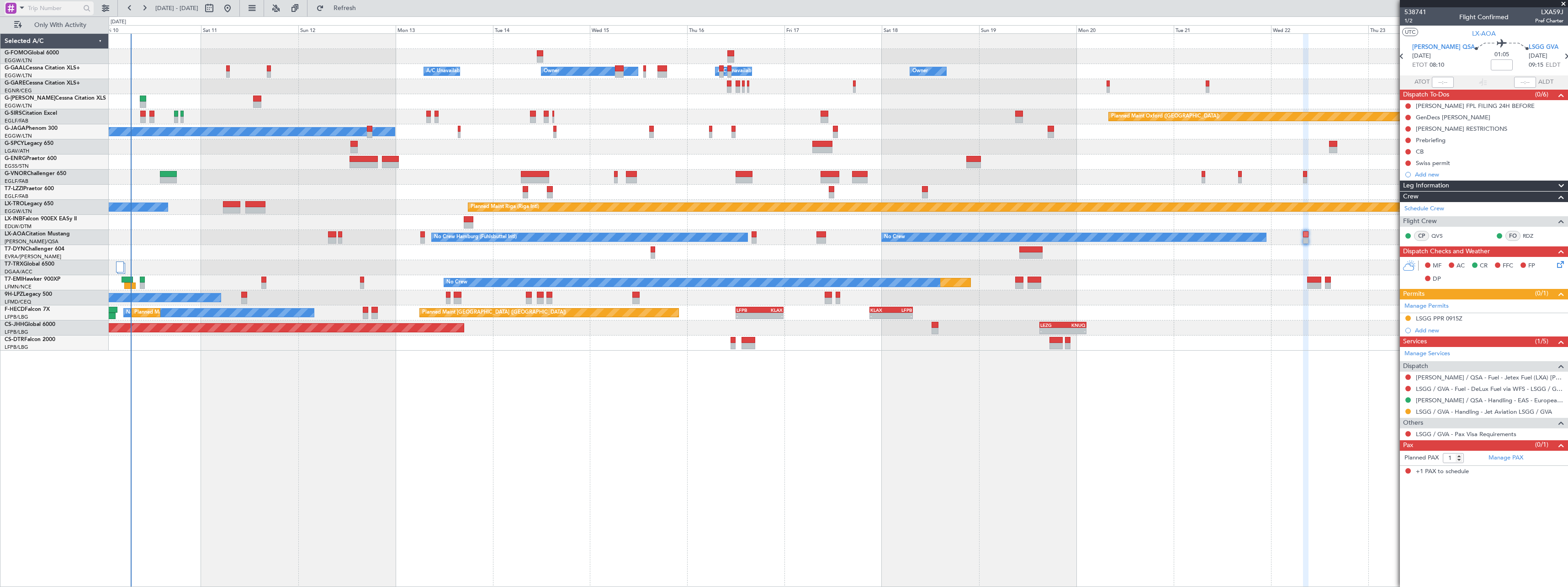
click at [24, 9] on span at bounding box center [22, 8] width 11 height 12
click at [50, 8] on div at bounding box center [784, 294] width 1568 height 587
click at [50, 7] on input "text" at bounding box center [54, 8] width 52 height 14
type input "ebaw"
click at [86, 8] on div at bounding box center [87, 9] width 15 height 15
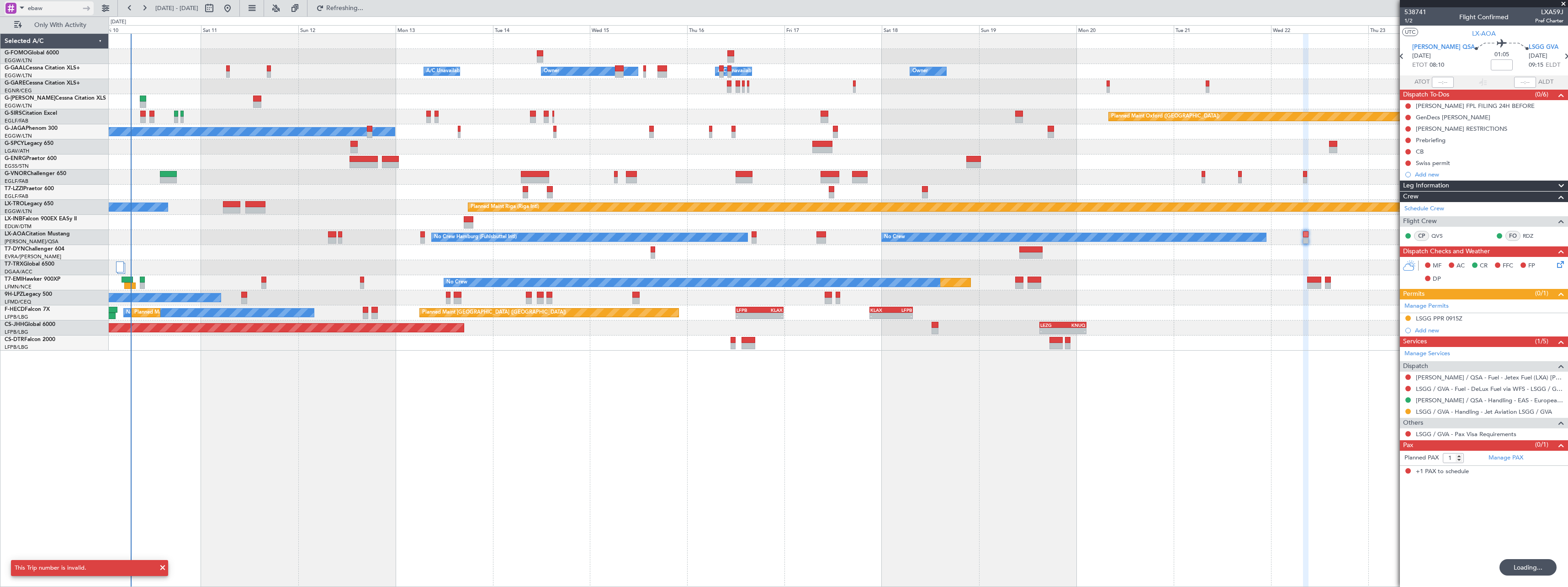
click at [20, 7] on span at bounding box center [22, 8] width 11 height 12
click at [33, 76] on span "Airport" at bounding box center [30, 73] width 20 height 9
click at [50, 8] on input "text" at bounding box center [54, 8] width 52 height 14
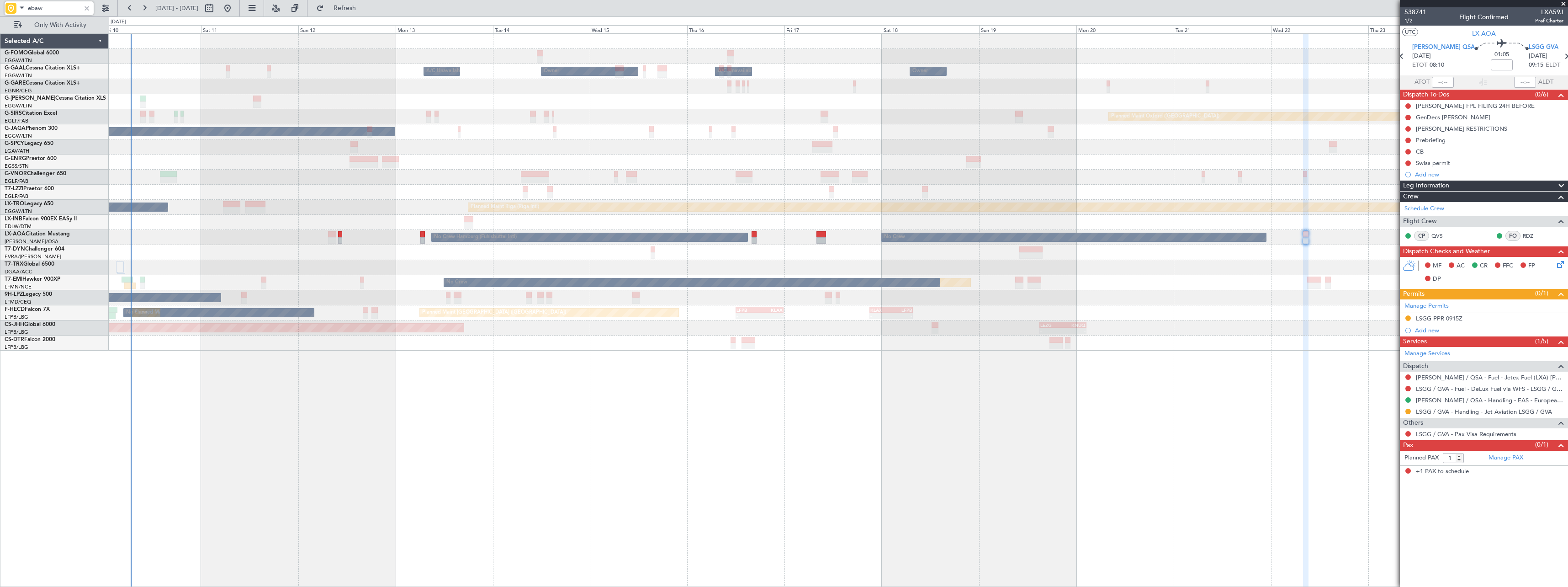
type input "ebaw"
click at [19, 8] on span at bounding box center [22, 8] width 11 height 12
click at [33, 62] on div "A/C (Reg. or Type)" at bounding box center [65, 56] width 118 height 17
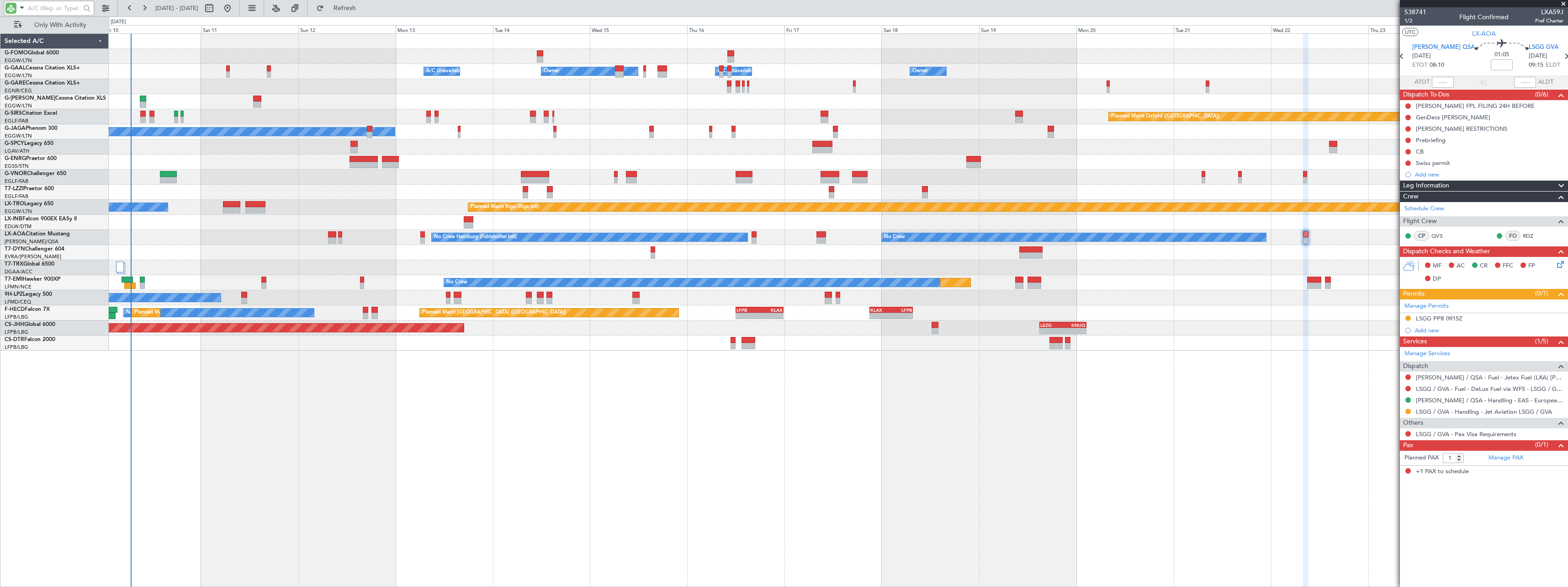
click at [46, 6] on input "text" at bounding box center [54, 8] width 52 height 14
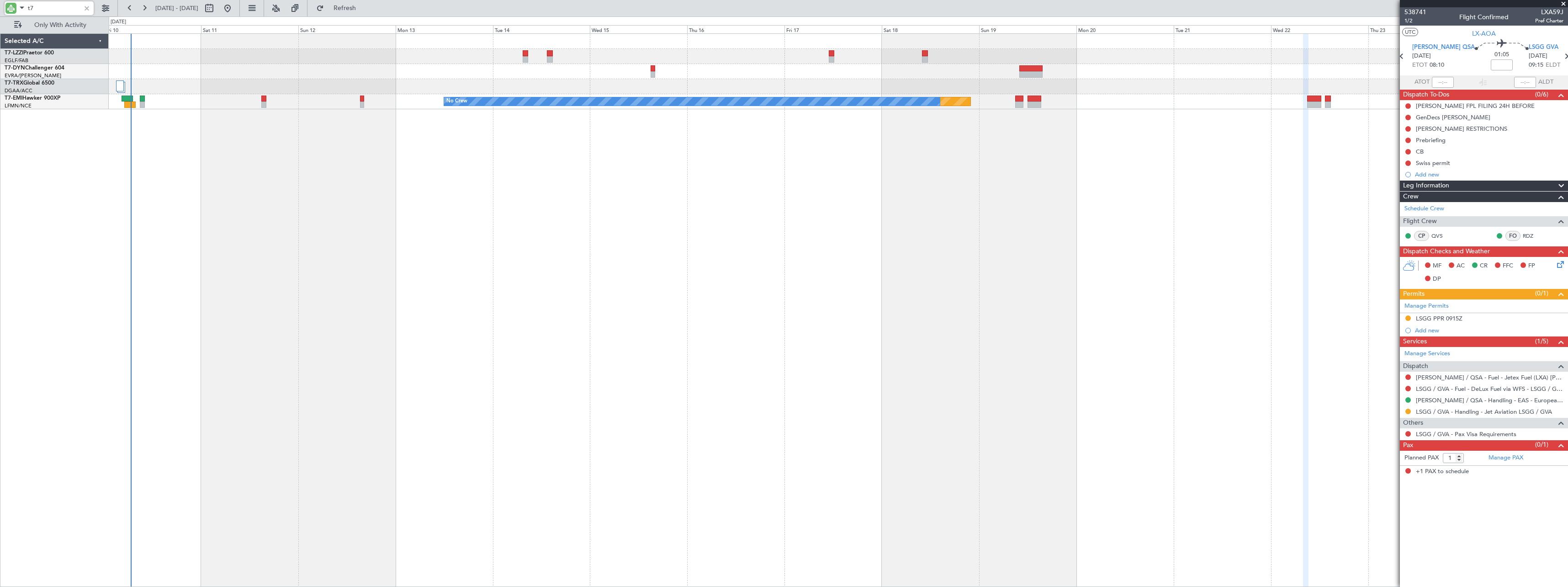
type input "t7"
click at [20, 7] on span at bounding box center [22, 8] width 11 height 12
click at [28, 21] on span "Trip Number" at bounding box center [38, 23] width 34 height 9
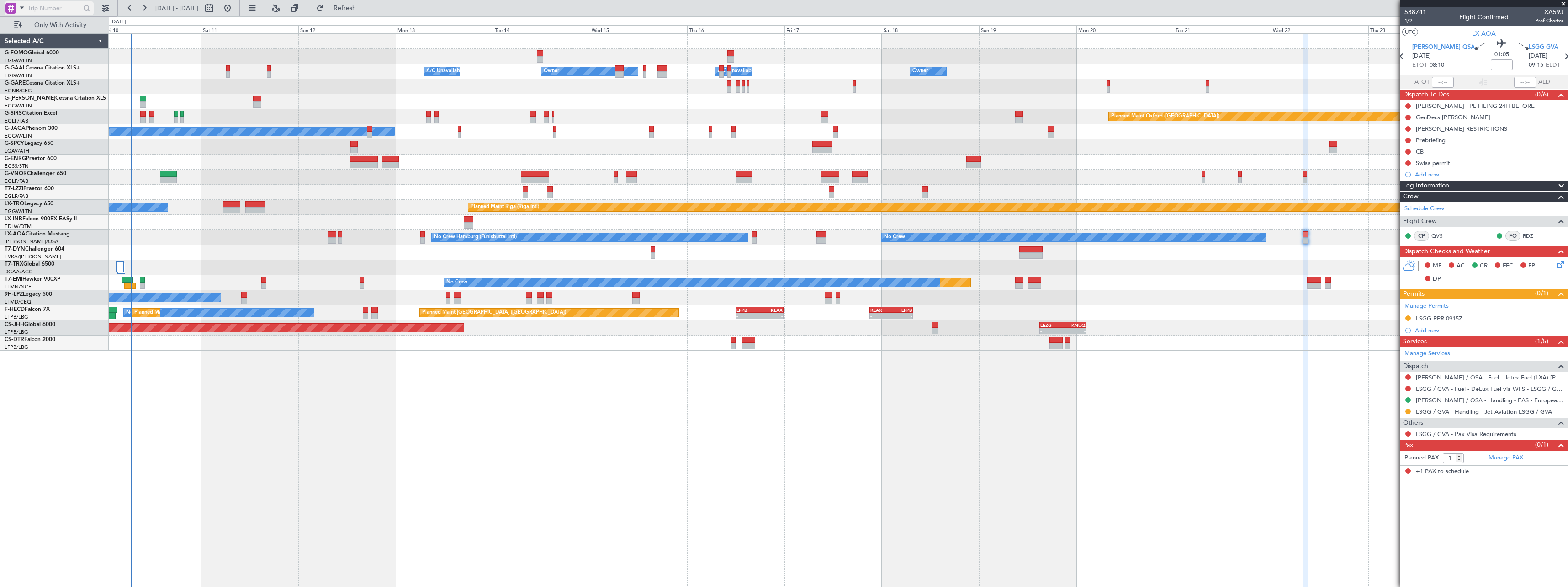
click at [20, 7] on span at bounding box center [22, 8] width 11 height 12
click at [237, 378] on div at bounding box center [784, 294] width 1568 height 587
click at [364, 7] on span "Refresh" at bounding box center [345, 8] width 38 height 7
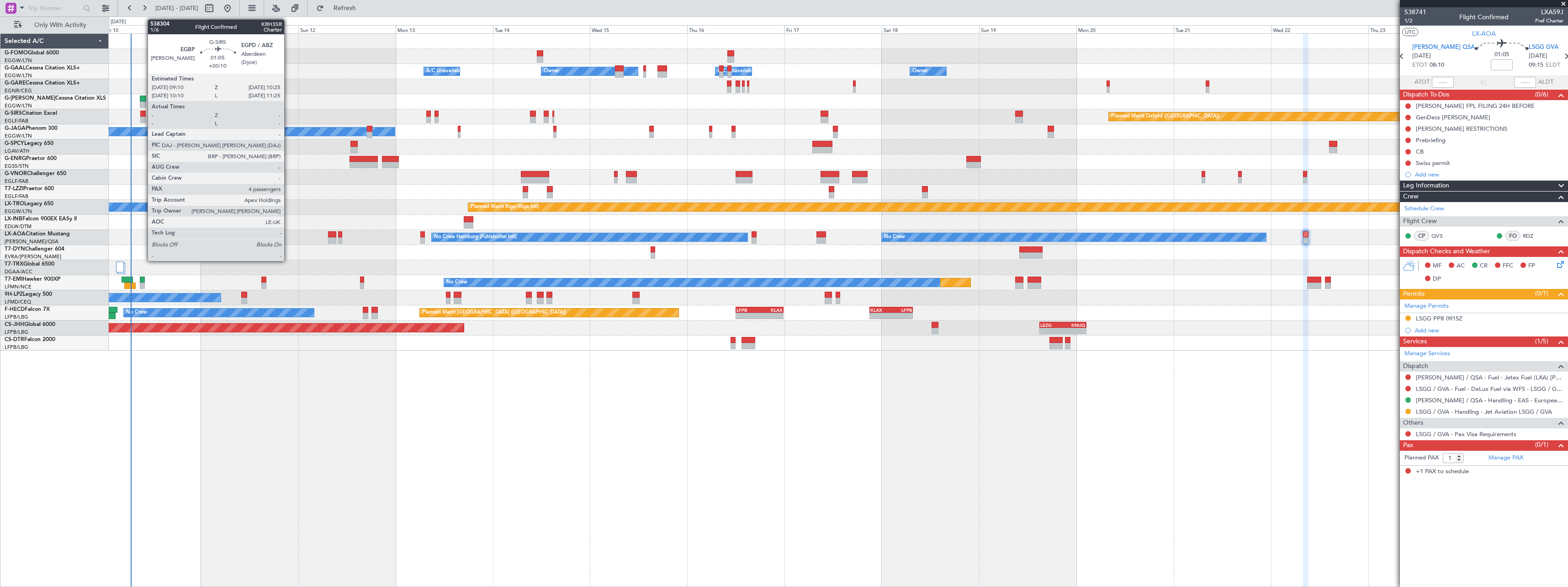
click at [143, 117] on div at bounding box center [143, 120] width 6 height 7
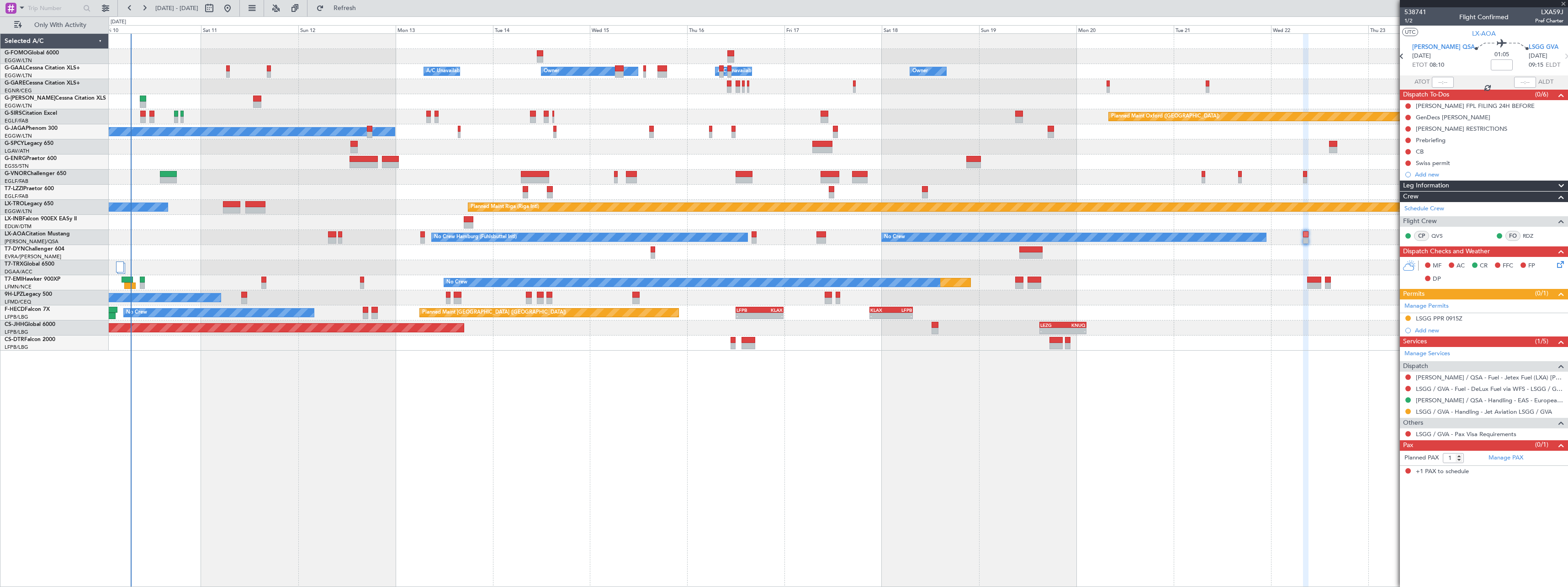
type input "+00:10"
type input "4"
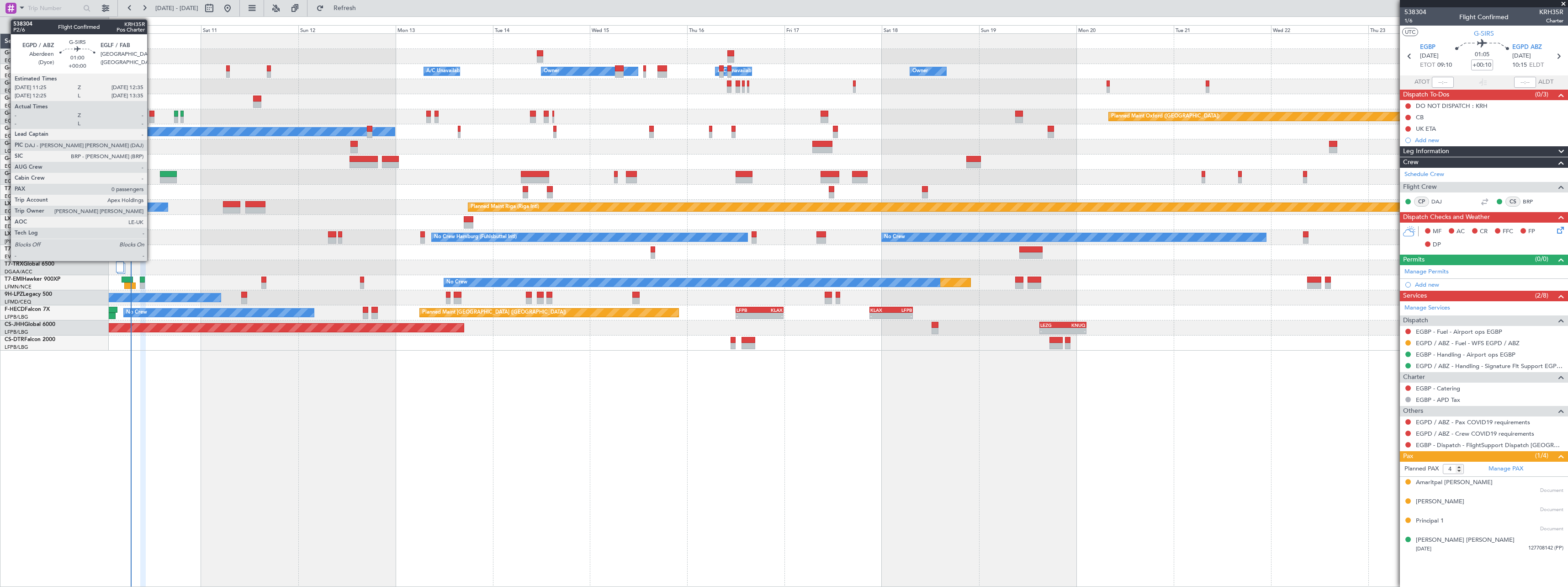
click at [151, 113] on div at bounding box center [152, 113] width 5 height 7
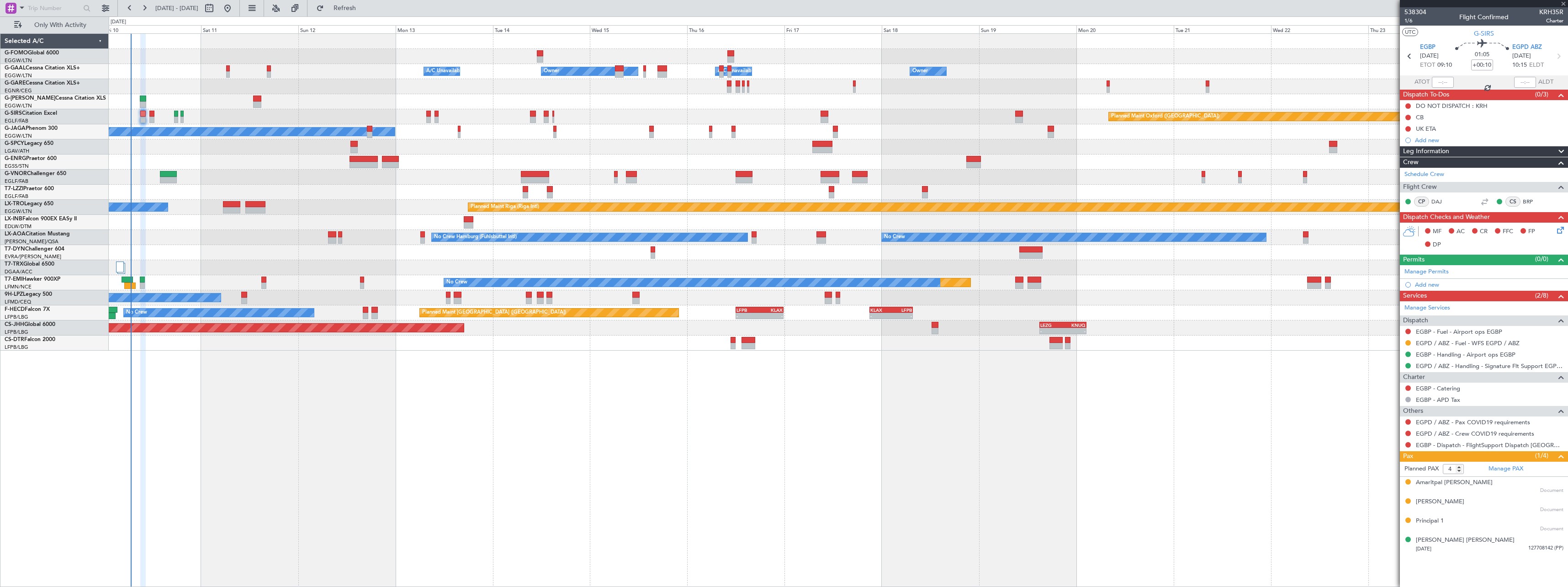
type input "0"
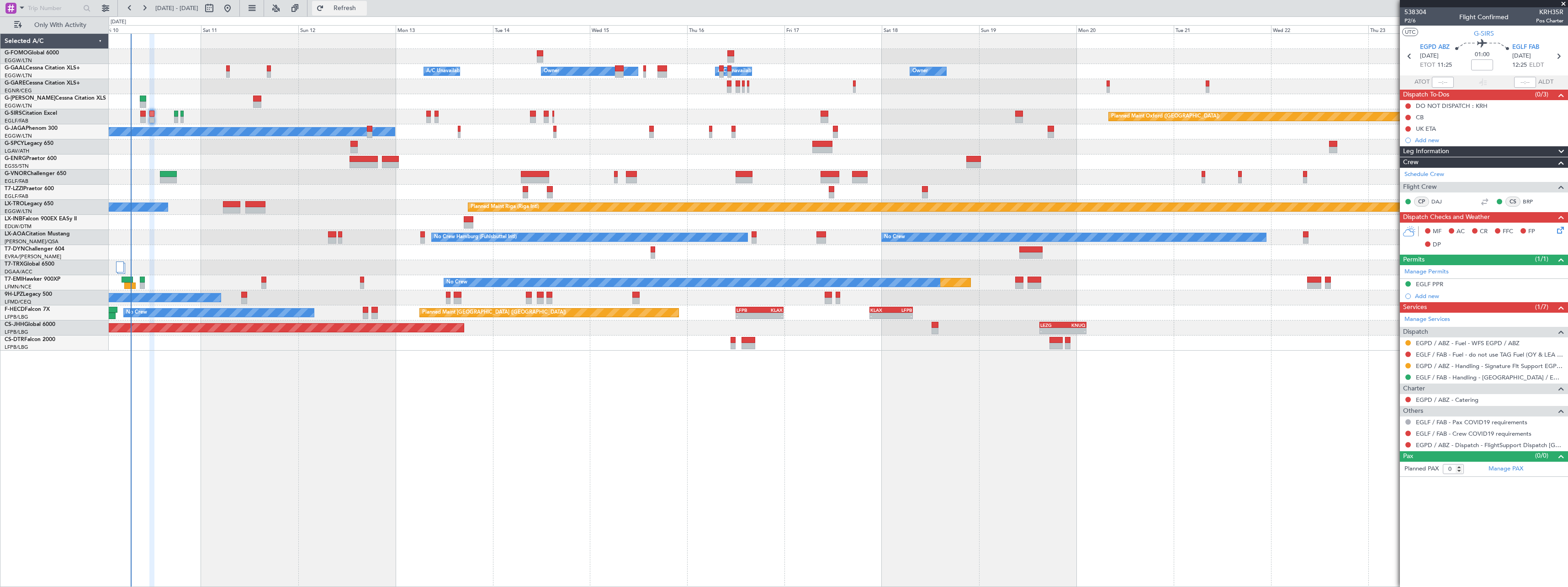
click at [364, 10] on span "Refresh" at bounding box center [345, 8] width 38 height 7
click at [46, 5] on input "text" at bounding box center [54, 8] width 52 height 14
click at [21, 8] on span at bounding box center [22, 8] width 11 height 12
click at [178, 40] on div at bounding box center [784, 294] width 1568 height 587
click at [364, 8] on span "Refresh" at bounding box center [345, 8] width 38 height 7
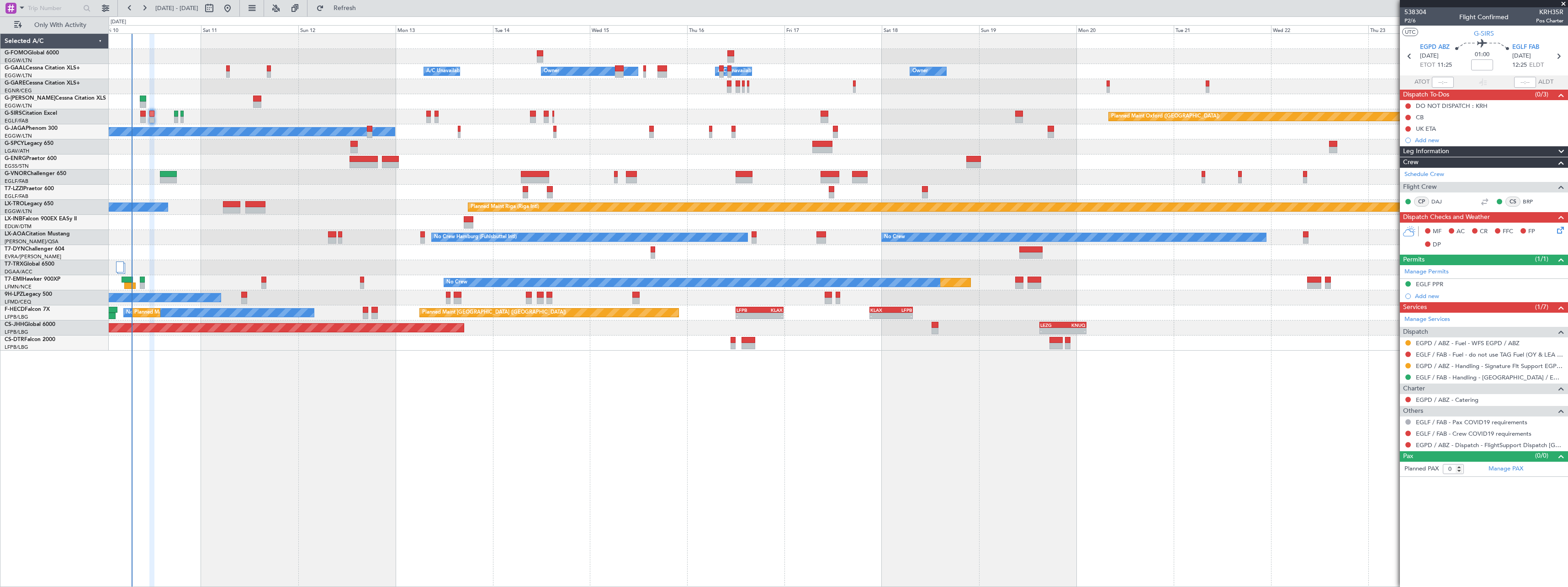
click at [639, 455] on div "Owner Owner Owner A/C Unavailable A/C Unavailable Owner Planned Maint [GEOGRAPH…" at bounding box center [838, 310] width 1460 height 554
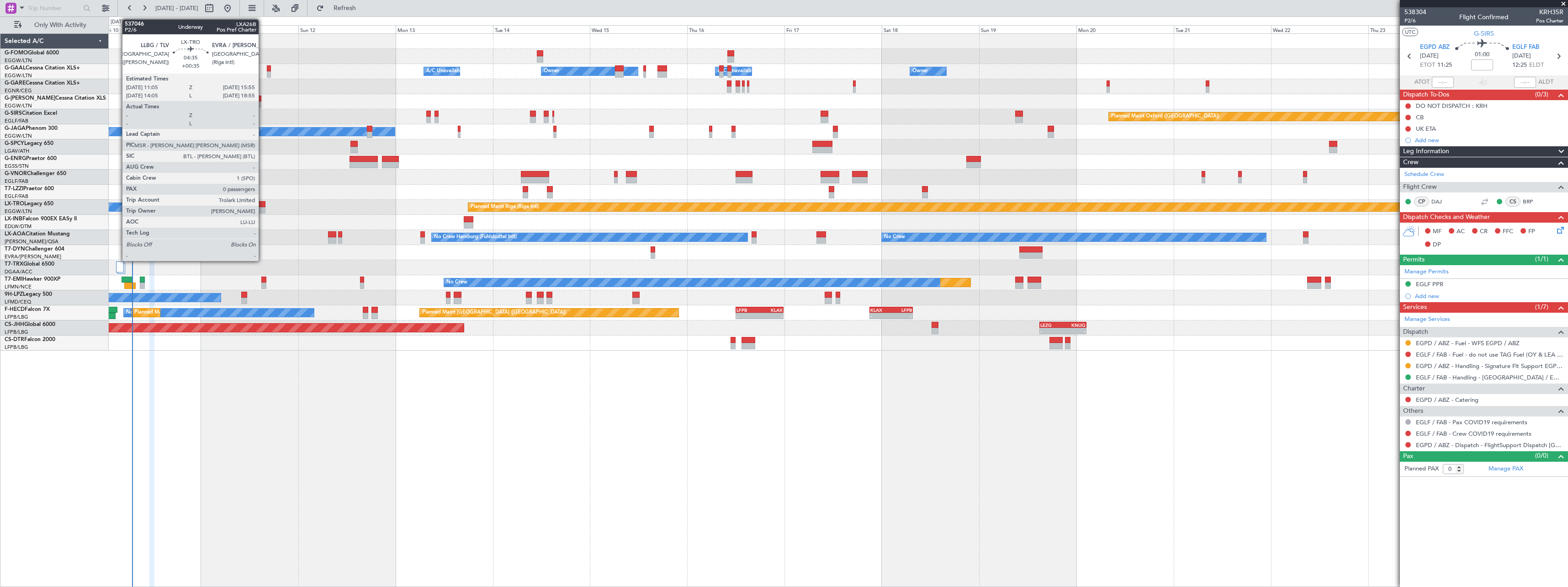
click at [263, 207] on div at bounding box center [255, 210] width 20 height 7
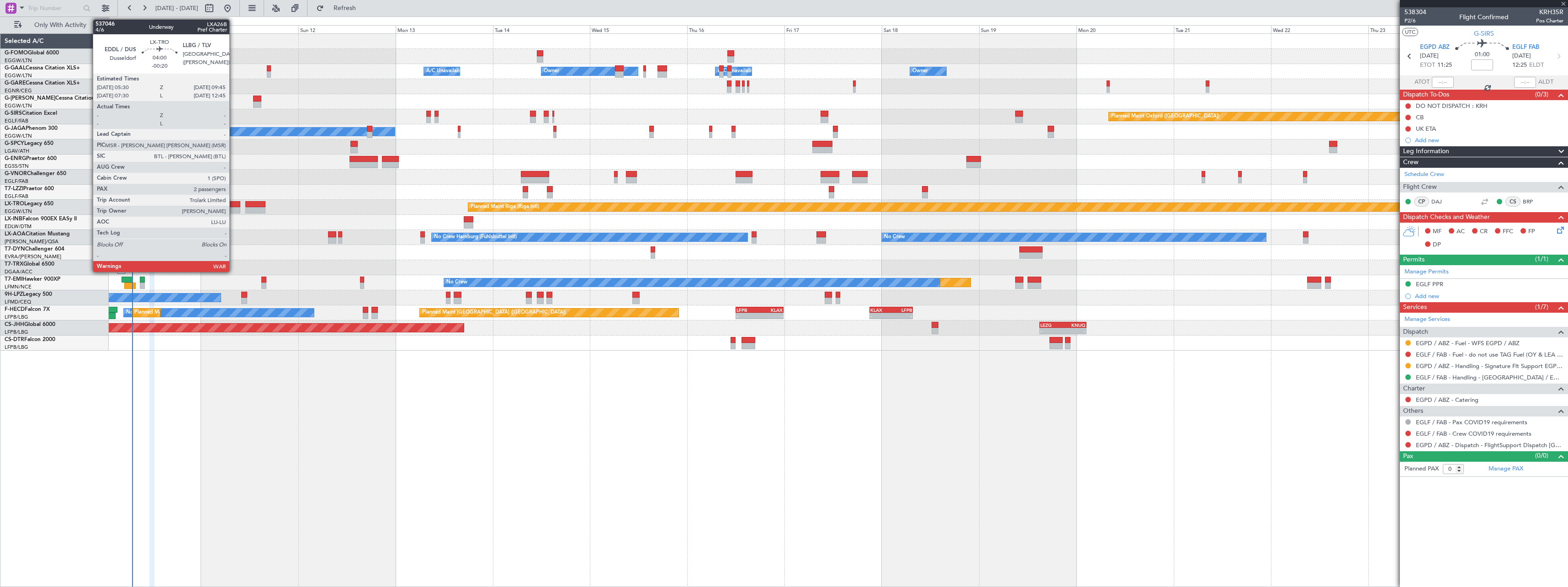
click at [234, 209] on div at bounding box center [232, 210] width 17 height 7
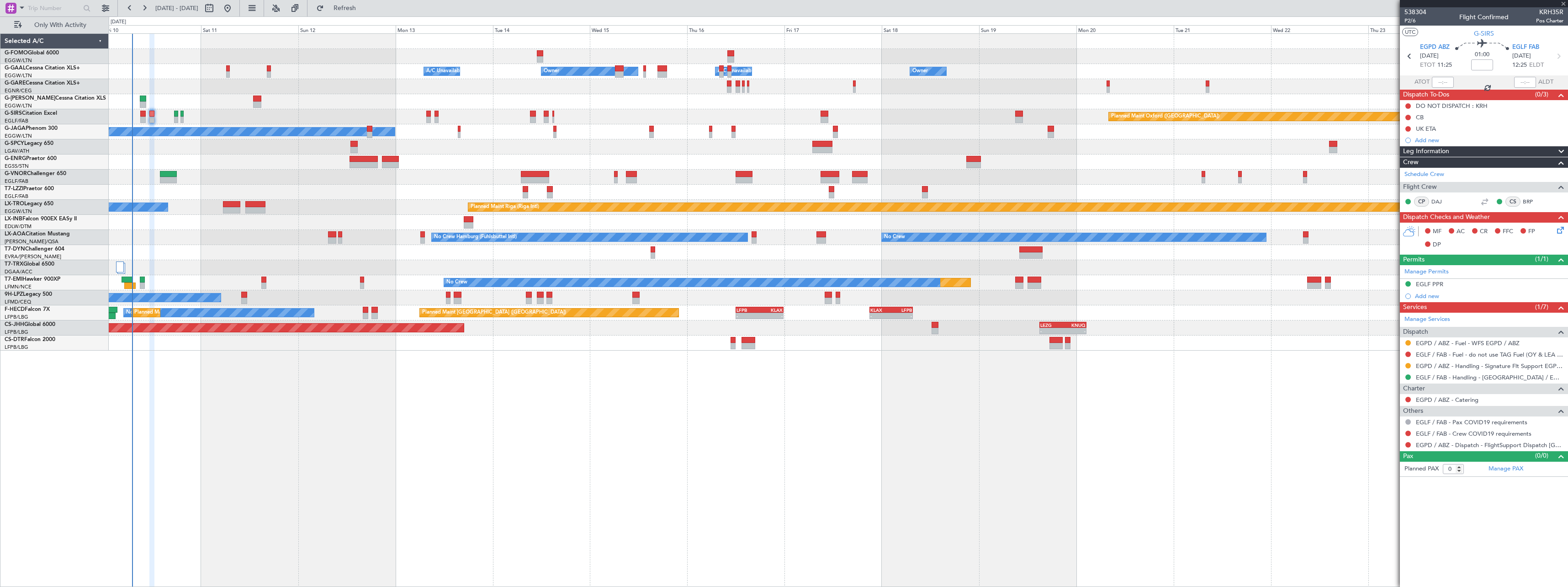
type input "-00:20"
type input "2"
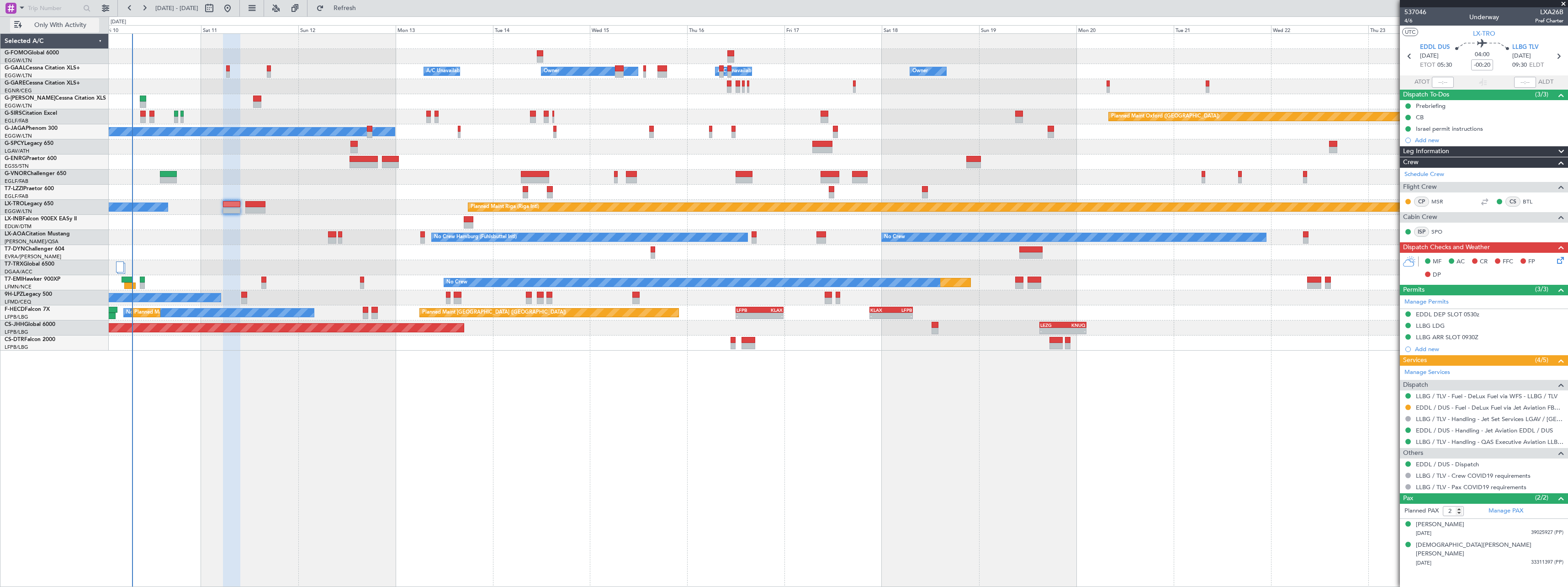
click at [54, 18] on button "Only With Activity" at bounding box center [54, 25] width 89 height 15
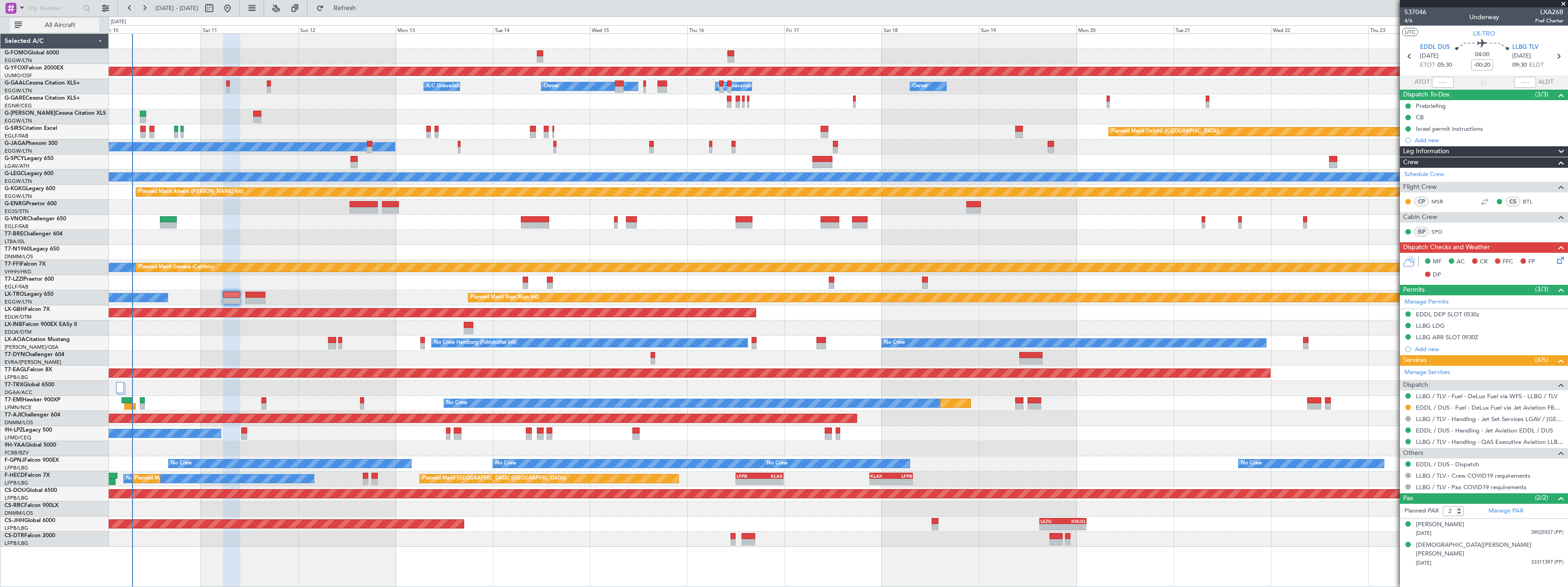
click at [46, 25] on span "All Aircraft" at bounding box center [60, 25] width 73 height 7
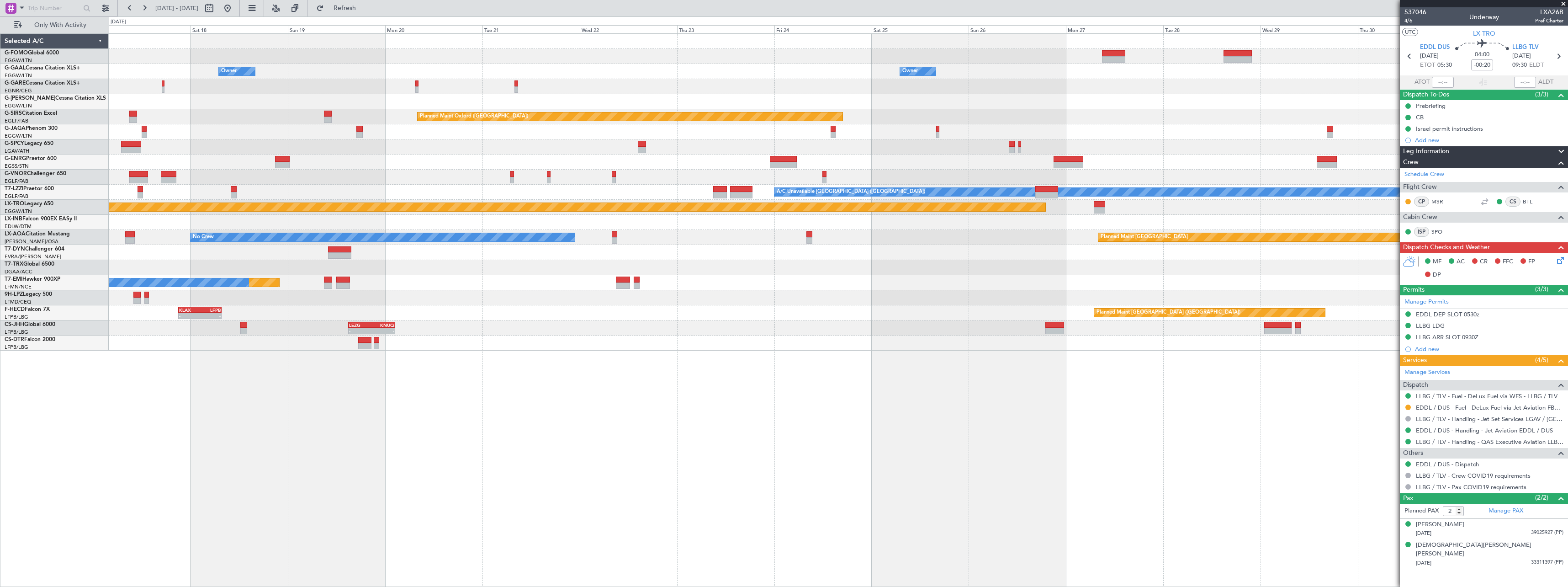
click at [463, 288] on div "Planned Maint No Crew" at bounding box center [838, 283] width 1459 height 15
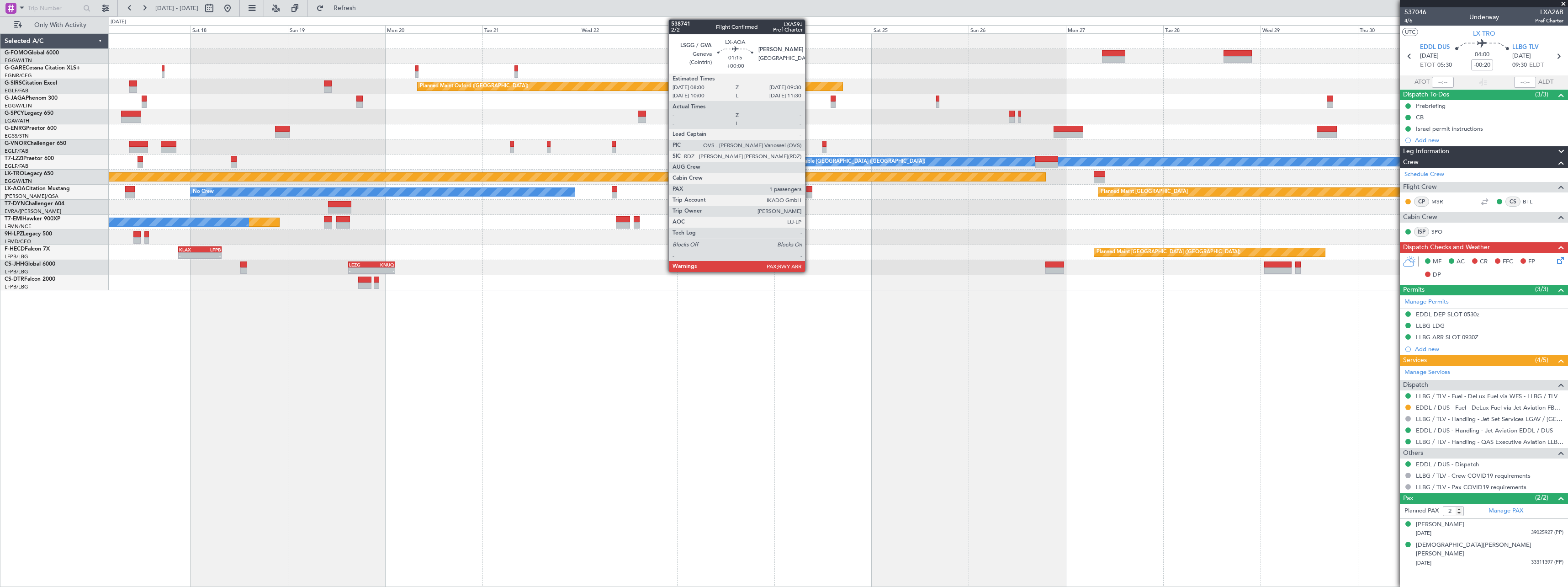
click at [809, 190] on div at bounding box center [809, 189] width 7 height 7
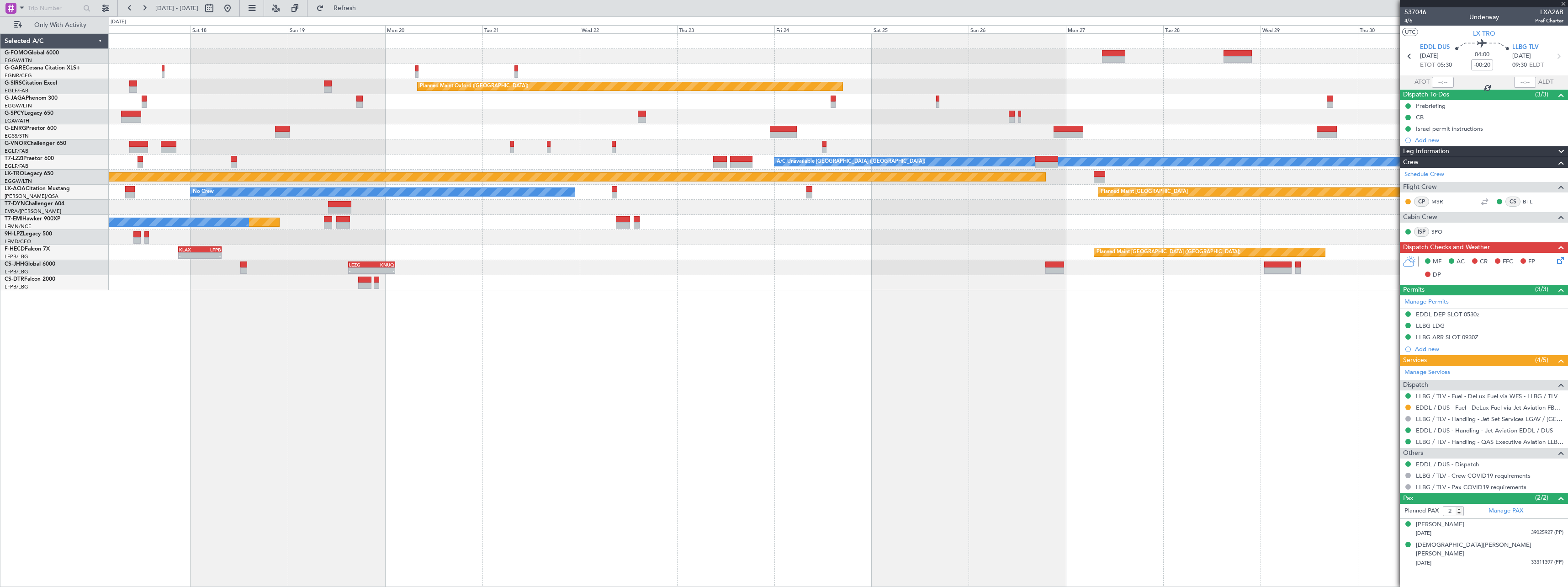
type input "1"
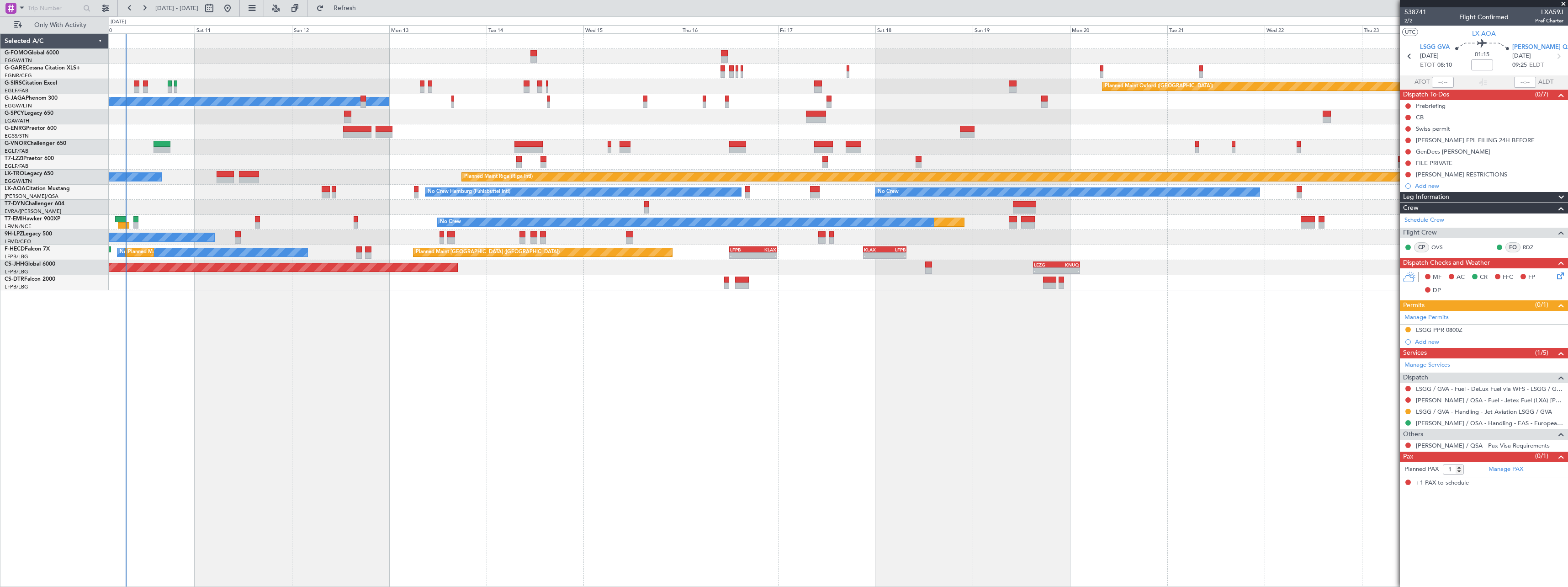
click at [1274, 352] on div "Planned Maint Oxford (Kidlington) A/C Unavailable No Crew Planned Maint London …" at bounding box center [838, 310] width 1460 height 554
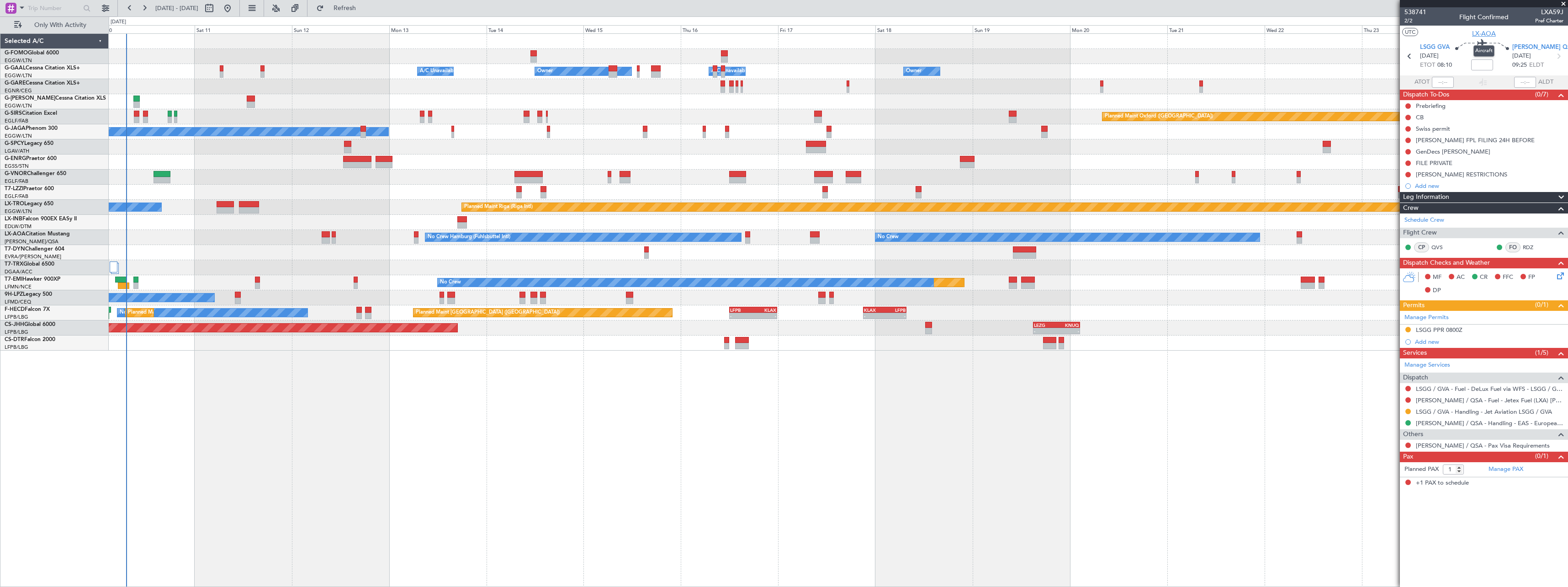
click at [1487, 31] on span "LX-AOA" at bounding box center [1484, 33] width 24 height 9
click at [1437, 49] on span "LSGG GVA" at bounding box center [1434, 47] width 30 height 9
click at [36, 8] on input "text" at bounding box center [54, 8] width 52 height 14
click at [22, 8] on span at bounding box center [22, 8] width 11 height 12
click at [62, 6] on div at bounding box center [784, 294] width 1568 height 587
